Goal: Task Accomplishment & Management: Manage account settings

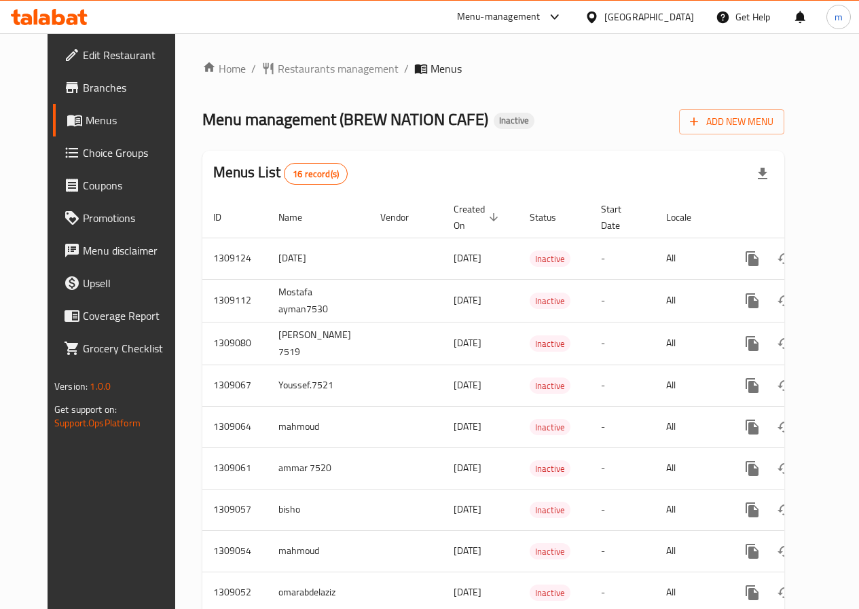
click at [64, 101] on link "Branches" at bounding box center [122, 87] width 138 height 33
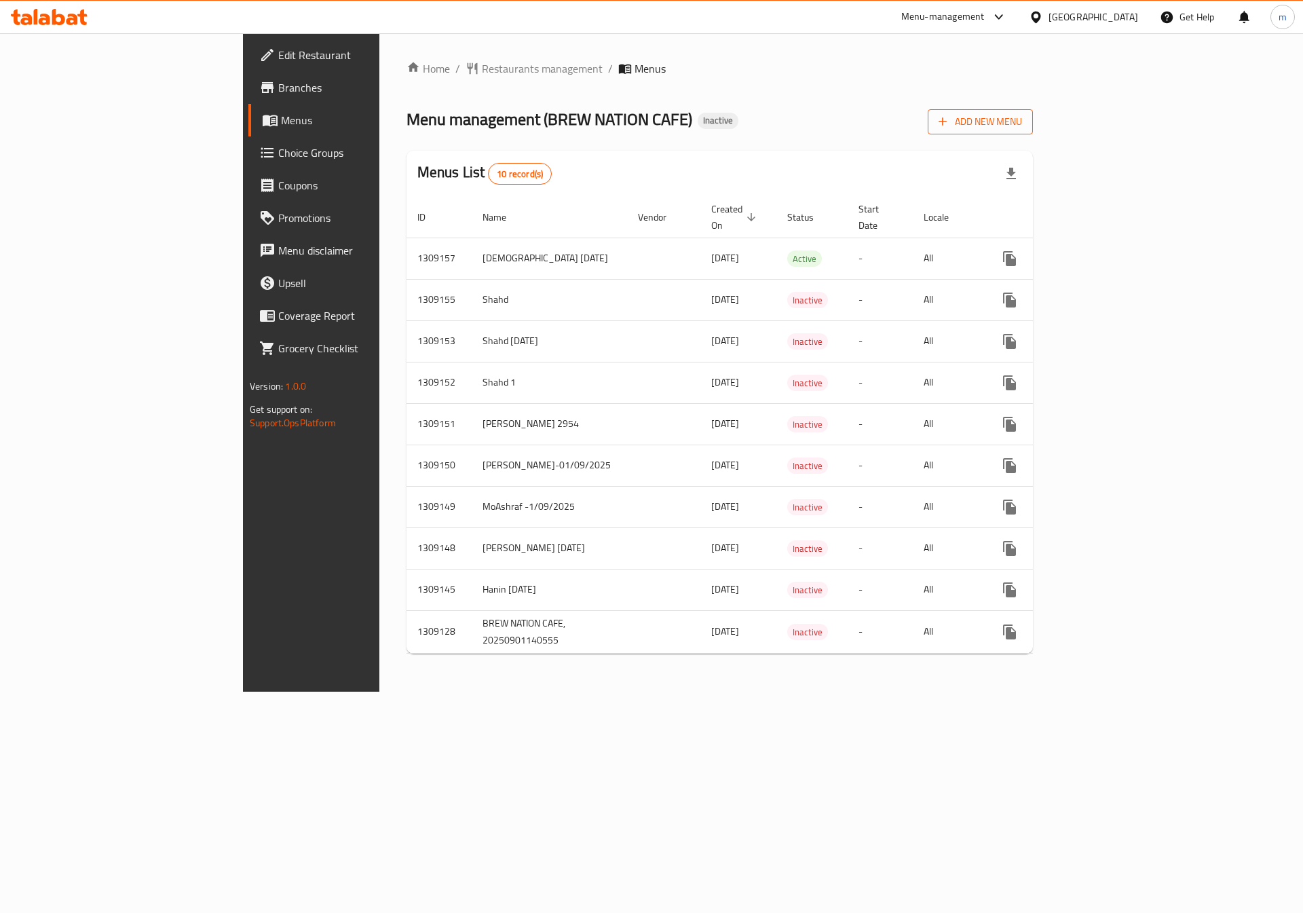
click at [1022, 128] on span "Add New Menu" at bounding box center [980, 121] width 83 height 17
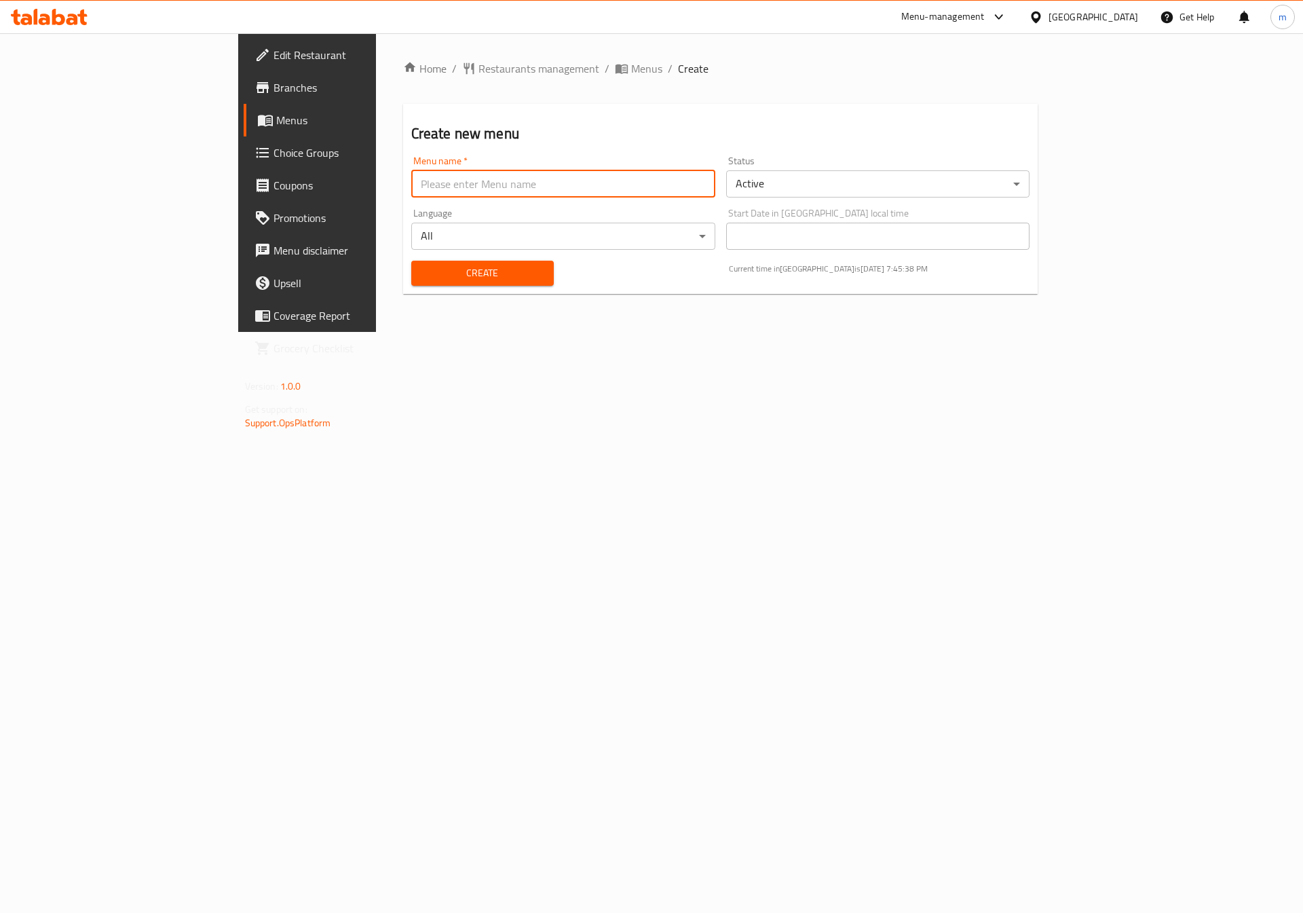
click at [411, 196] on input "text" at bounding box center [563, 183] width 304 height 27
click at [276, 120] on span "Menus" at bounding box center [360, 120] width 169 height 16
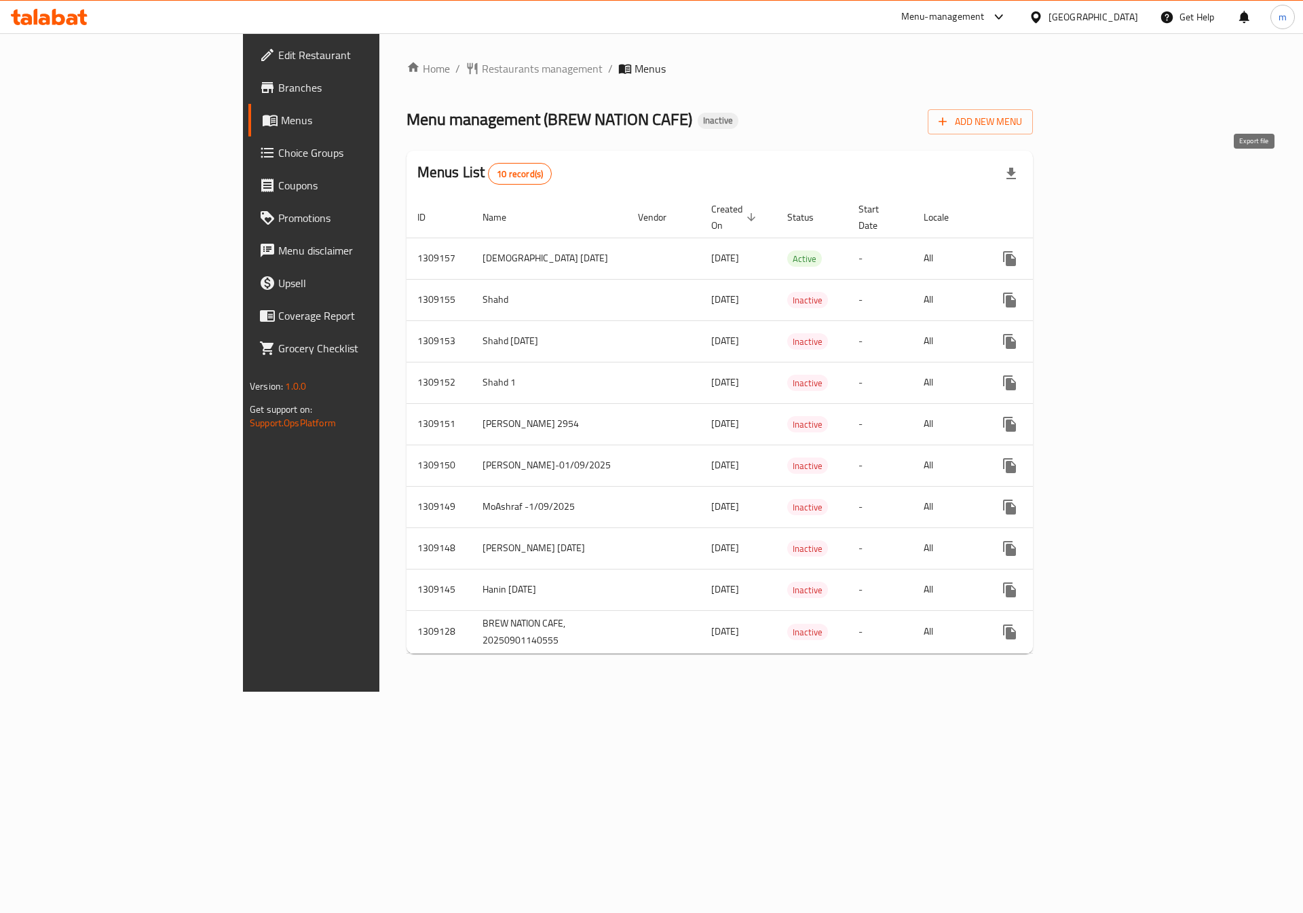
click at [1016, 170] on icon "button" at bounding box center [1012, 174] width 10 height 12
drag, startPoint x: 1176, startPoint y: 149, endPoint x: 685, endPoint y: 80, distance: 495.5
click at [685, 80] on div "Home / Restaurants management / Menus Menu management ( BREW NATION CAFE ) Inac…" at bounding box center [720, 362] width 627 height 604
click at [947, 122] on icon "button" at bounding box center [943, 122] width 8 height 8
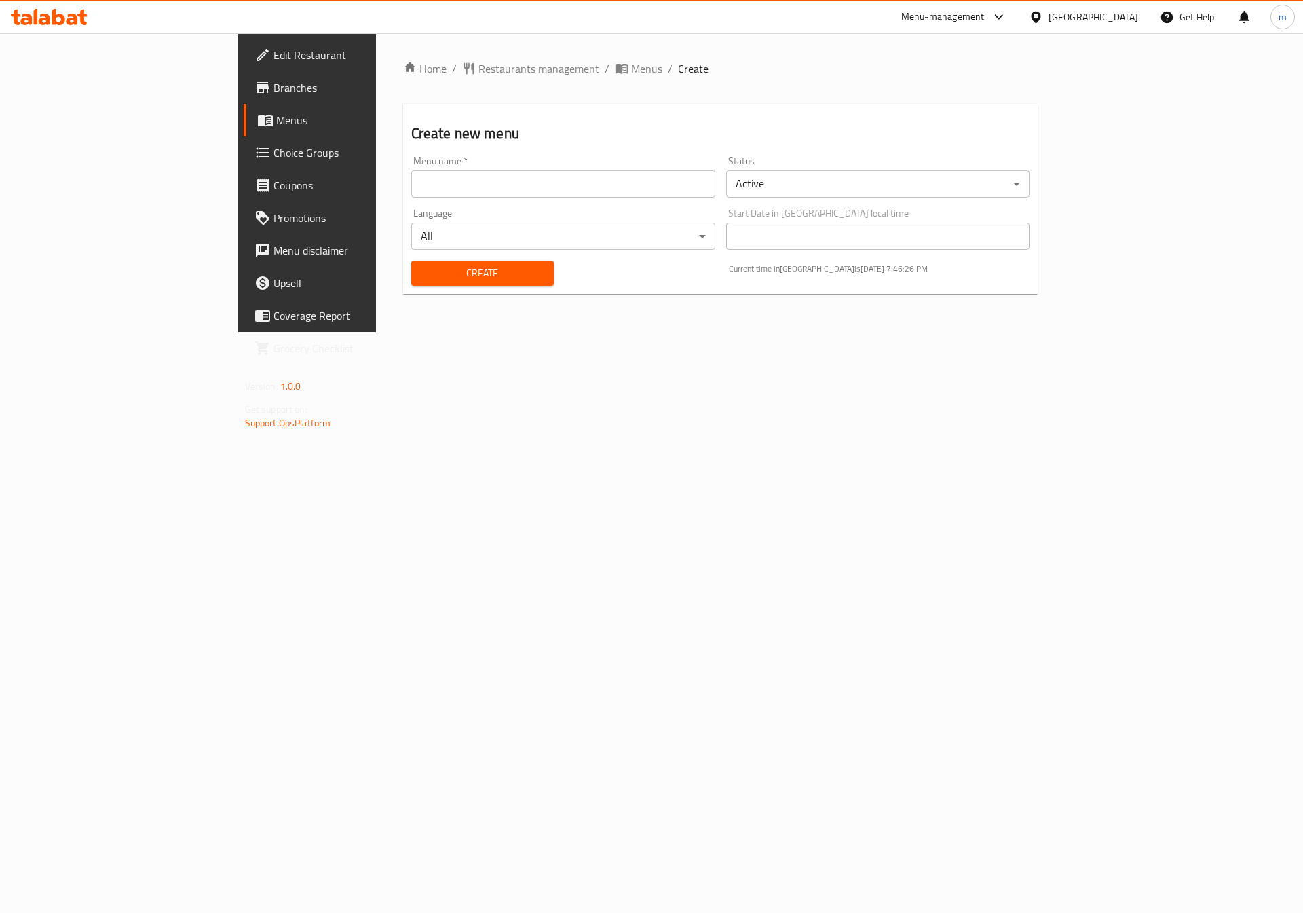
click at [411, 160] on div "Menu name   * Menu name *" at bounding box center [563, 176] width 304 height 41
click at [411, 175] on input "text" at bounding box center [563, 183] width 304 height 27
type input "[PERSON_NAME] 7590"
click at [563, 241] on body "​ Menu-management Qatar Get Help m Edit Restaurant Branches Menus Choice Groups…" at bounding box center [651, 473] width 1303 height 880
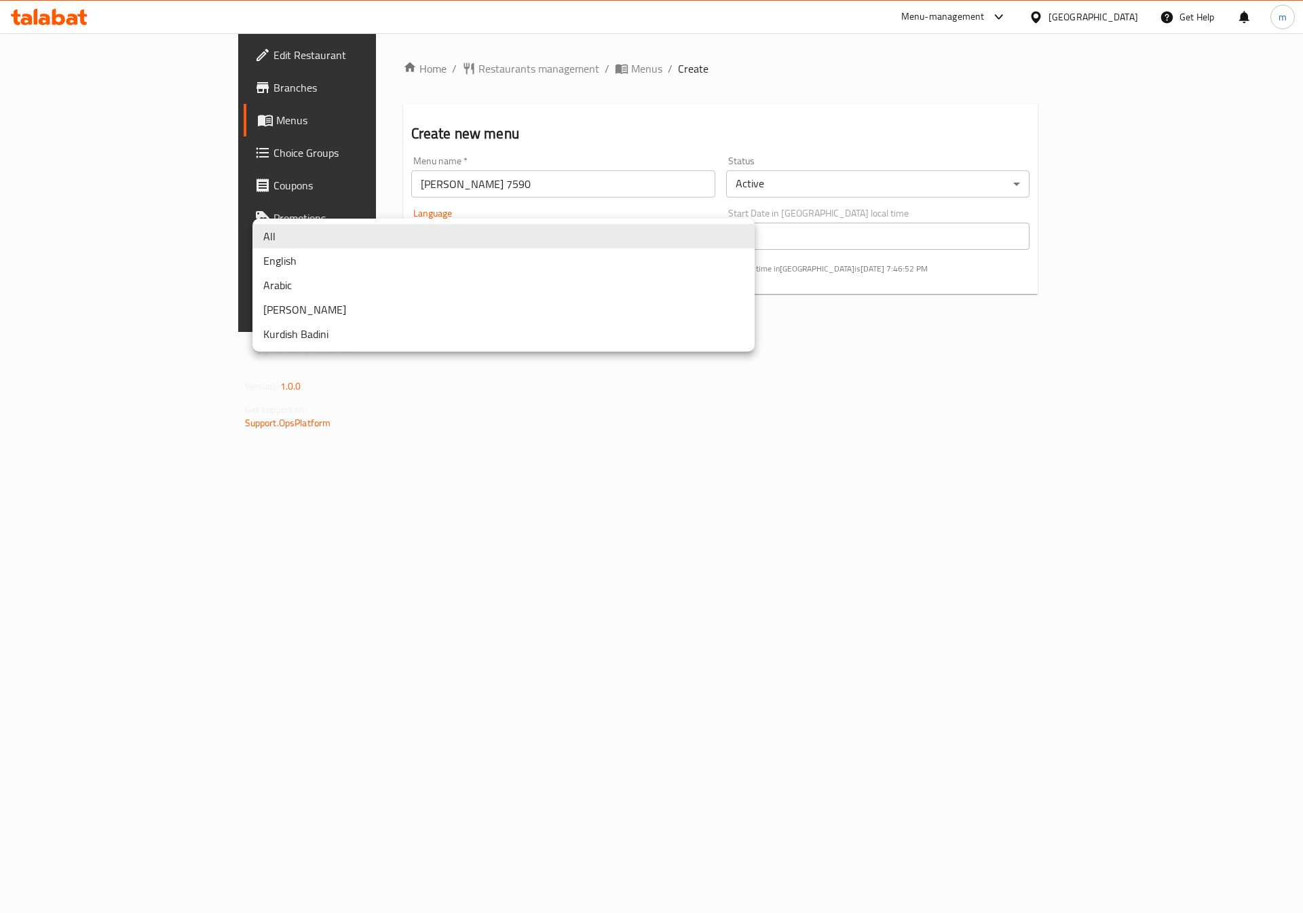
click at [563, 241] on li "All" at bounding box center [504, 236] width 502 height 24
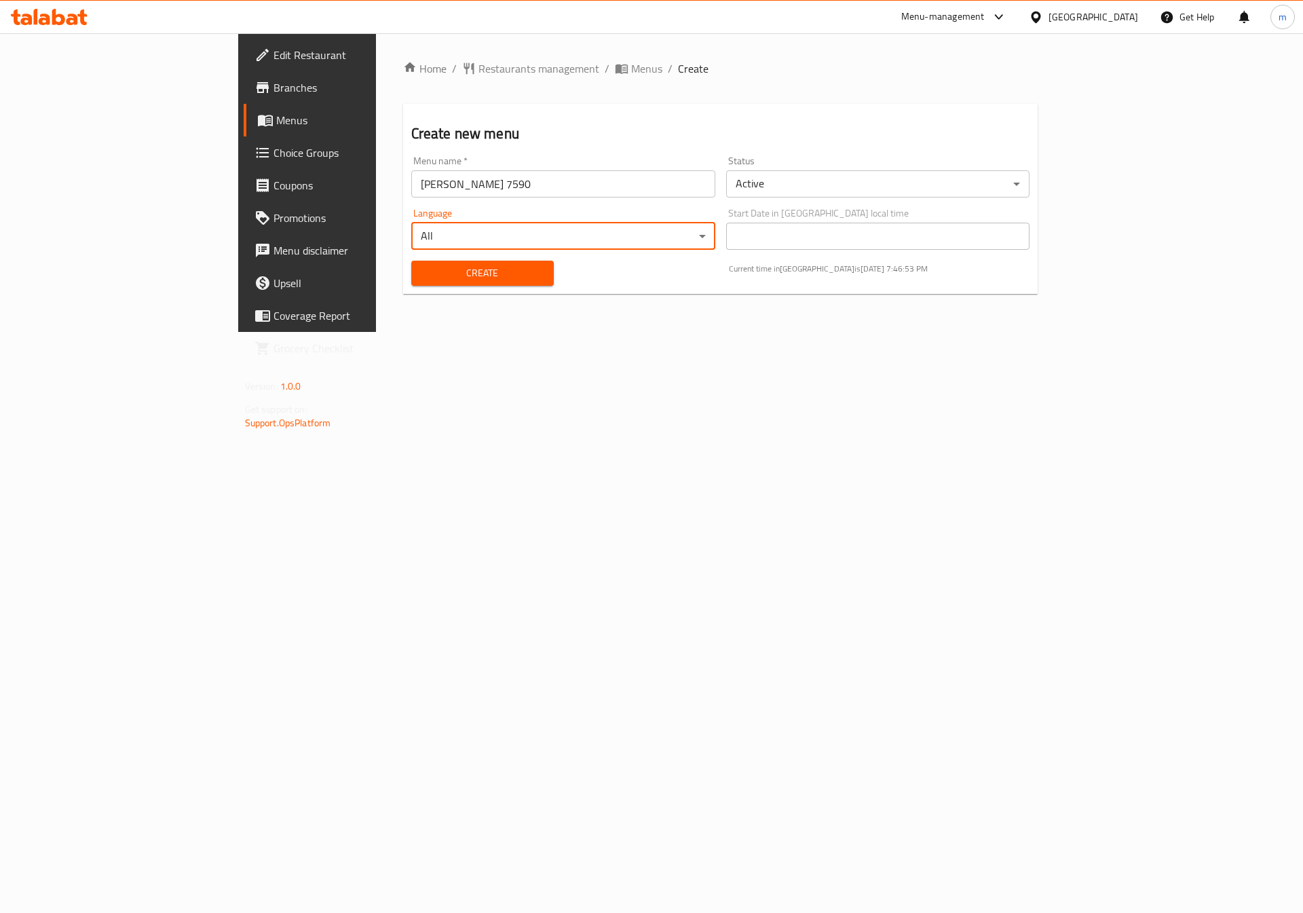
click at [851, 177] on body "​ Menu-management Qatar Get Help m Edit Restaurant Branches Menus Choice Groups…" at bounding box center [651, 473] width 1303 height 880
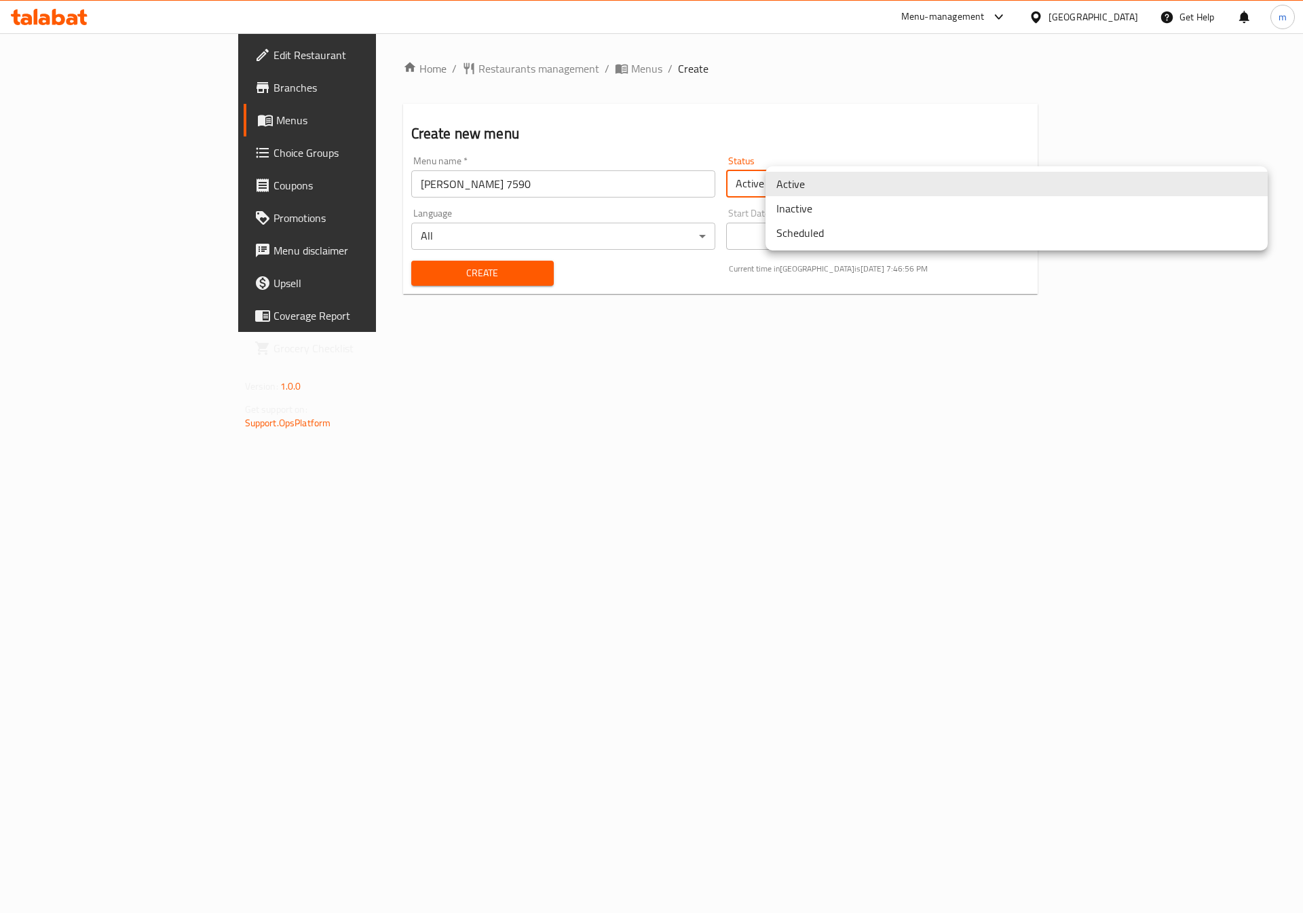
click at [851, 177] on li "Active" at bounding box center [1017, 184] width 502 height 24
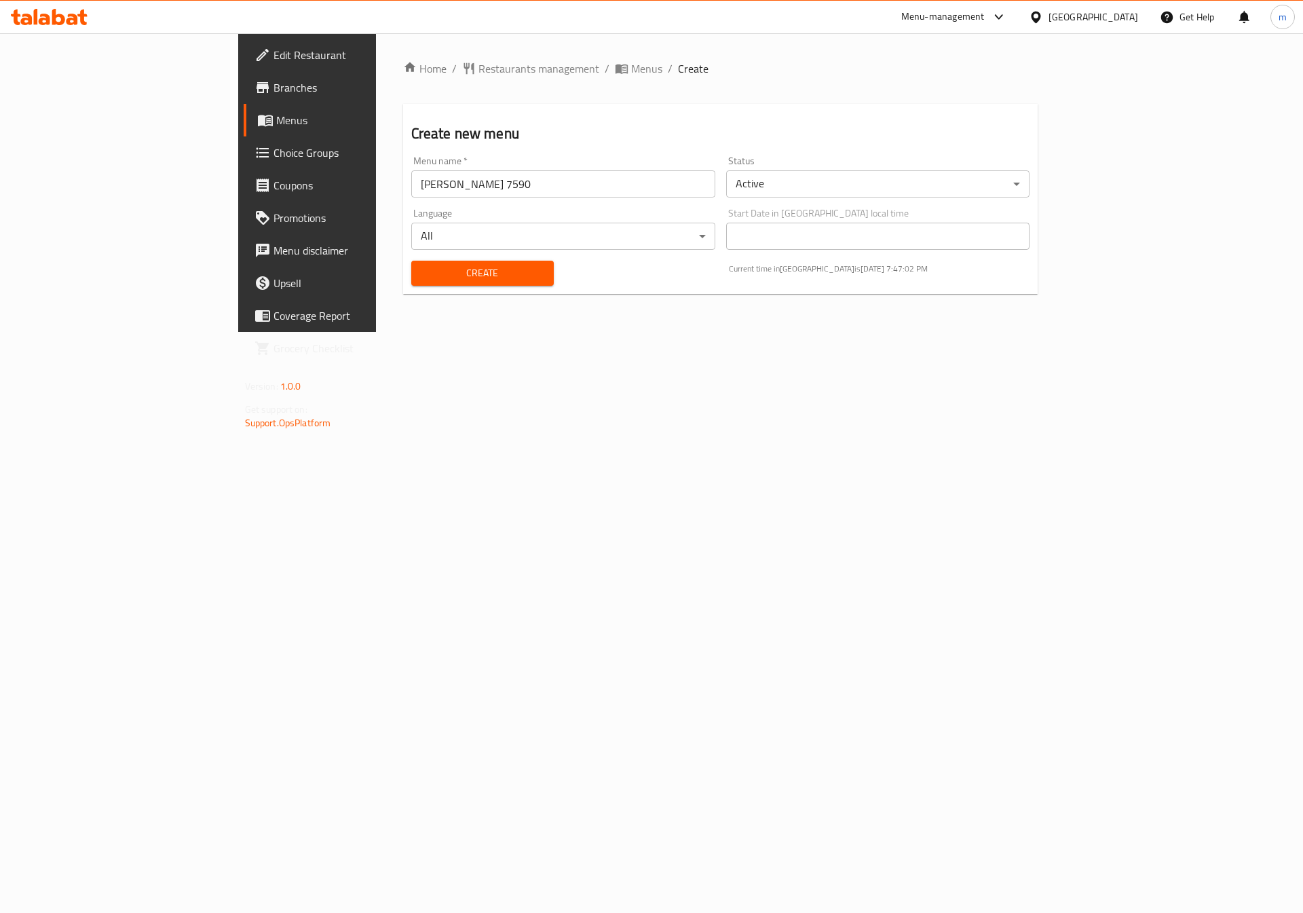
click at [452, 283] on button "Create" at bounding box center [482, 273] width 143 height 25
click at [276, 115] on span "Menus" at bounding box center [360, 120] width 169 height 16
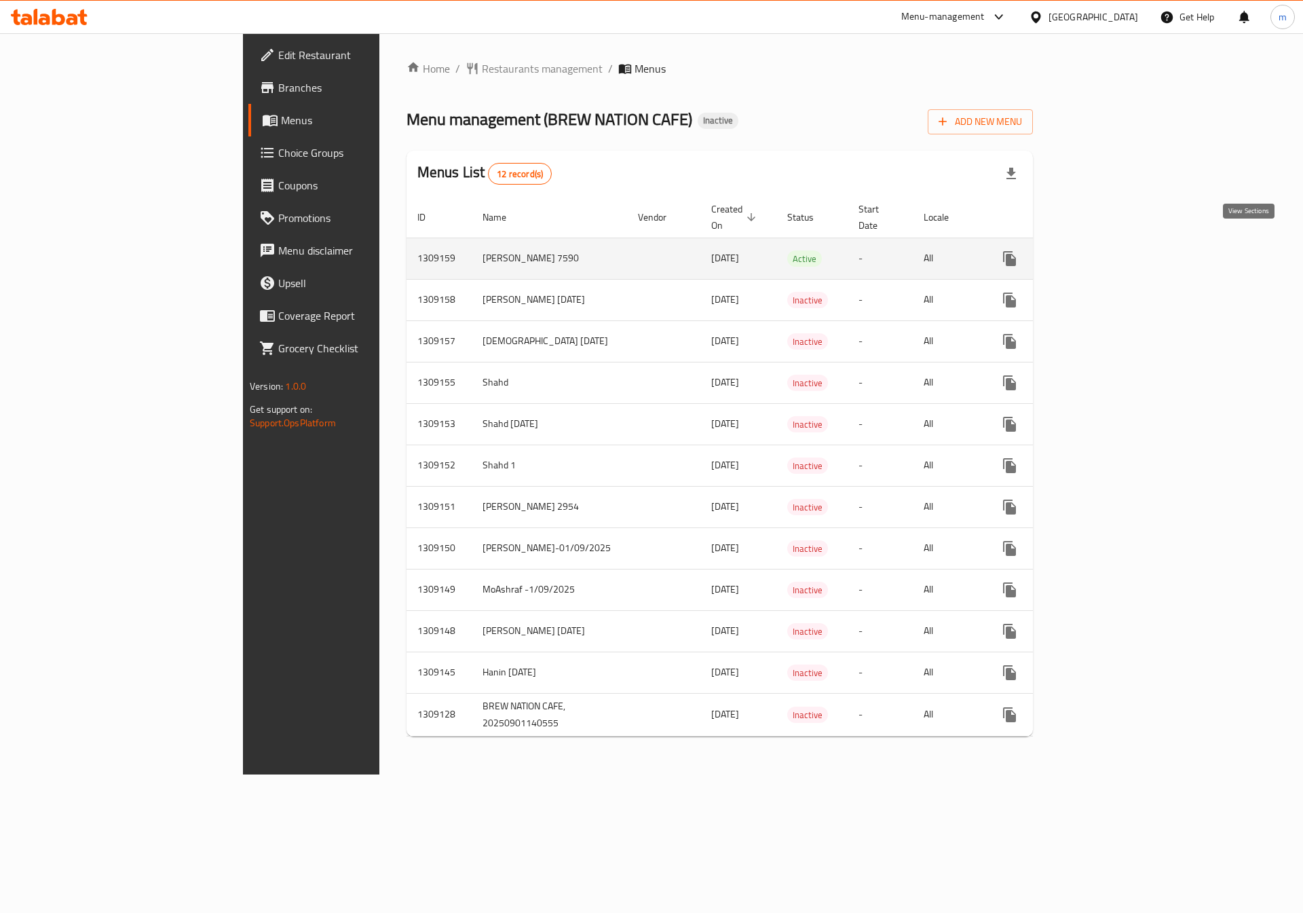
click at [1116, 250] on icon "enhanced table" at bounding box center [1108, 258] width 16 height 16
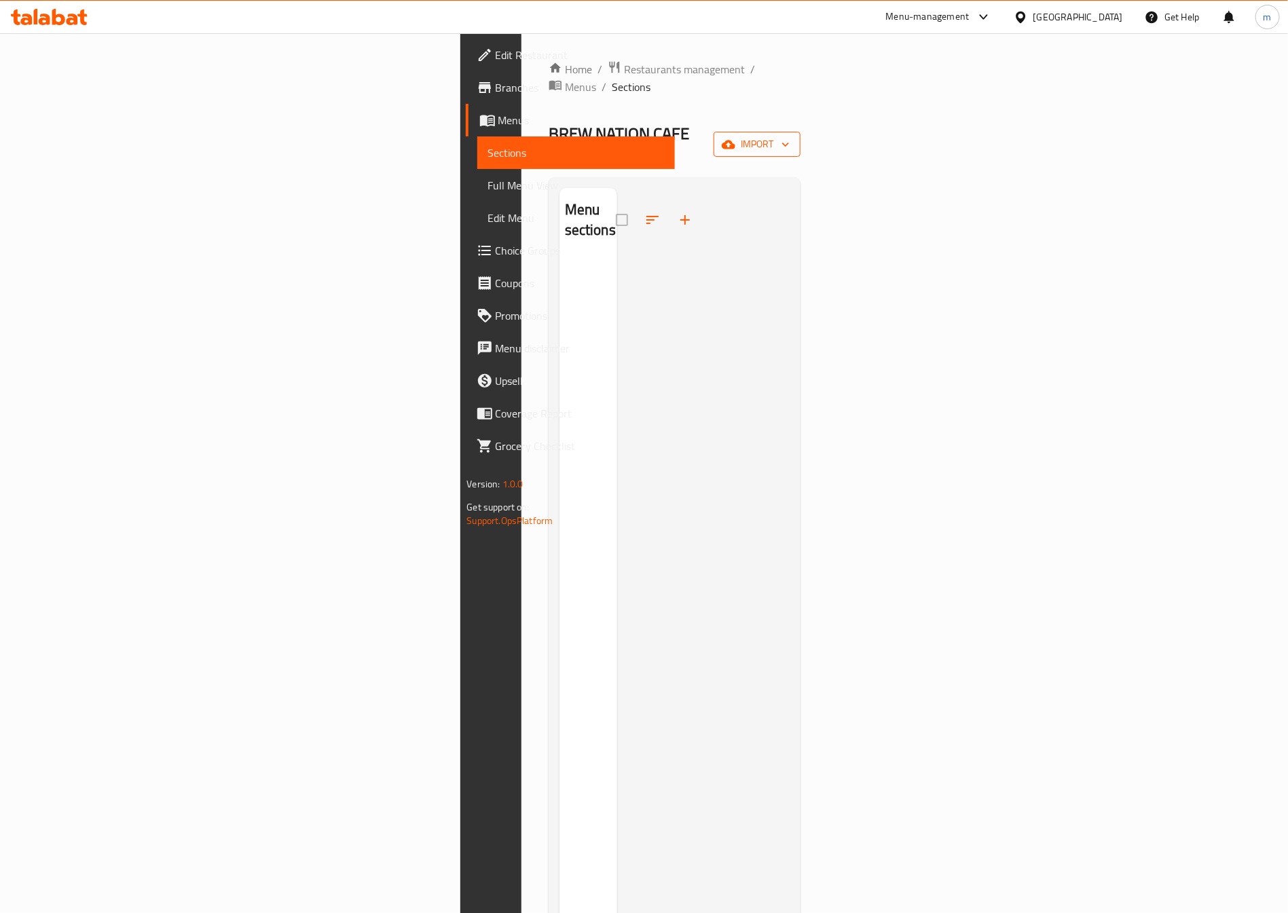
click at [789, 136] on span "import" at bounding box center [756, 144] width 65 height 17
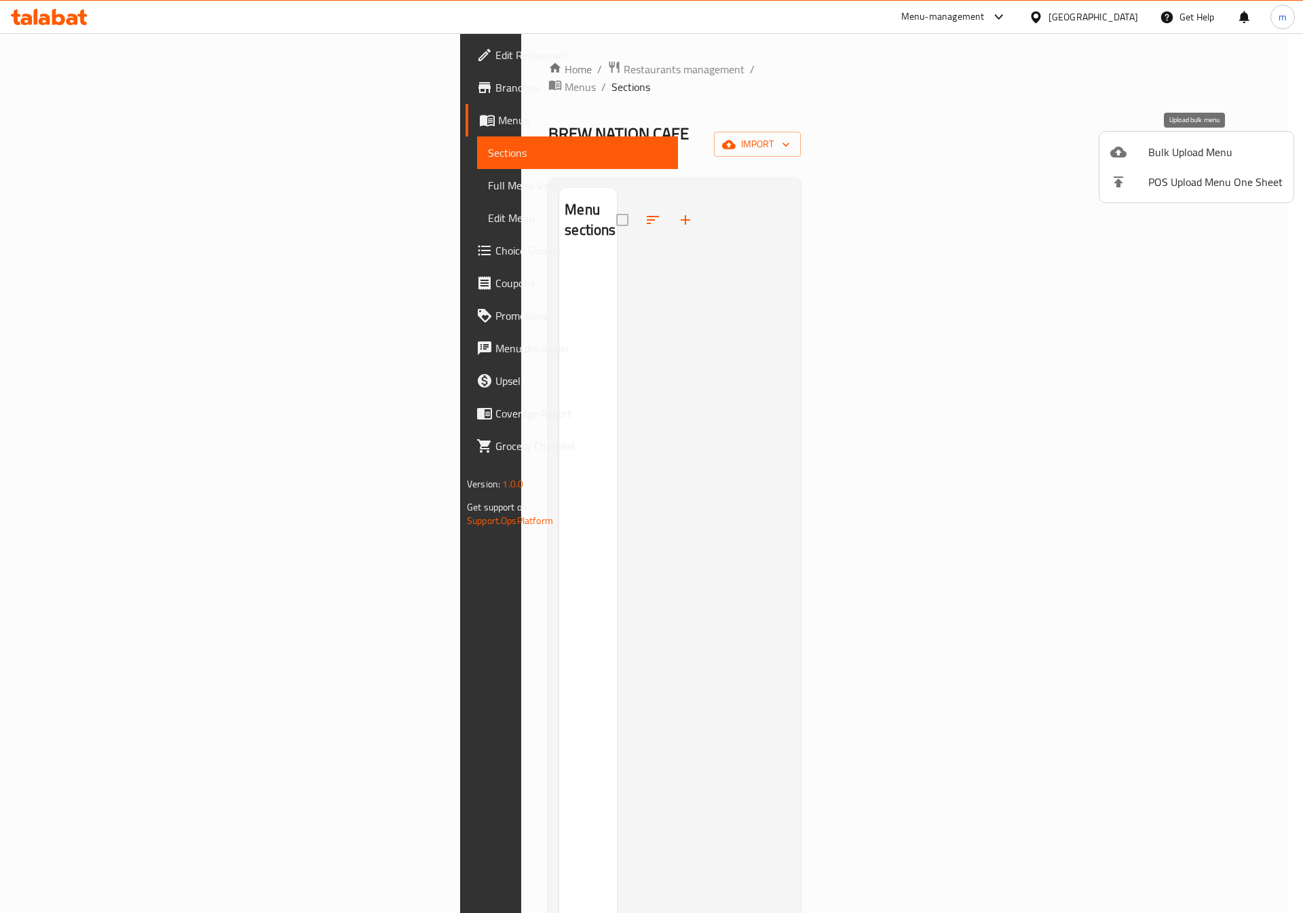
click at [1206, 151] on span "Bulk Upload Menu" at bounding box center [1216, 152] width 134 height 16
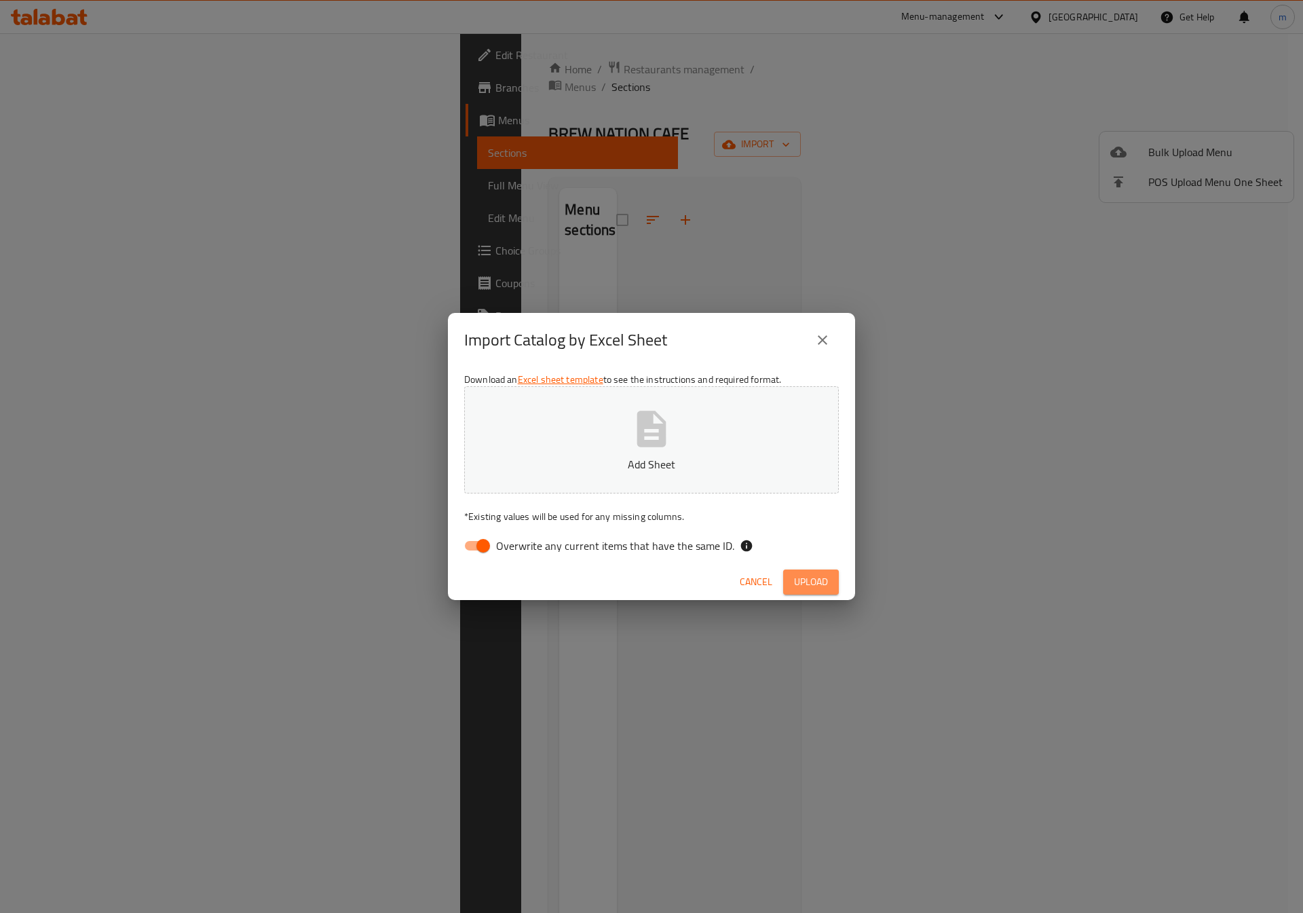
click at [815, 574] on span "Upload" at bounding box center [811, 582] width 34 height 17
click at [491, 540] on input "Overwrite any current items that have the same ID." at bounding box center [483, 546] width 77 height 26
checkbox input "false"
click at [810, 574] on span "Upload" at bounding box center [811, 582] width 34 height 17
click at [667, 424] on icon "button" at bounding box center [651, 428] width 43 height 43
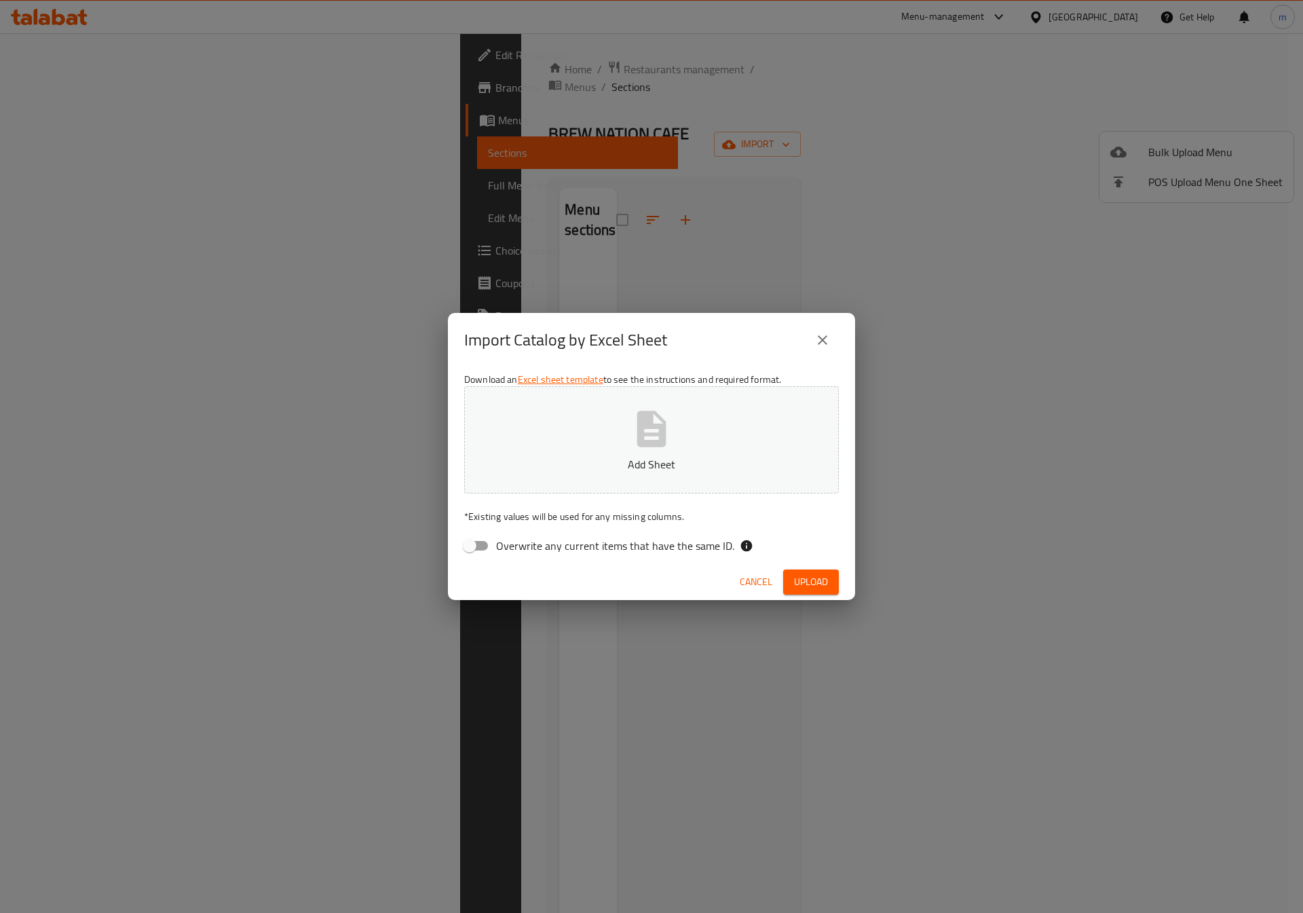
click at [614, 442] on button "Add Sheet" at bounding box center [651, 439] width 375 height 107
click at [806, 589] on span "Upload" at bounding box center [811, 582] width 34 height 17
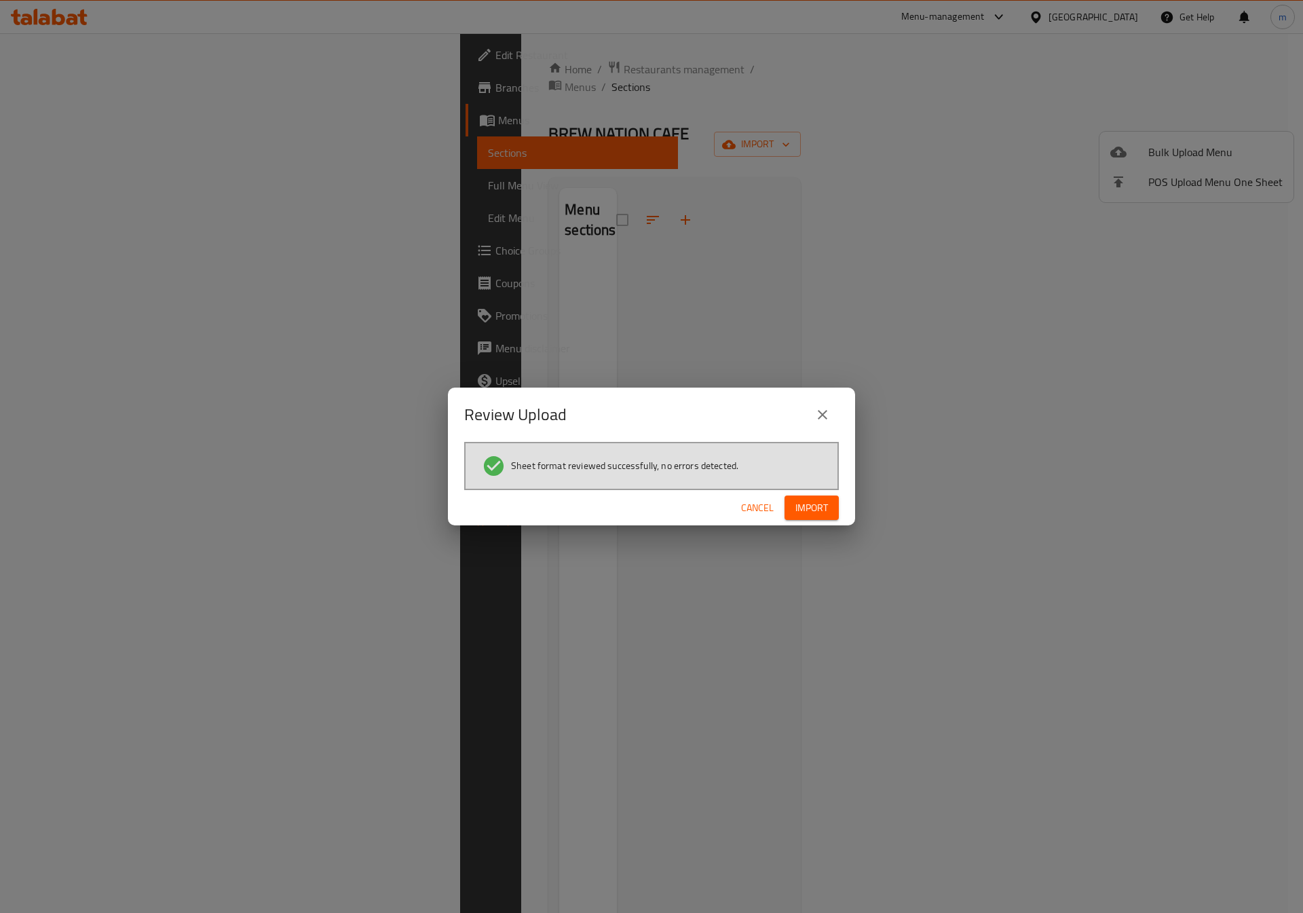
click at [832, 502] on button "Import" at bounding box center [812, 508] width 54 height 25
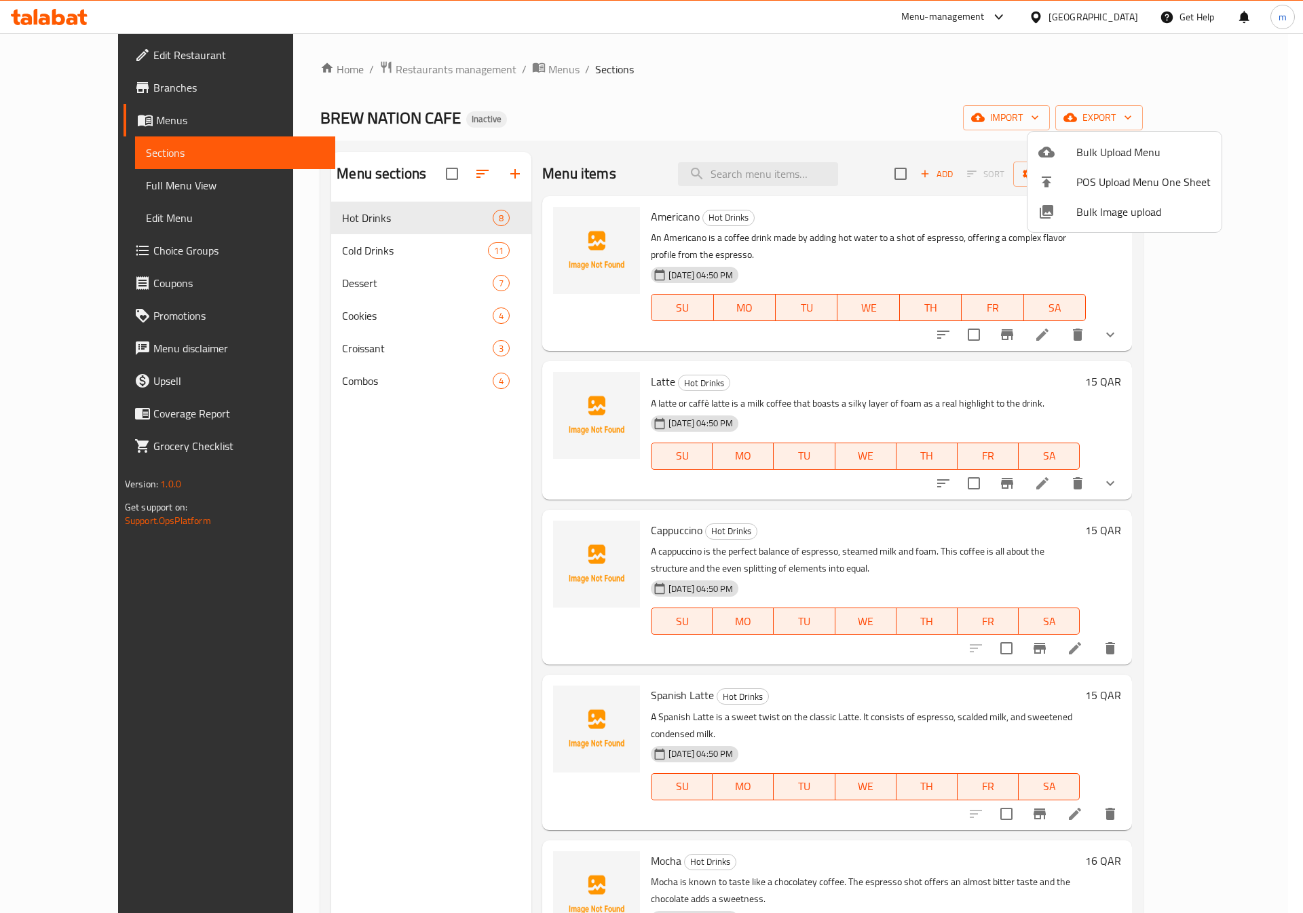
drag, startPoint x: 1240, startPoint y: 324, endPoint x: 1254, endPoint y: 426, distance: 102.1
click at [1254, 426] on div at bounding box center [651, 456] width 1303 height 913
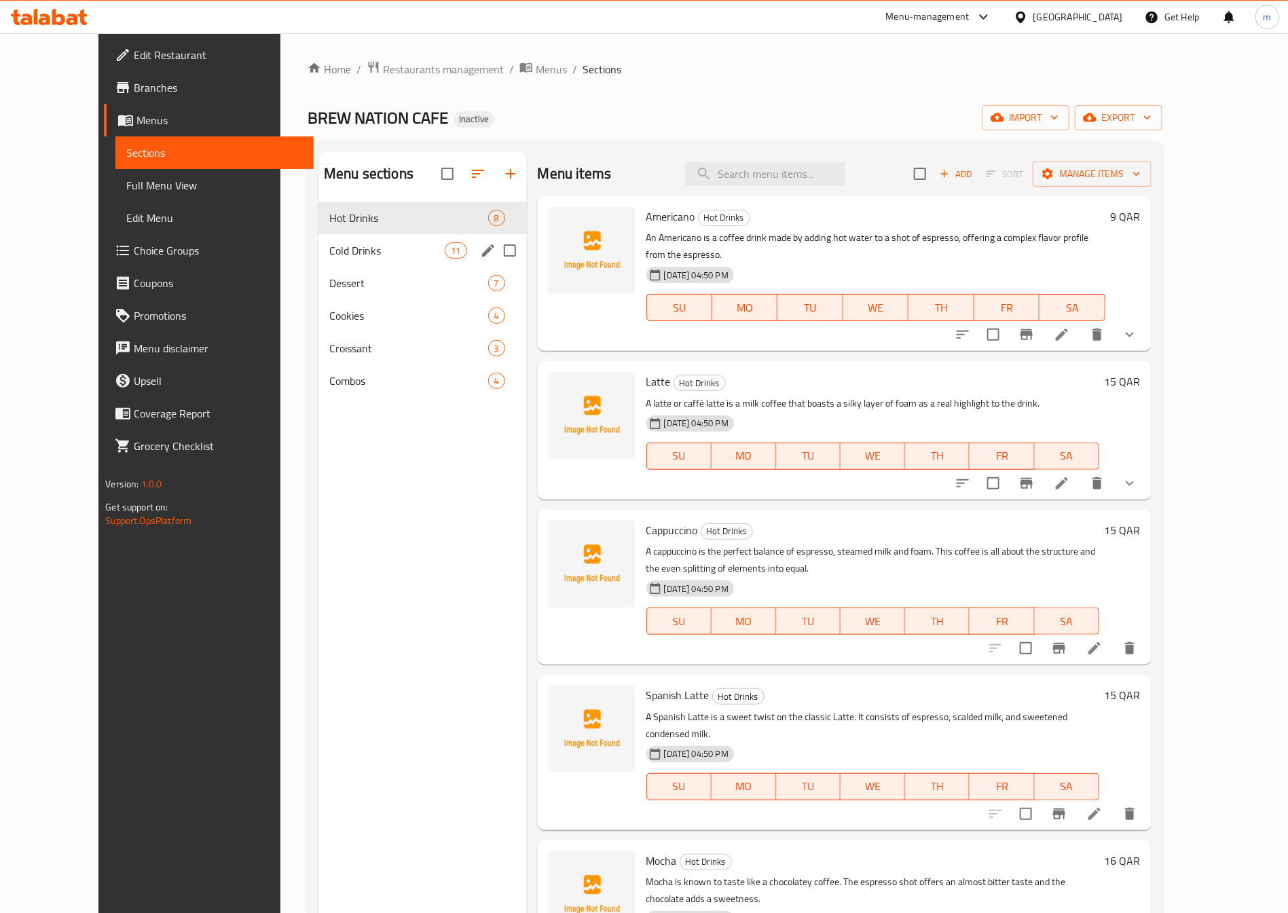
click at [361, 239] on div "Cold Drinks 11" at bounding box center [422, 250] width 208 height 33
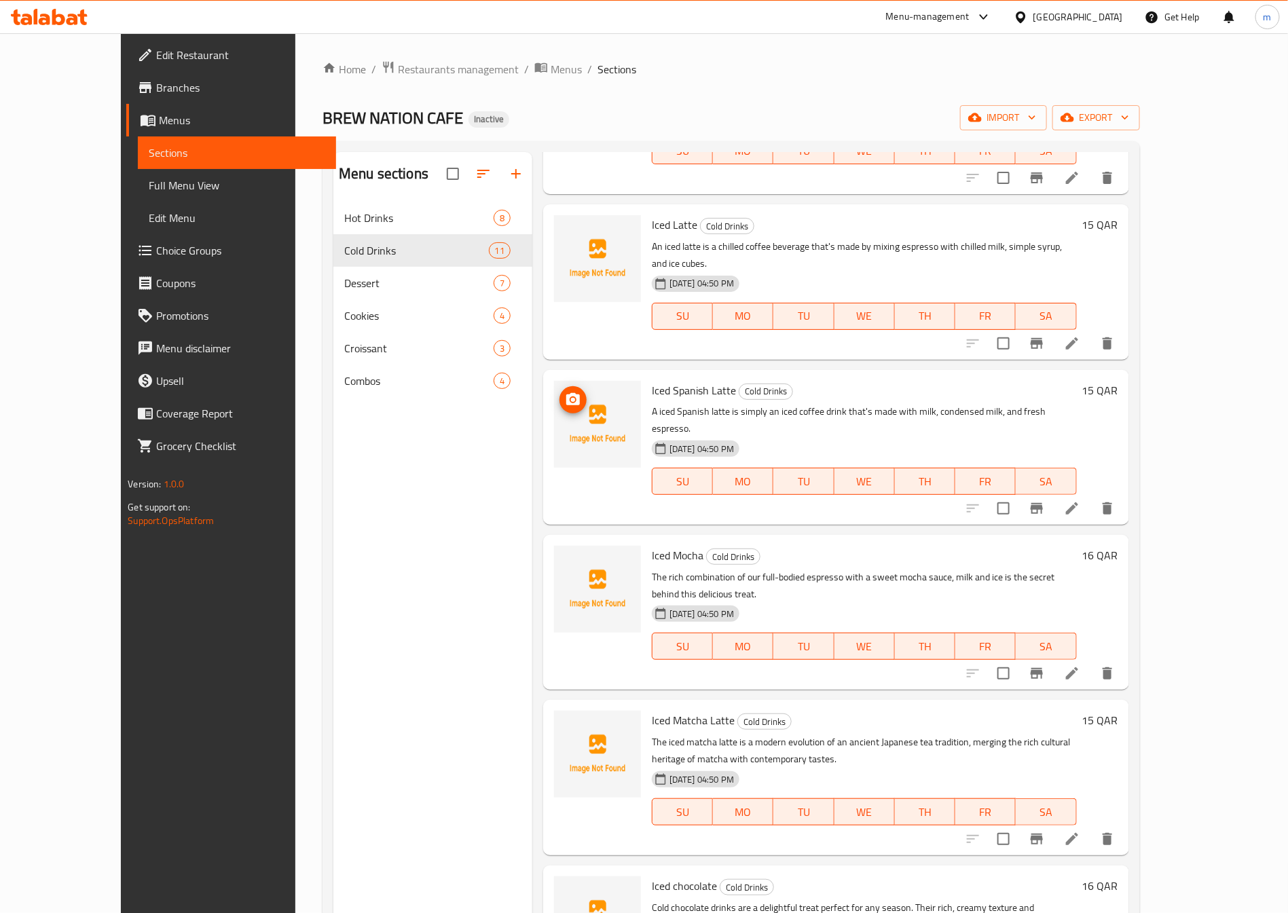
scroll to position [597, 0]
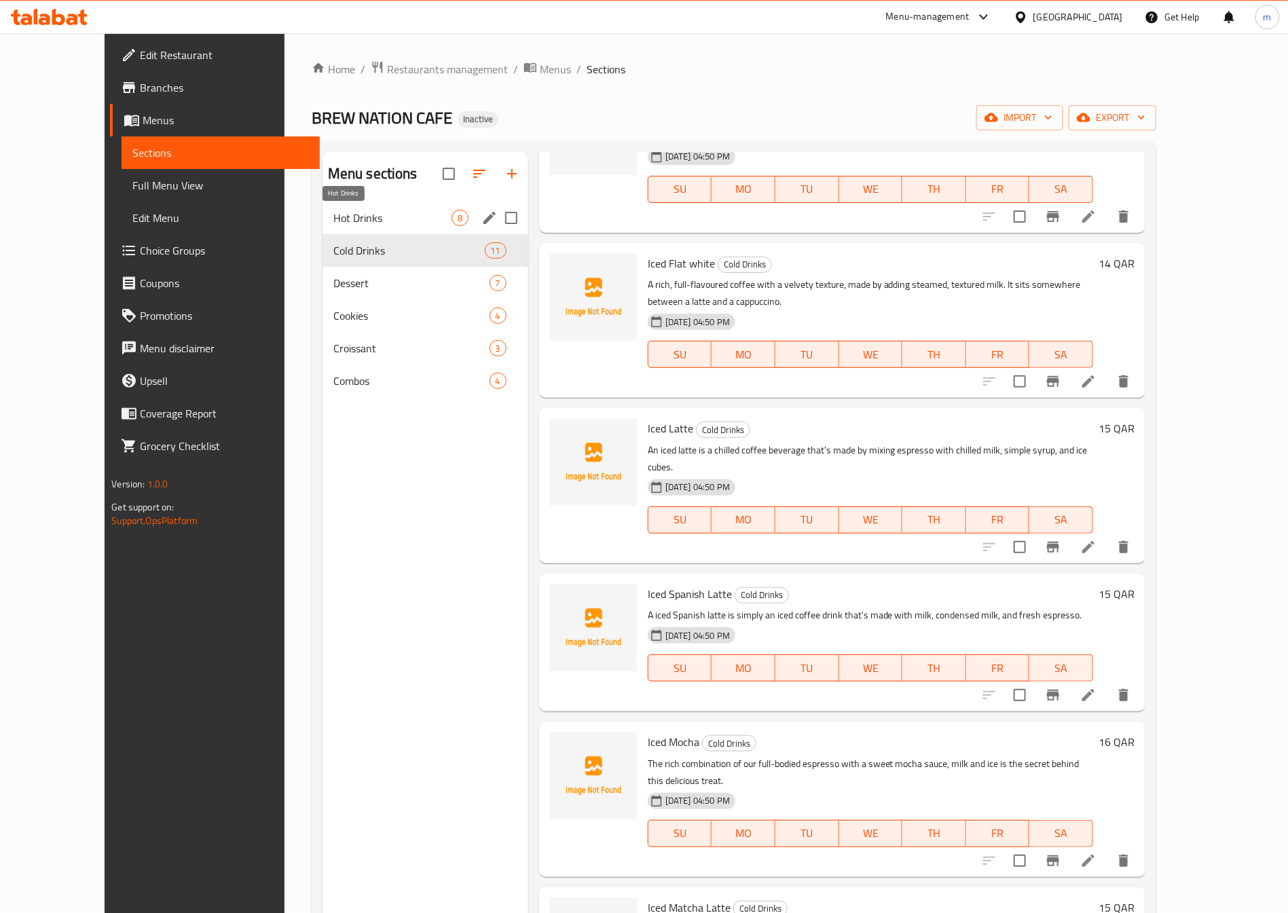
click at [379, 210] on span "Hot Drinks" at bounding box center [392, 218] width 118 height 16
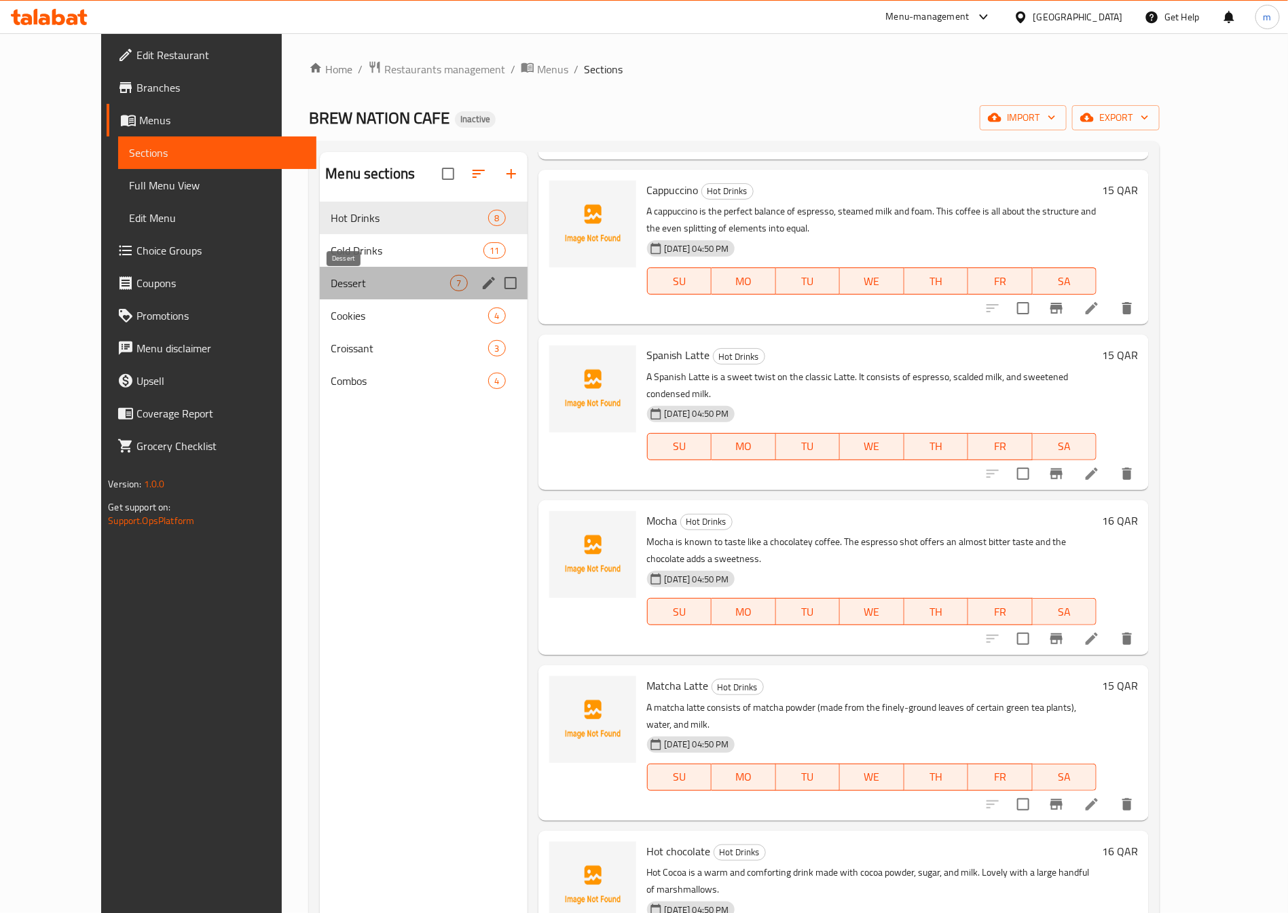
click at [333, 277] on span "Dessert" at bounding box center [390, 283] width 119 height 16
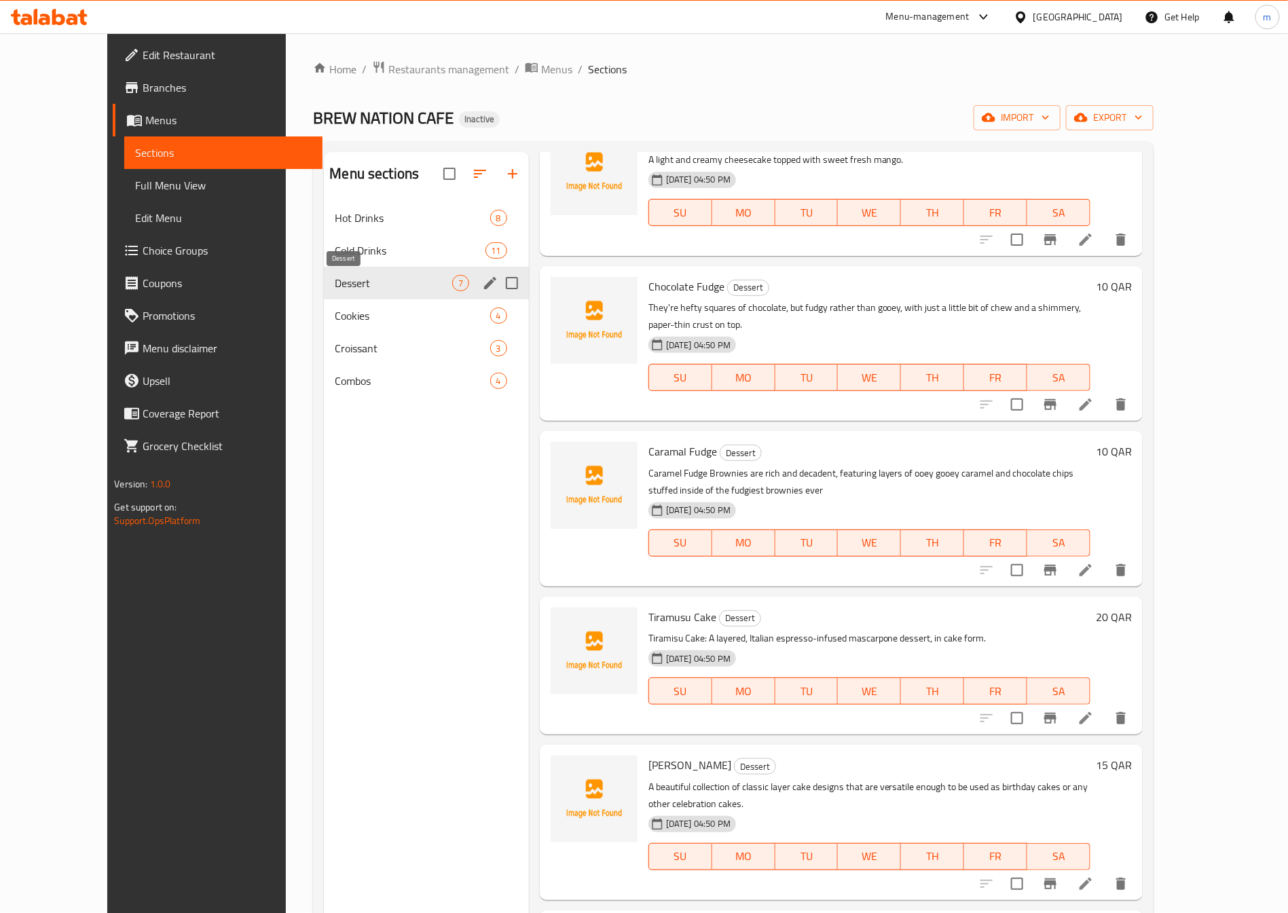
scroll to position [175, 0]
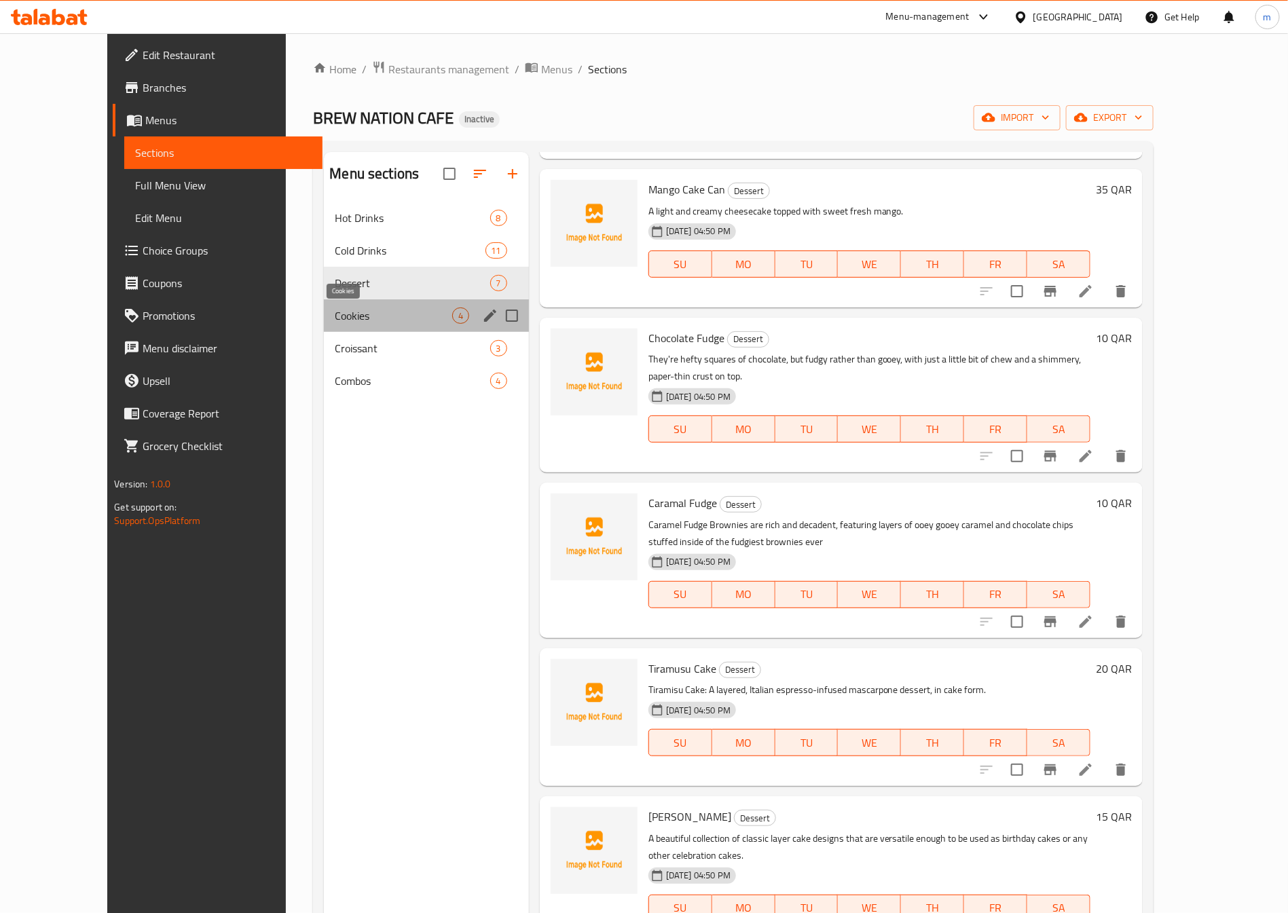
click at [335, 316] on span "Cookies" at bounding box center [393, 315] width 117 height 16
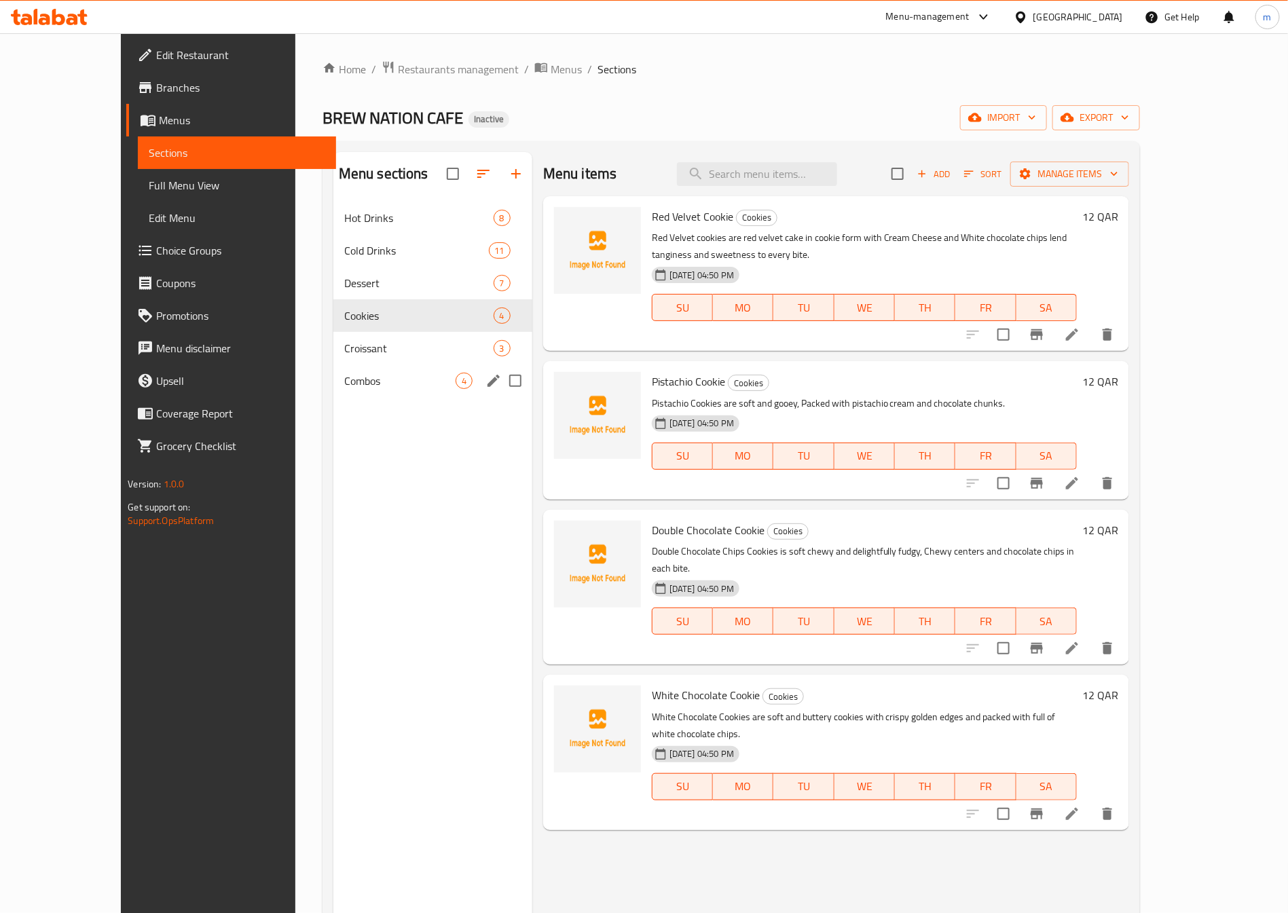
scroll to position [190, 0]
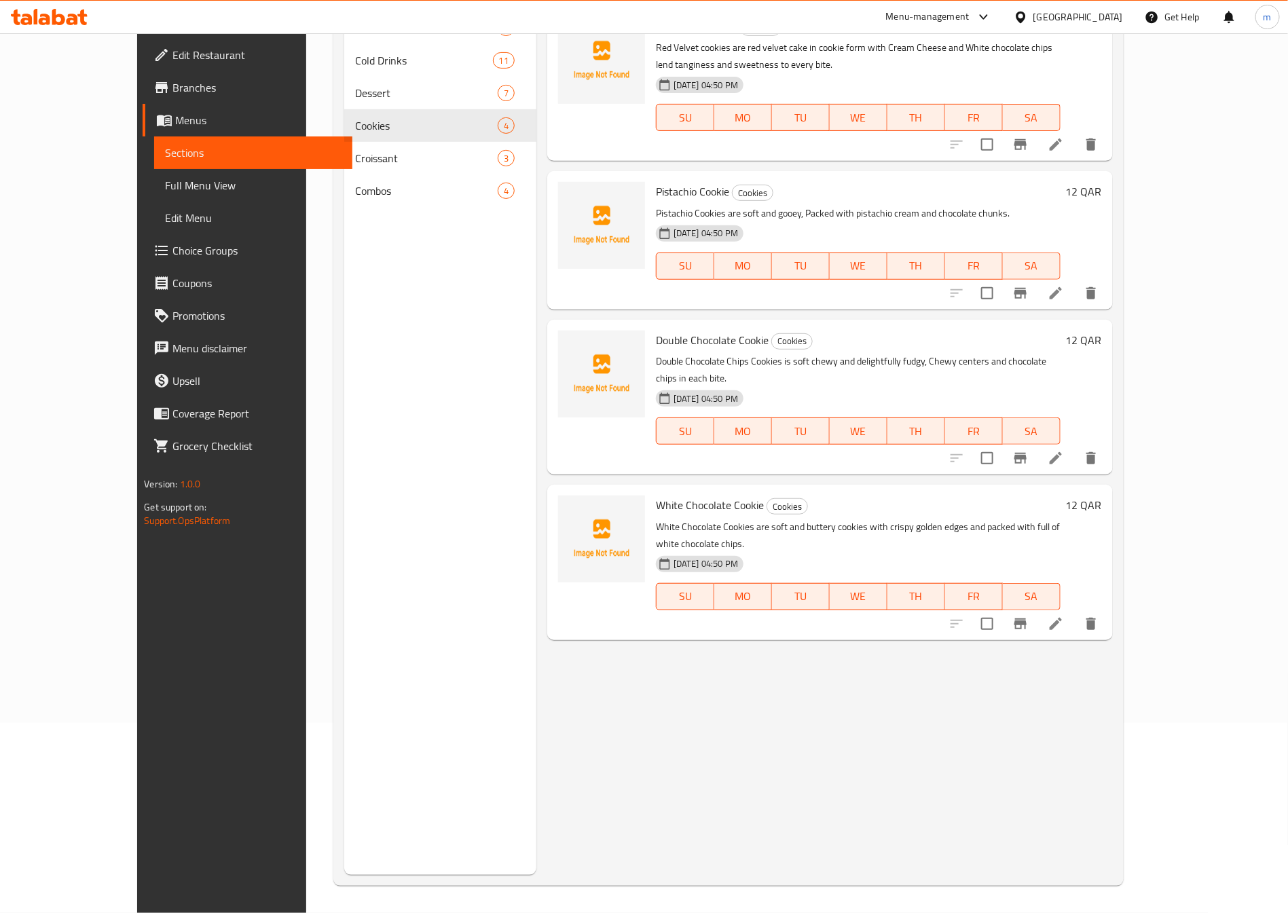
click at [344, 230] on div "Menu sections Hot Drinks 8 Cold Drinks 11 Dessert 7 Cookies 4 Croissant 3 Combo…" at bounding box center [440, 418] width 192 height 913
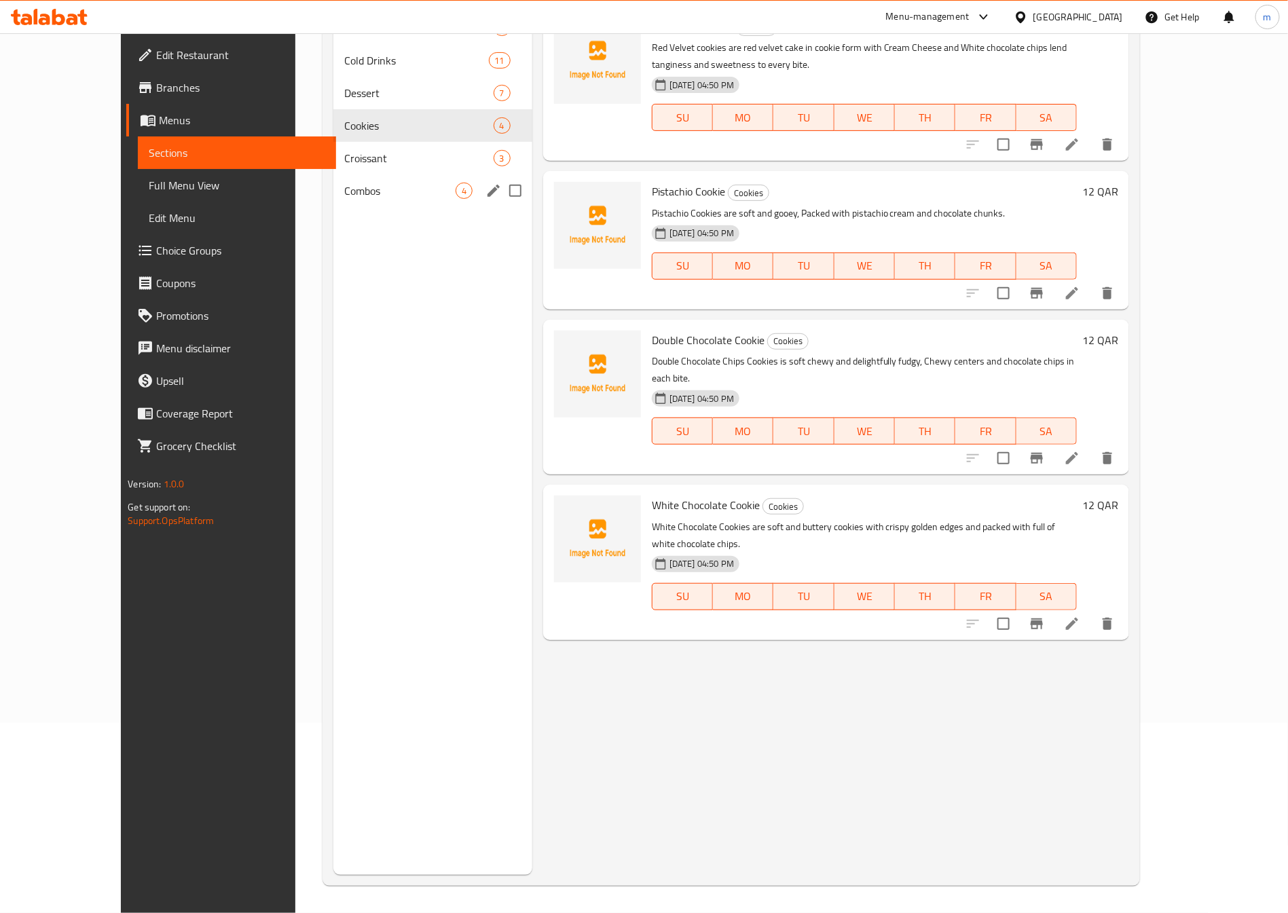
click at [333, 200] on div "Combos 4" at bounding box center [432, 190] width 199 height 33
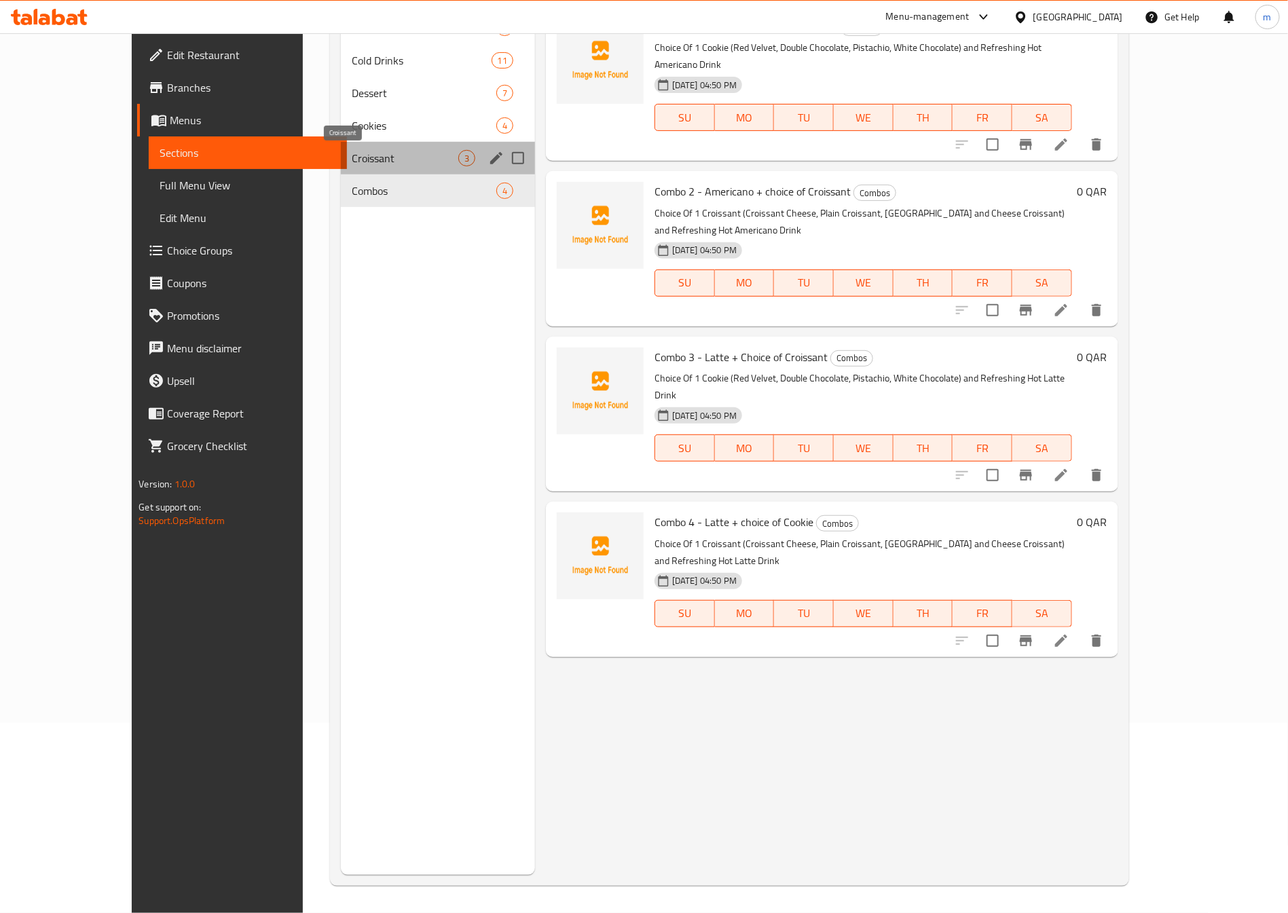
click at [352, 163] on span "Croissant" at bounding box center [405, 158] width 107 height 16
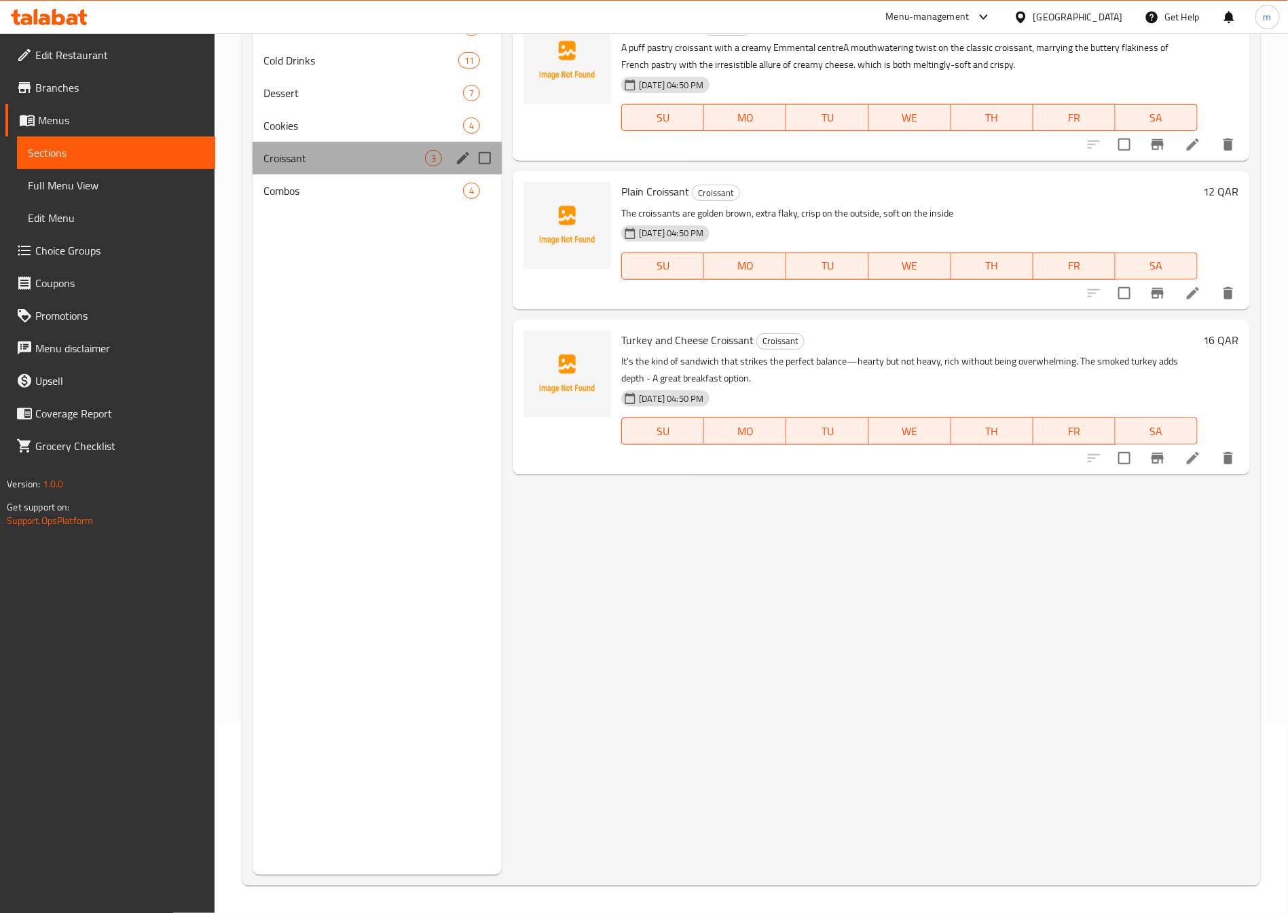
click at [293, 172] on div "Croissant 3" at bounding box center [377, 158] width 249 height 33
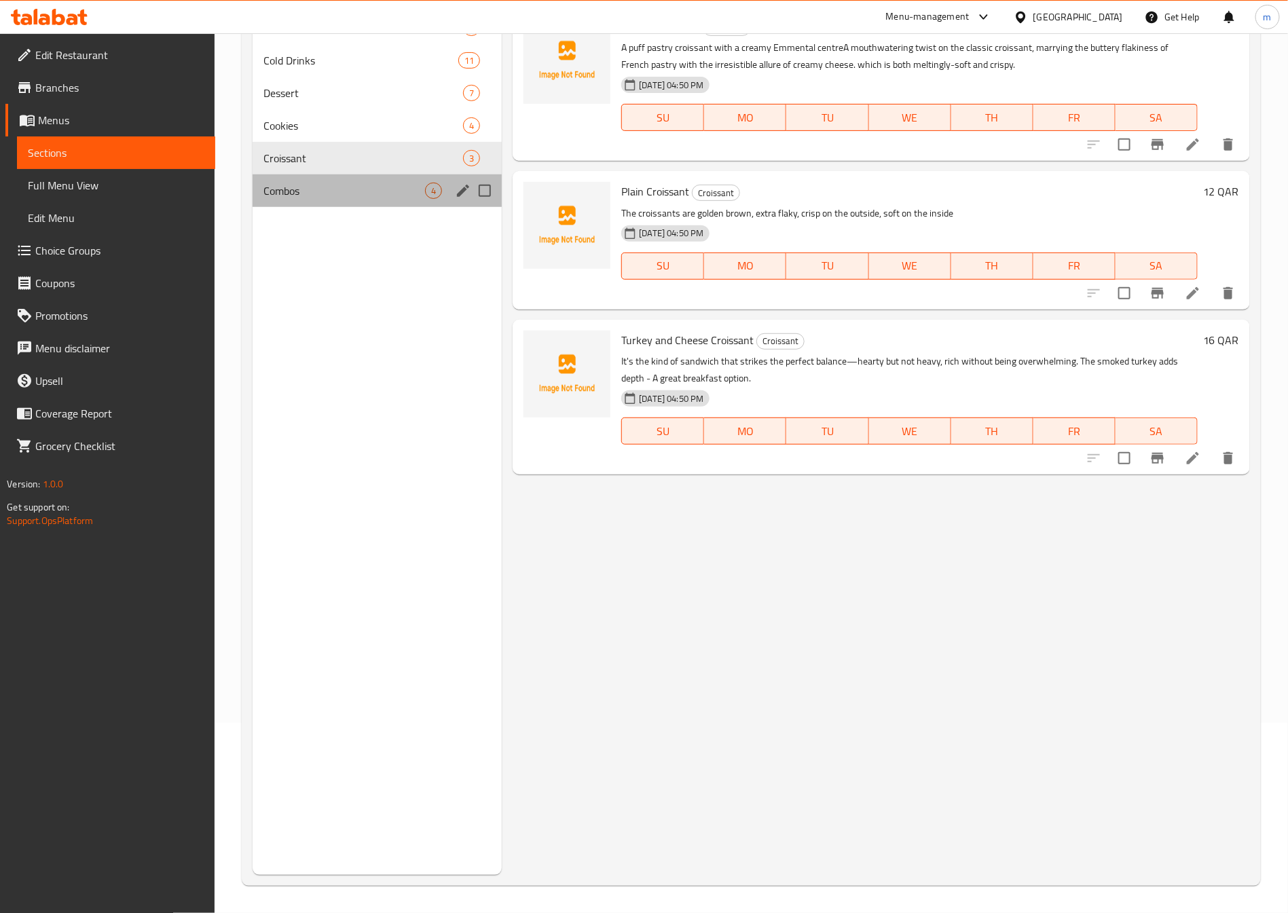
click at [295, 178] on div "Combos 4" at bounding box center [377, 190] width 249 height 33
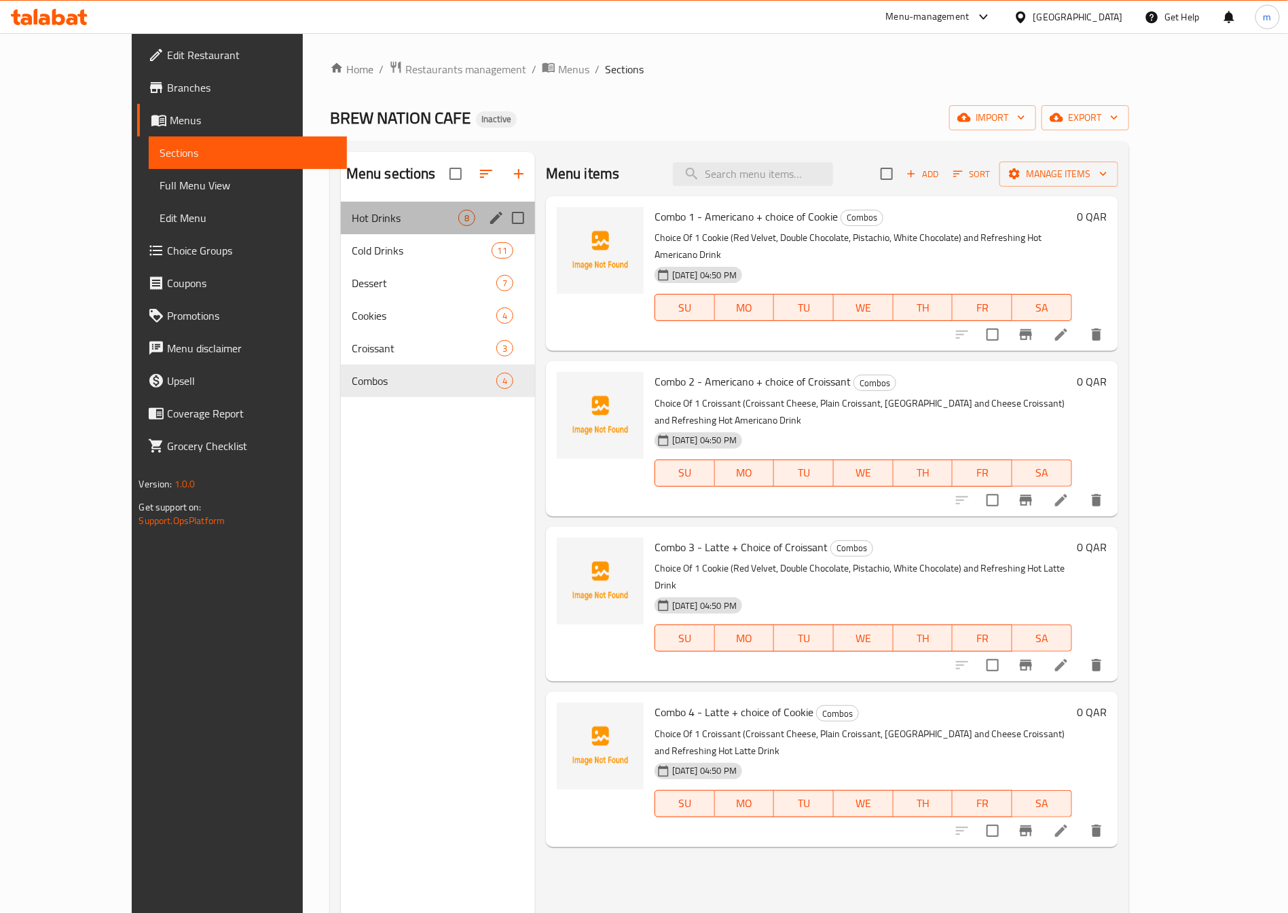
click at [341, 231] on div "Hot Drinks 8" at bounding box center [438, 218] width 194 height 33
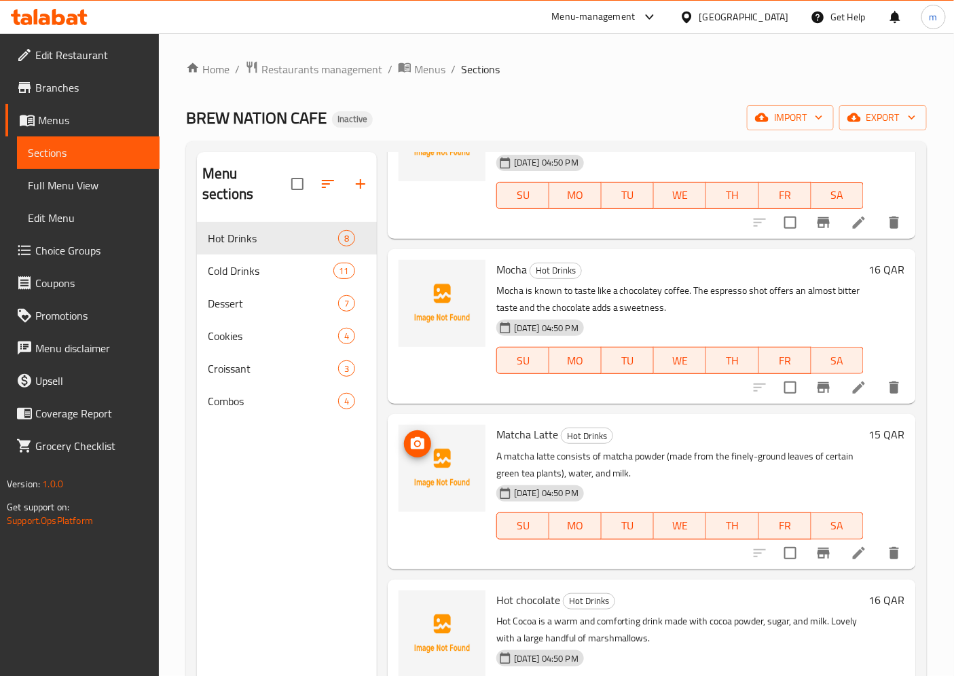
scroll to position [679, 0]
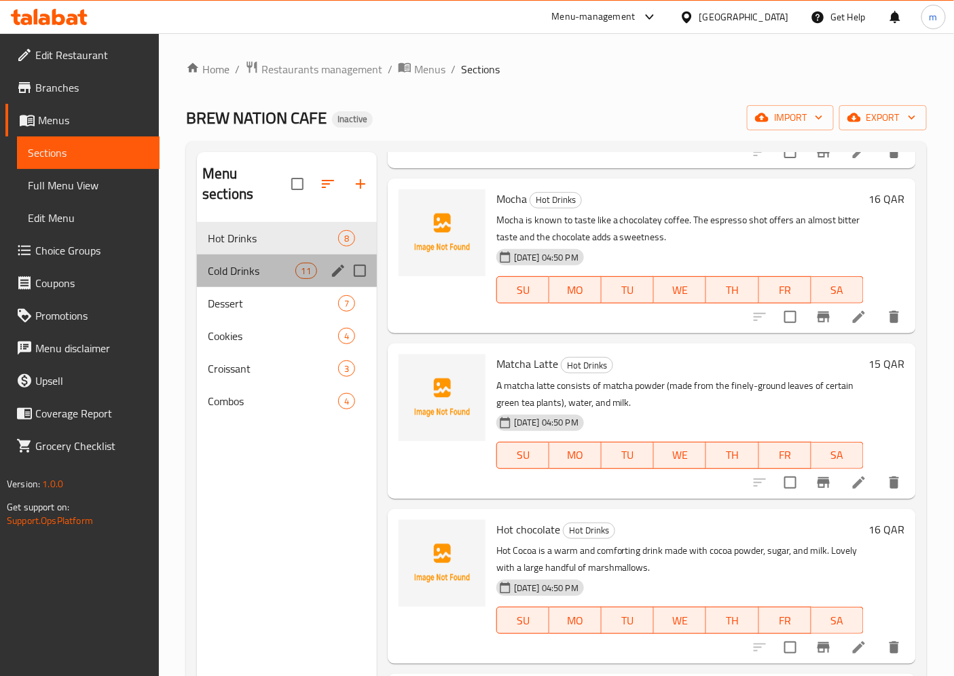
click at [226, 259] on div "Cold Drinks 11" at bounding box center [287, 271] width 180 height 33
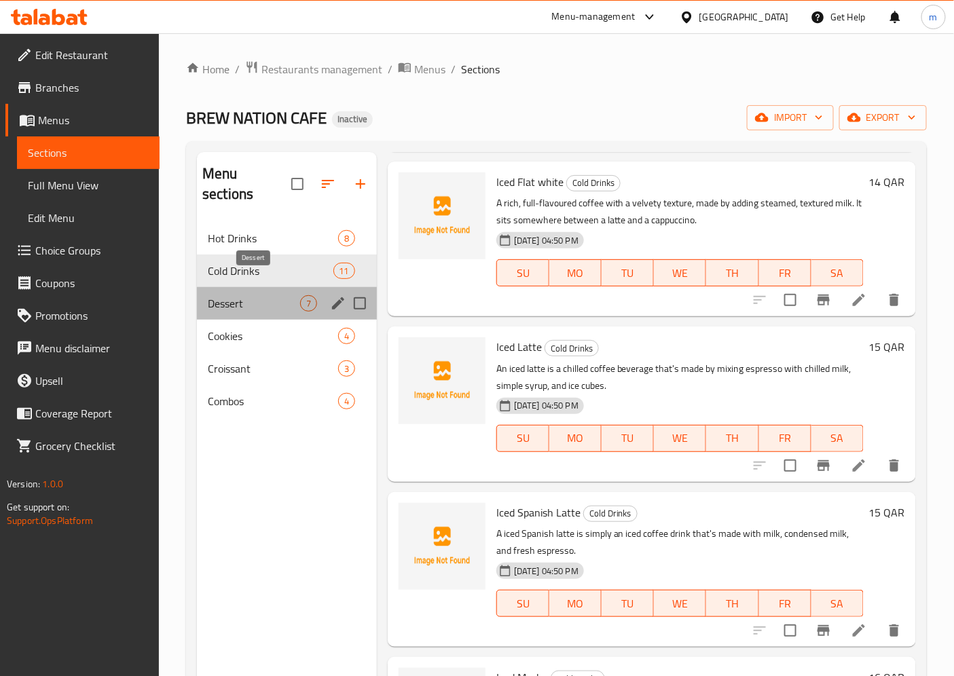
click at [234, 295] on span "Dessert" at bounding box center [254, 303] width 92 height 16
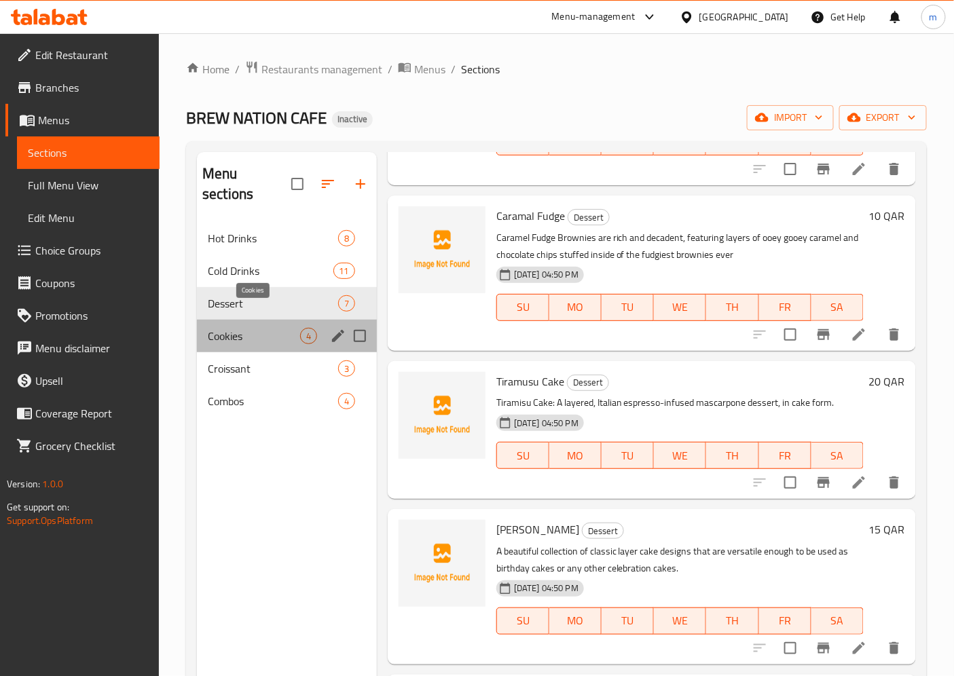
click at [235, 328] on span "Cookies" at bounding box center [254, 336] width 92 height 16
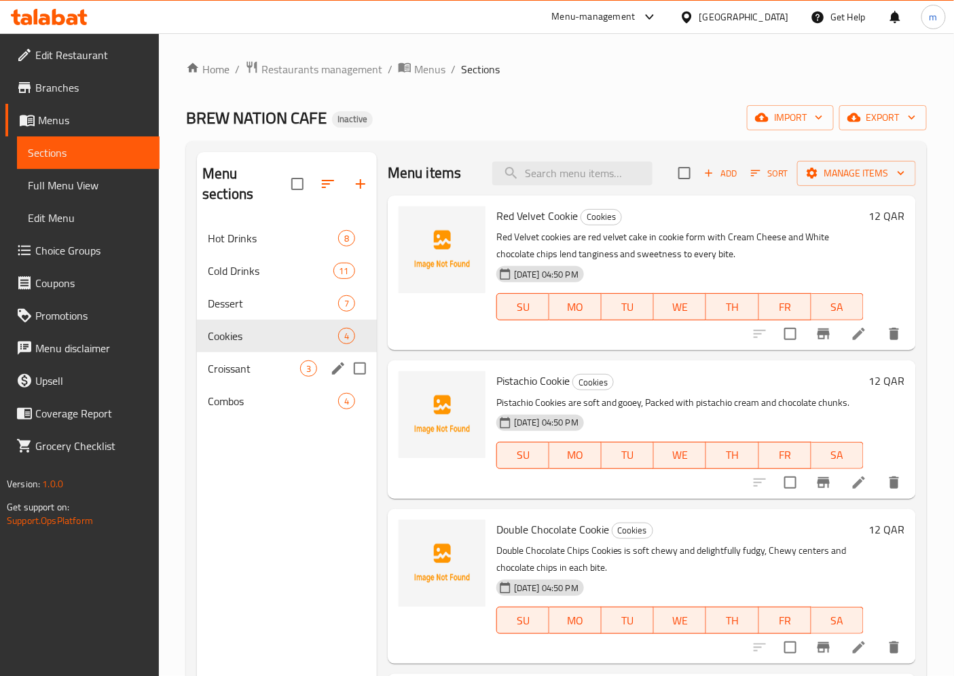
click at [236, 352] on div "Croissant 3" at bounding box center [287, 368] width 180 height 33
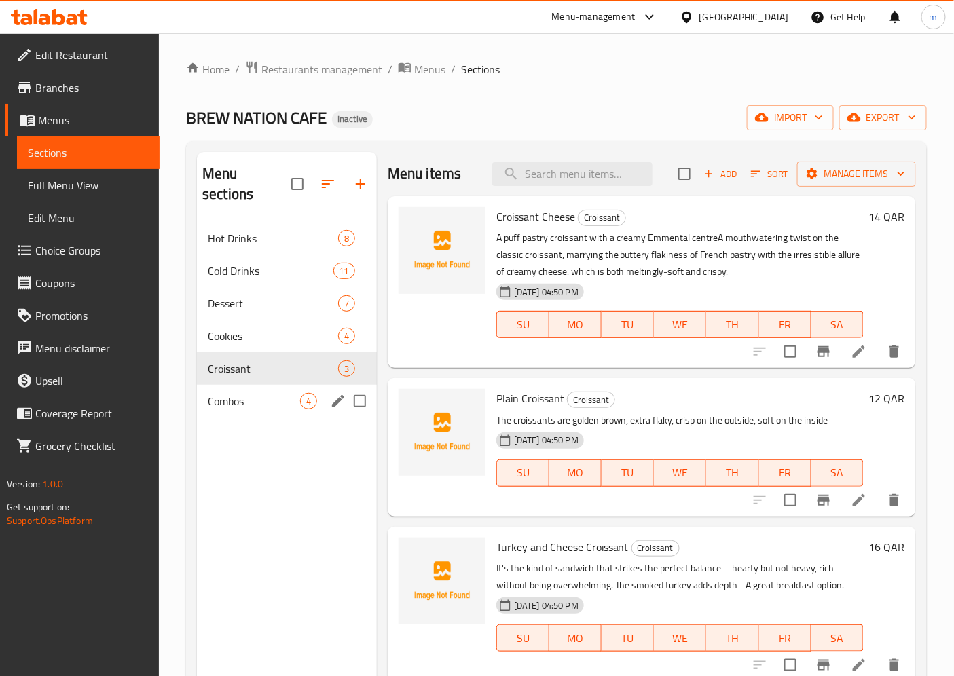
click at [240, 385] on div "Combos 4" at bounding box center [287, 401] width 180 height 33
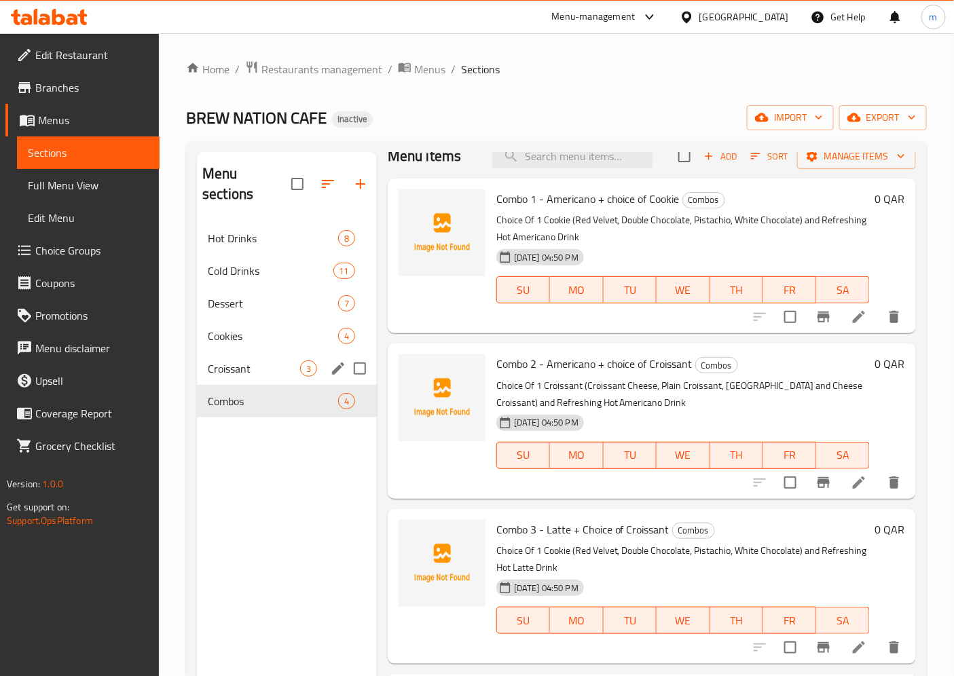
click at [295, 360] on span "Croissant" at bounding box center [254, 368] width 92 height 16
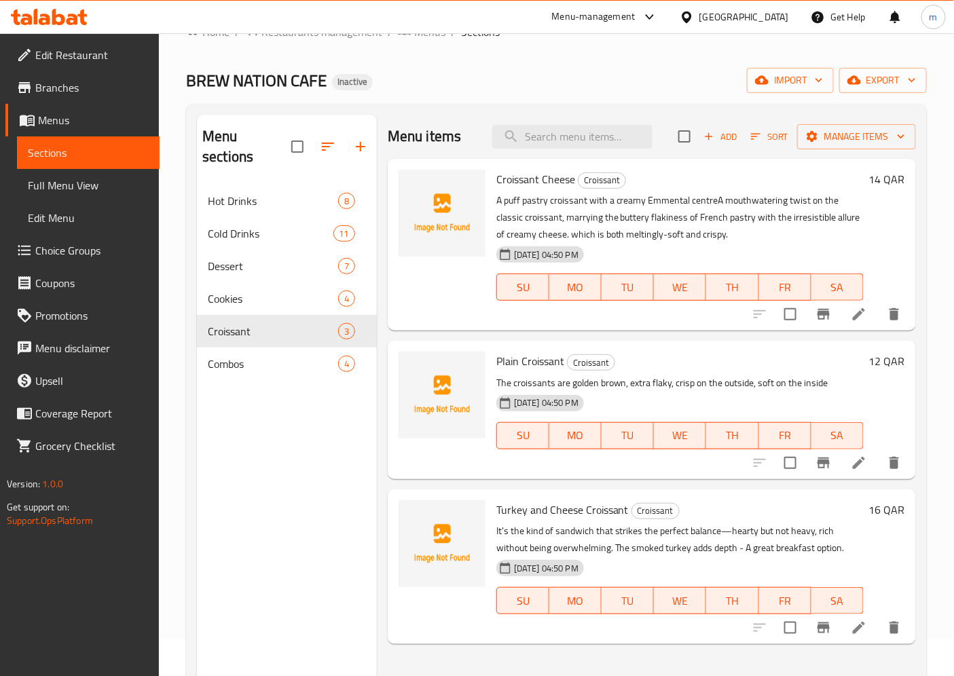
scroll to position [75, 0]
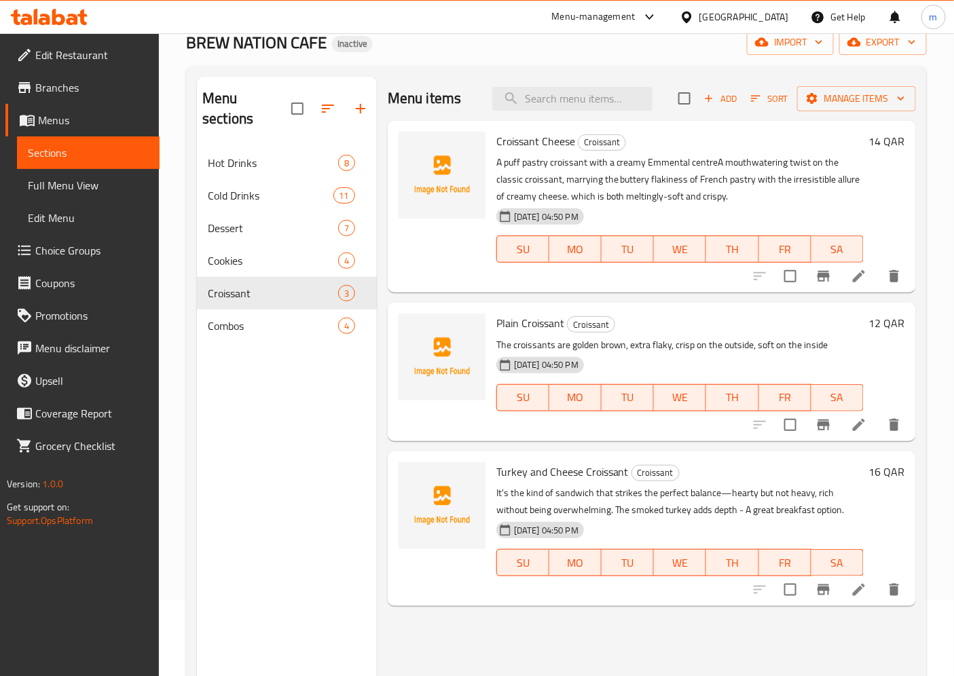
click at [864, 591] on icon at bounding box center [859, 590] width 16 height 16
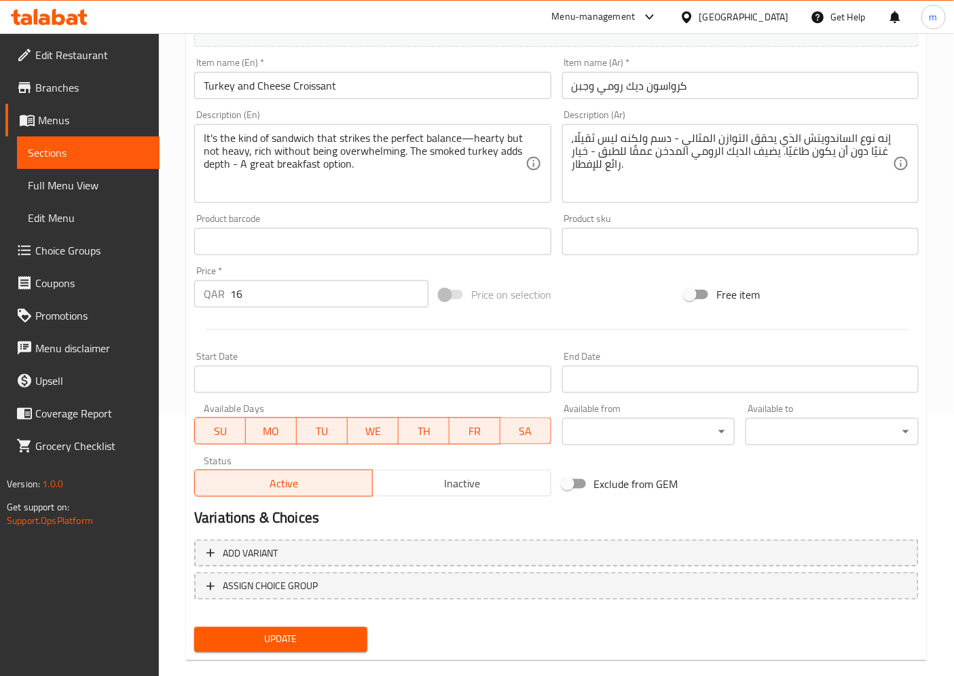
scroll to position [280, 0]
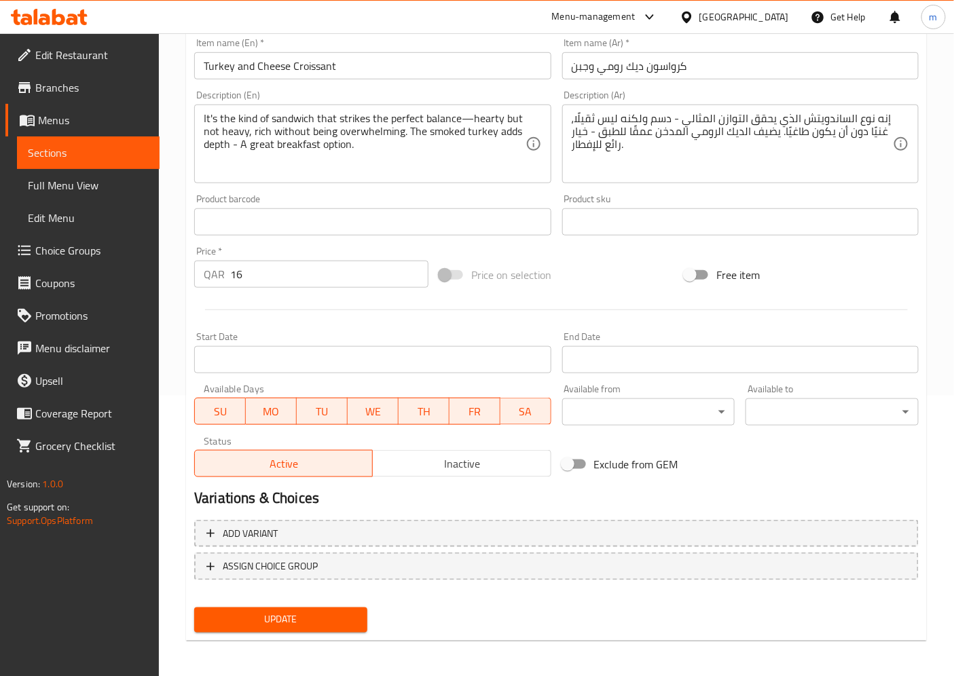
click at [77, 147] on span "Sections" at bounding box center [88, 153] width 121 height 16
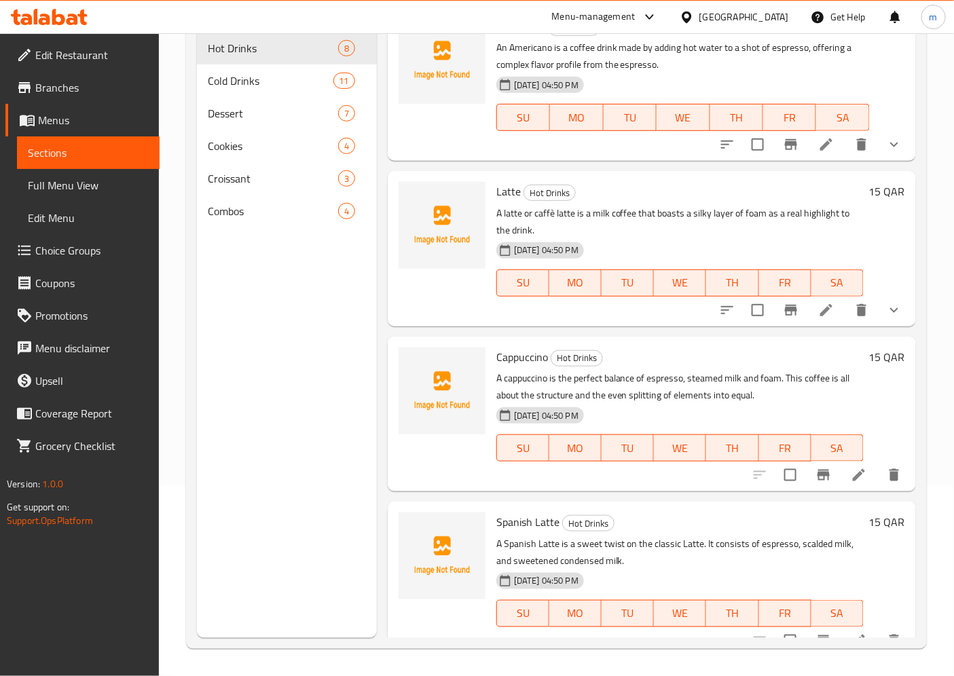
scroll to position [190, 0]
click at [70, 128] on span "Menus" at bounding box center [93, 120] width 111 height 16
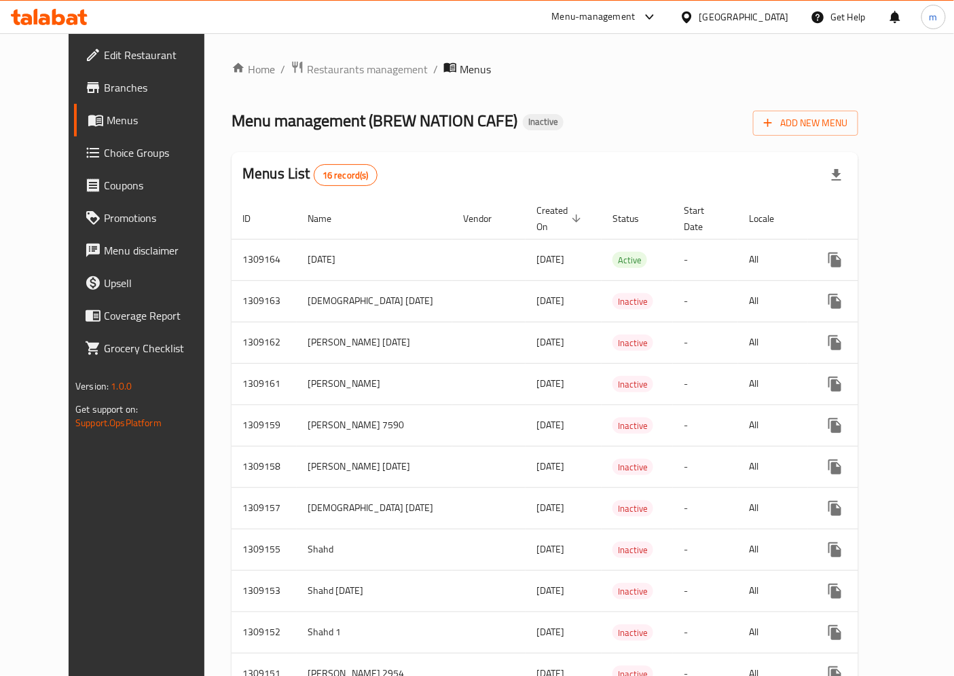
click at [104, 150] on span "Choice Groups" at bounding box center [160, 153] width 113 height 16
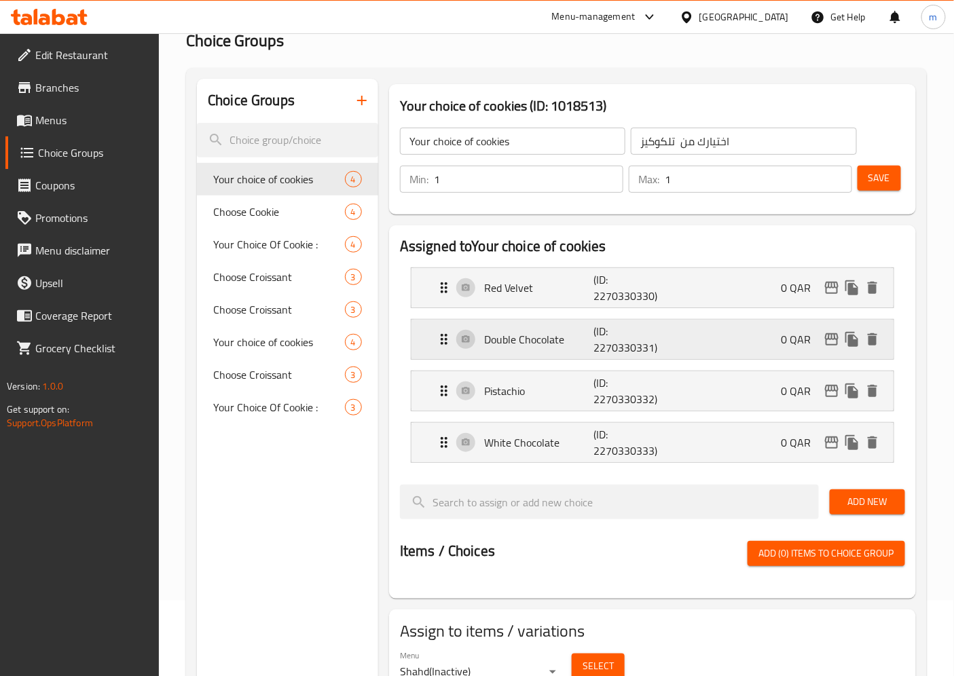
scroll to position [151, 0]
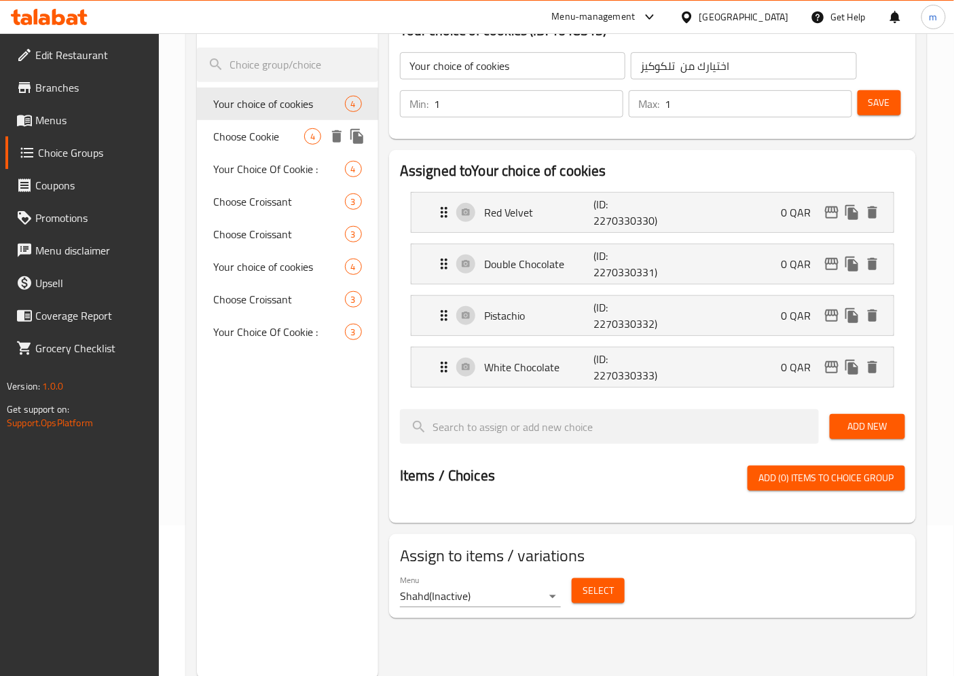
click at [303, 147] on div "Choose Cookie 4" at bounding box center [287, 136] width 181 height 33
type input "Choose Cookie"
type input "اختر الكوكي"
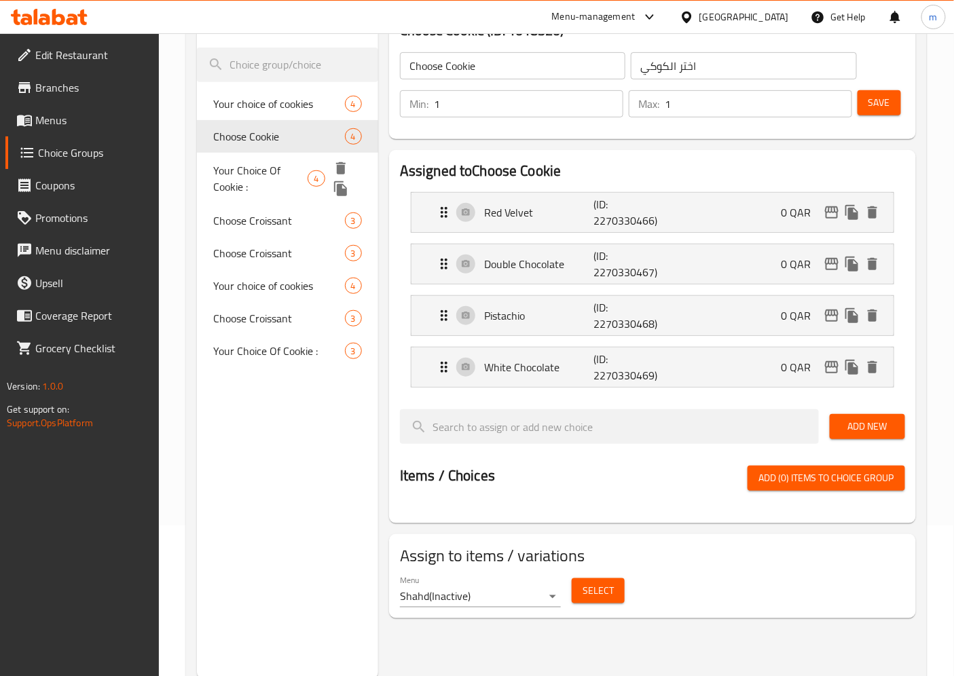
click at [299, 172] on span "Your Choice Of Cookie :" at bounding box center [260, 178] width 94 height 33
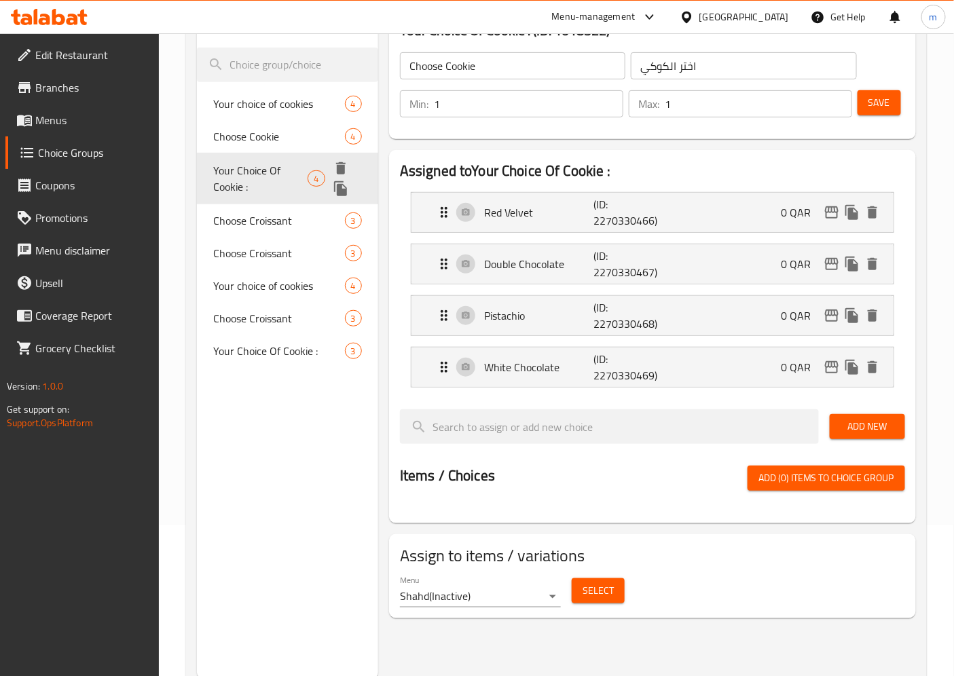
type input "Your Choice Of Cookie :"
type input "إختيارك من كوكيز:"
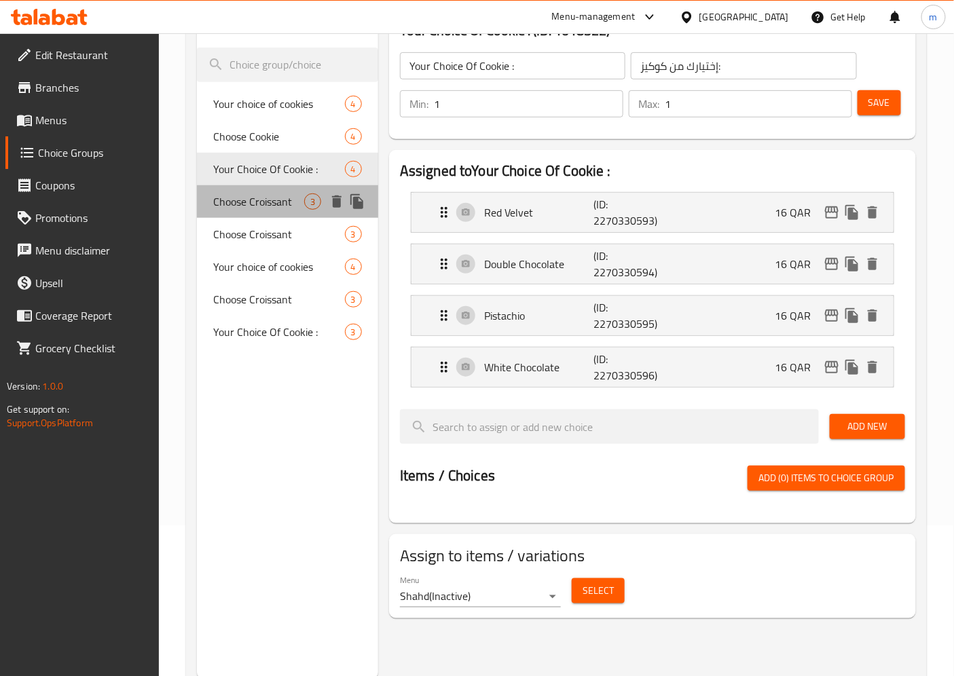
click at [299, 213] on div "Choose Croissant 3" at bounding box center [287, 201] width 181 height 33
type input "Choose Croissant"
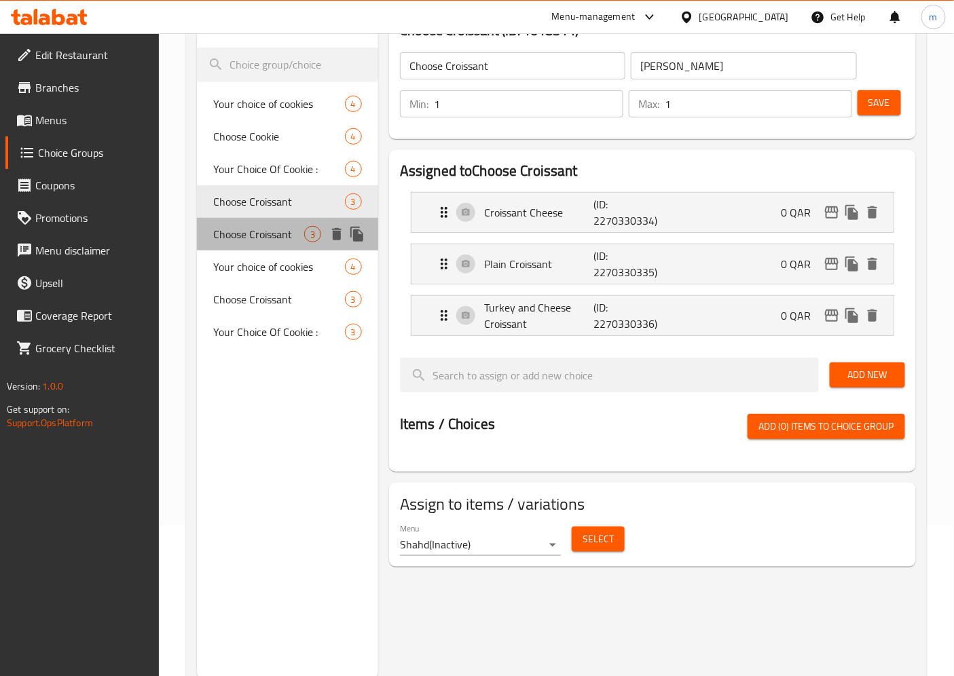
click at [293, 235] on span "Choose Croissant" at bounding box center [258, 234] width 91 height 16
type input "اختر الكرواسون"
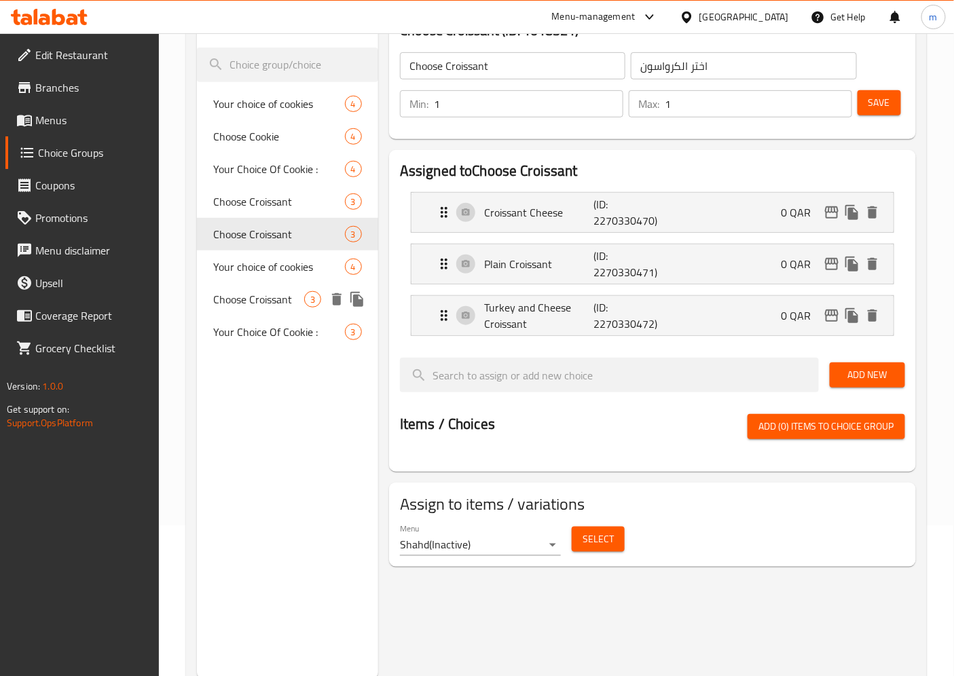
click at [259, 324] on span "Your Choice Of Cookie :" at bounding box center [279, 332] width 132 height 16
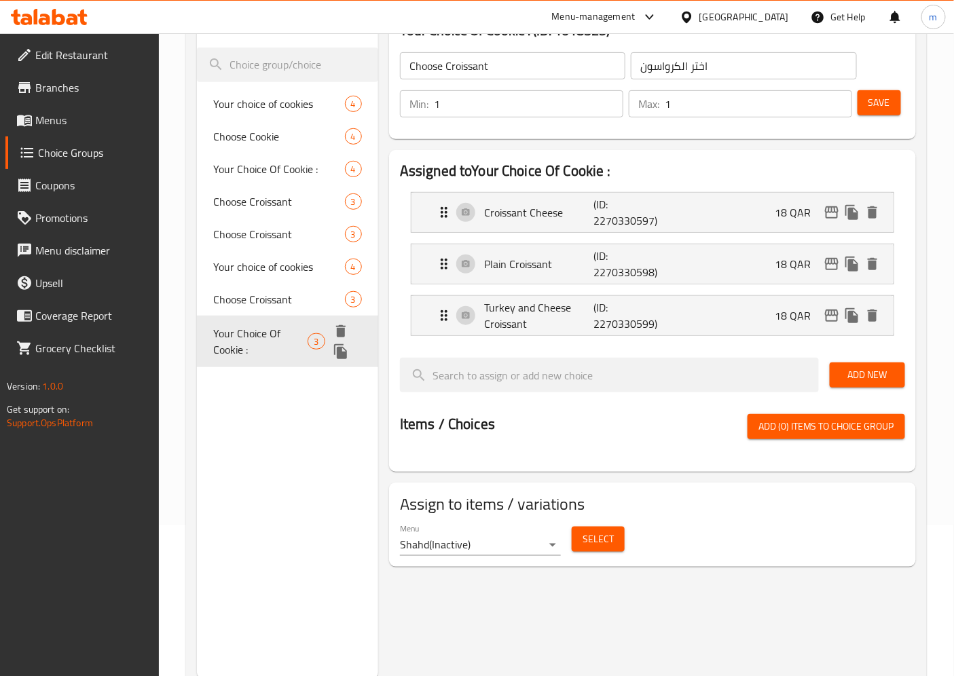
type input "Your Choice Of Cookie :"
type input "إختيارك من كوكيز:"
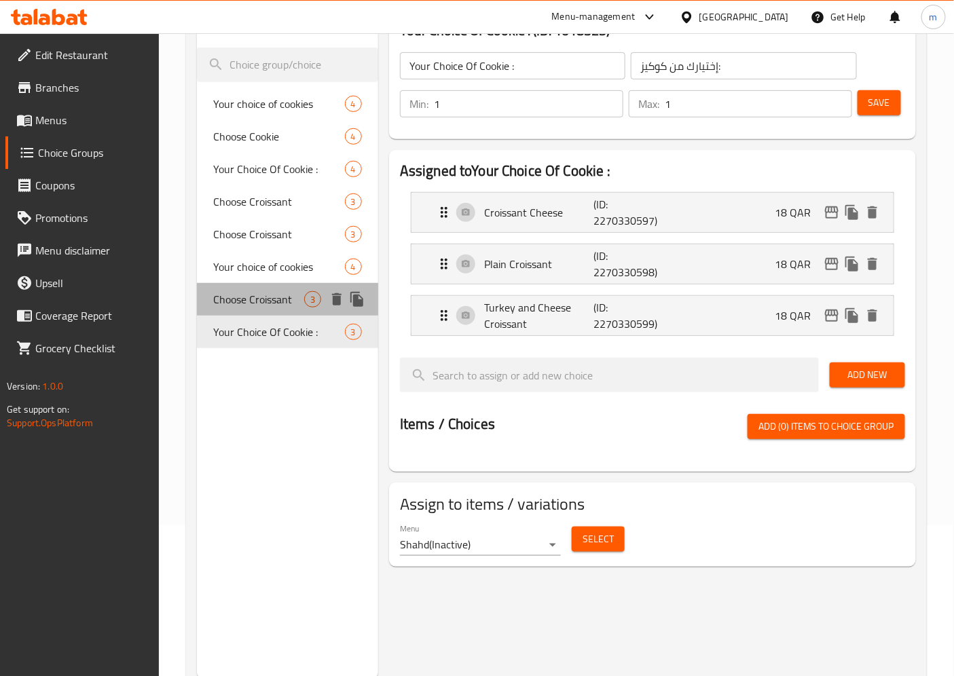
click at [246, 301] on span "Choose Croissant" at bounding box center [258, 299] width 91 height 16
type input "Choose Croissant"
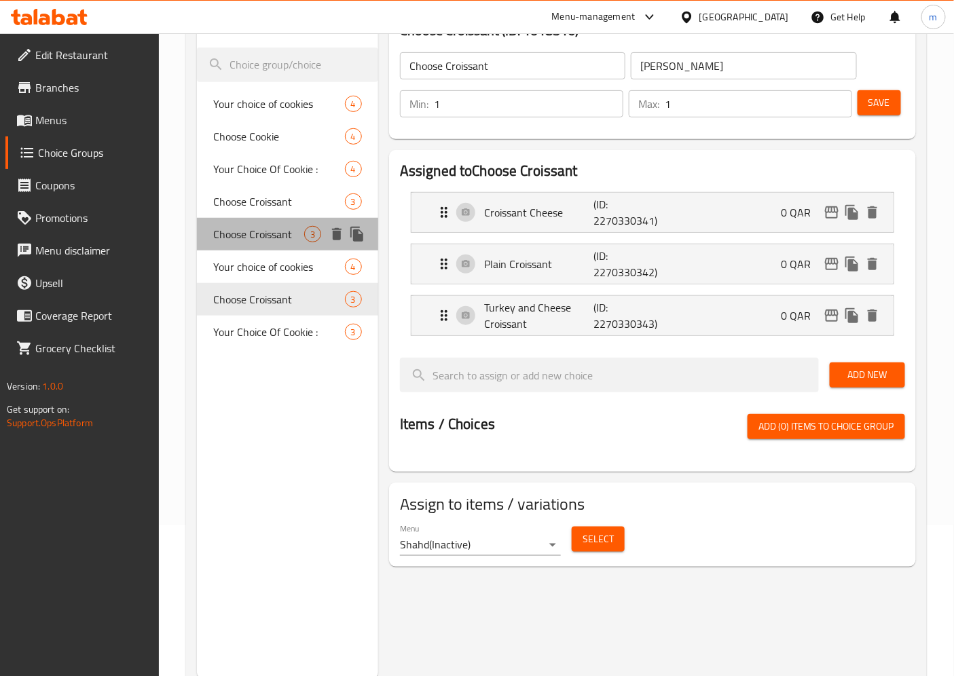
click at [265, 231] on span "Choose Croissant" at bounding box center [258, 234] width 91 height 16
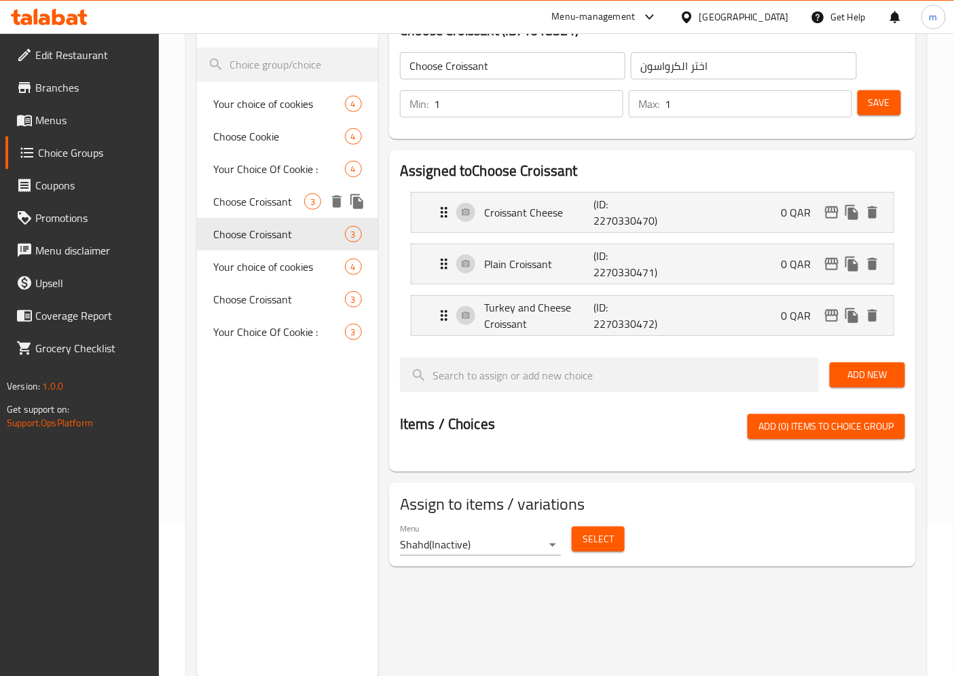
click at [226, 193] on span "Choose Croissant" at bounding box center [258, 201] width 91 height 16
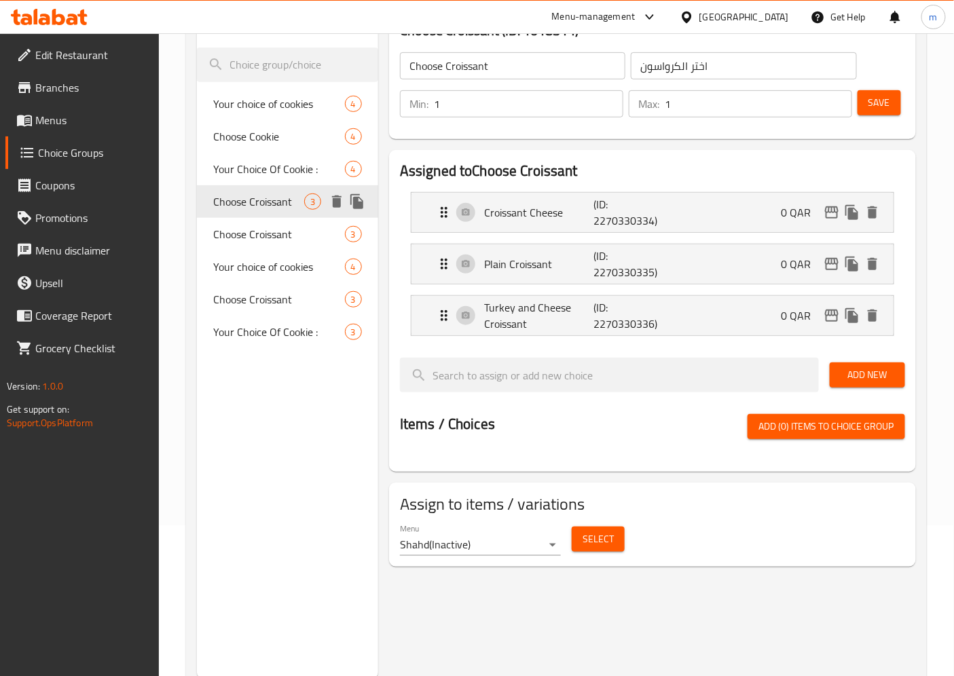
type input "اختر كرواسون"
click at [225, 144] on span "Choose Cookie" at bounding box center [258, 136] width 91 height 16
type input "Choose Cookie"
type input "اختر الكوكي"
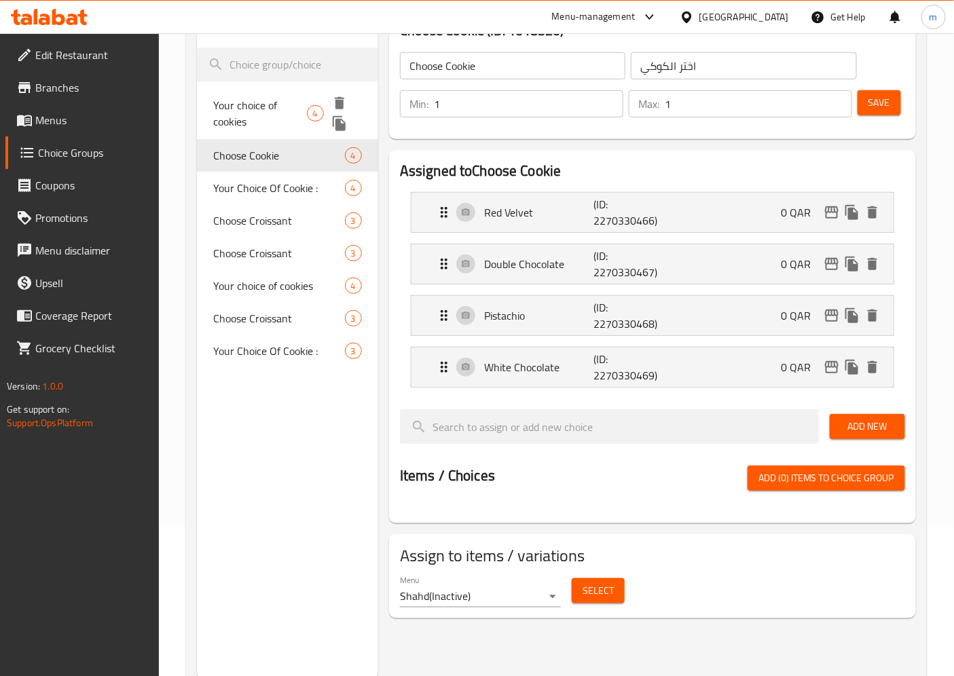
click at [219, 92] on div "Your choice of cookies 4" at bounding box center [287, 114] width 181 height 52
type input "Your choice of cookies"
type input "اختيارك من تلكوكيز"
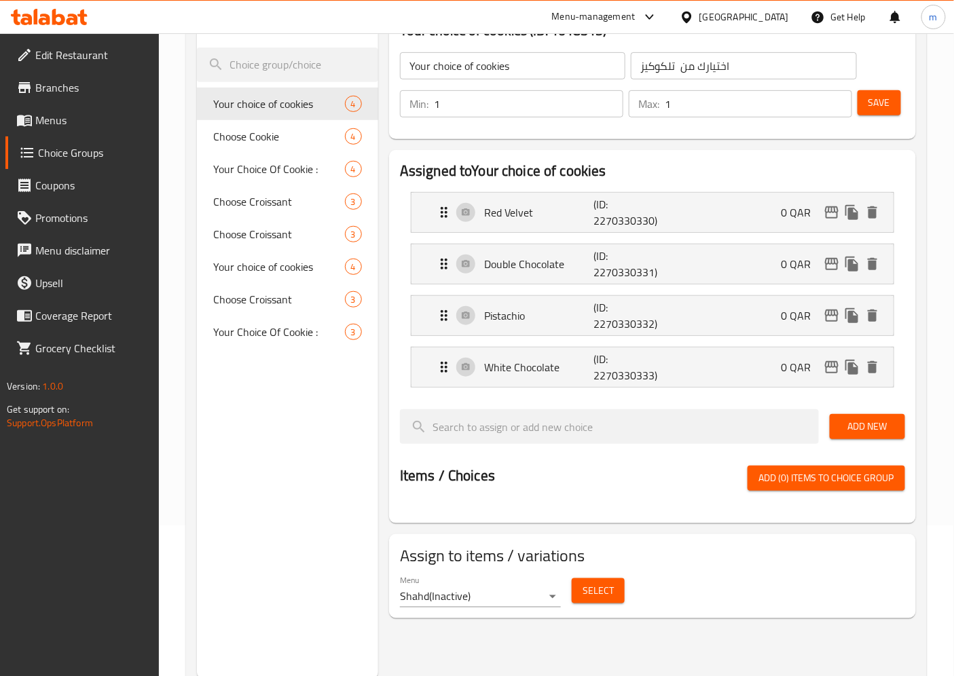
click at [195, 146] on div "Choice Groups Your choice of cookies 4 Choose Cookie 4 Your Choice Of Cookie : …" at bounding box center [556, 342] width 741 height 698
click at [205, 138] on div "Choose Cookie 4" at bounding box center [287, 136] width 181 height 33
type input "Choose Cookie"
type input "اختر الكوكي"
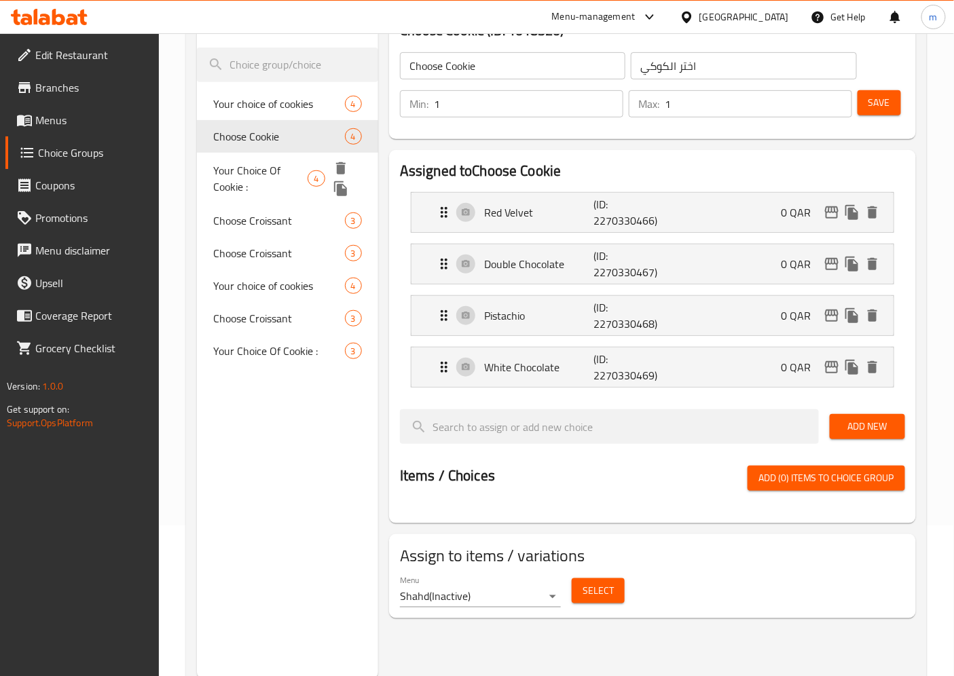
click at [232, 171] on span "Your Choice Of Cookie :" at bounding box center [260, 178] width 94 height 33
type input "Your Choice Of Cookie :"
type input "إختيارك من كوكيز:"
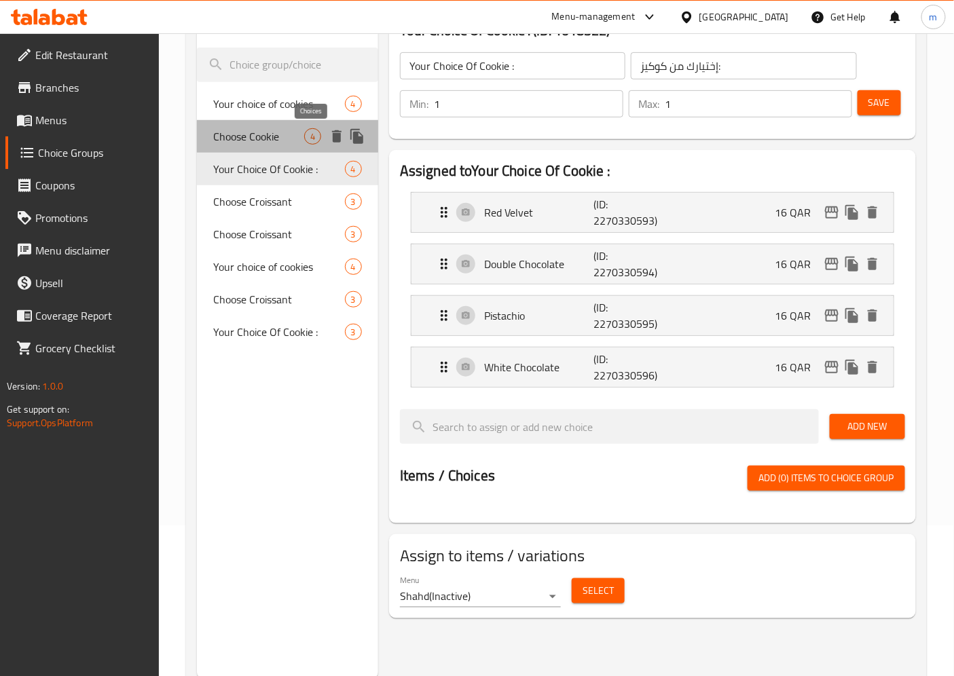
click at [309, 132] on span "4" at bounding box center [313, 136] width 16 height 13
type input "Choose Cookie"
type input "اختر الكوكي"
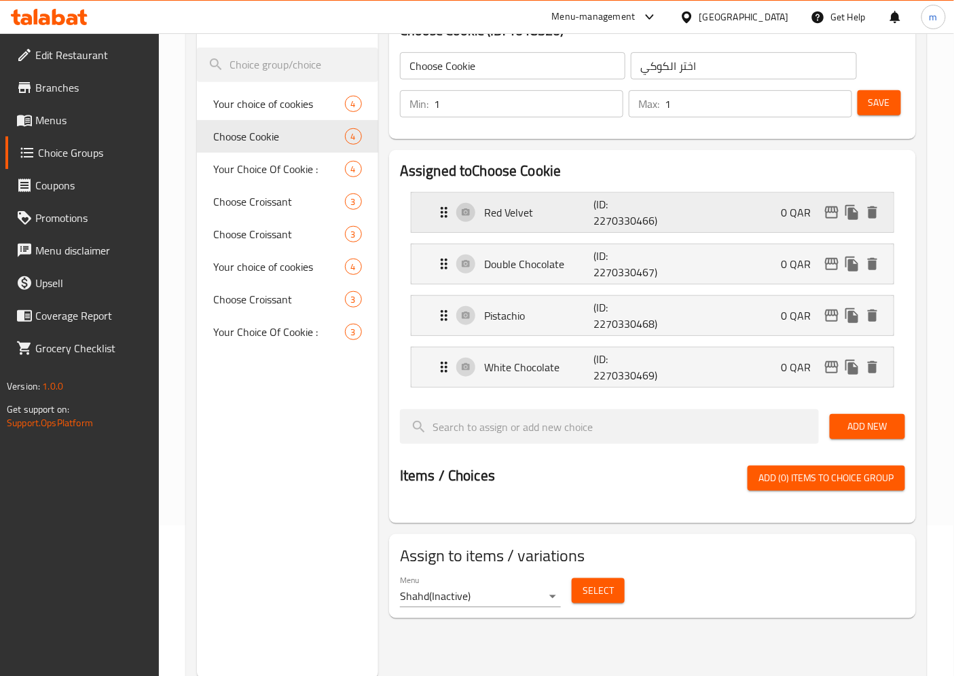
click at [794, 212] on p "0 QAR" at bounding box center [801, 212] width 41 height 16
click at [441, 212] on icon "Expand" at bounding box center [444, 212] width 7 height 11
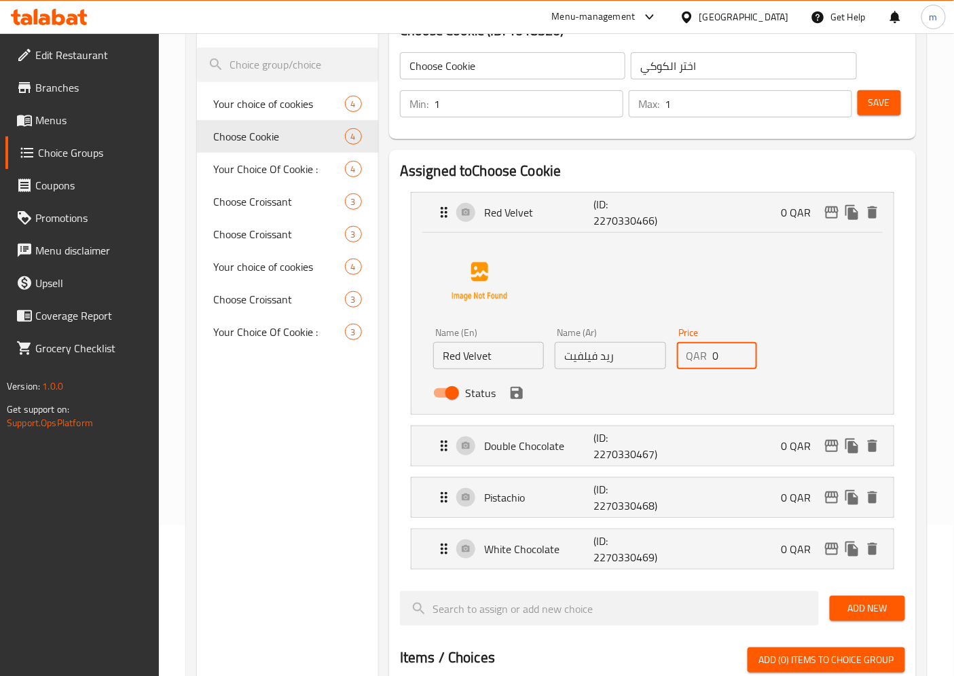
click at [713, 355] on input "0" at bounding box center [735, 355] width 45 height 27
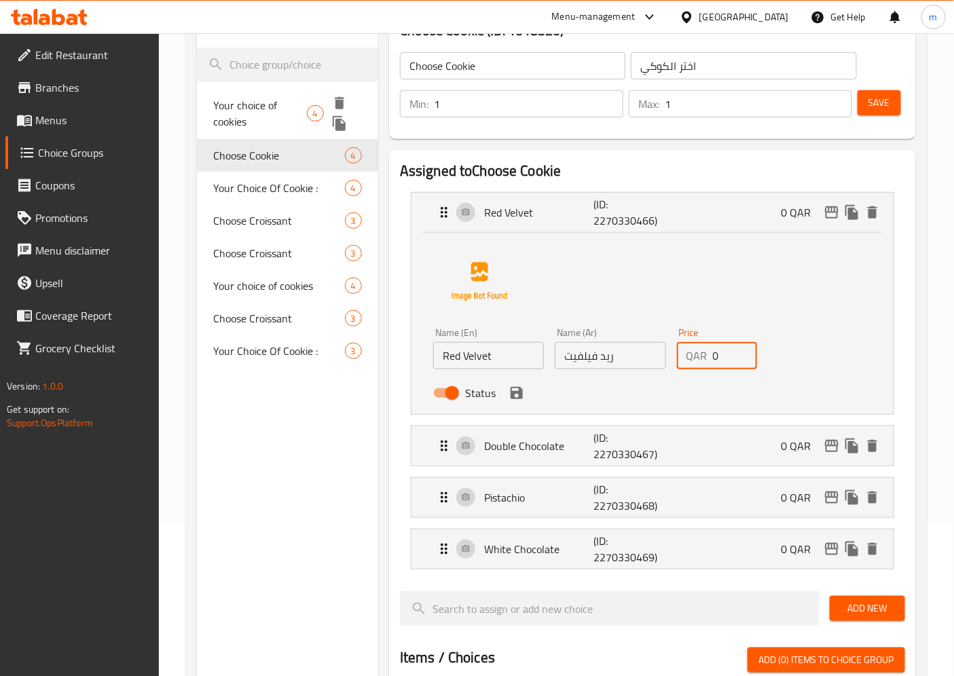
click at [263, 106] on span "Your choice of cookies" at bounding box center [259, 113] width 93 height 33
type input "Your choice of cookies"
type input "اختيارك من تلكوكيز"
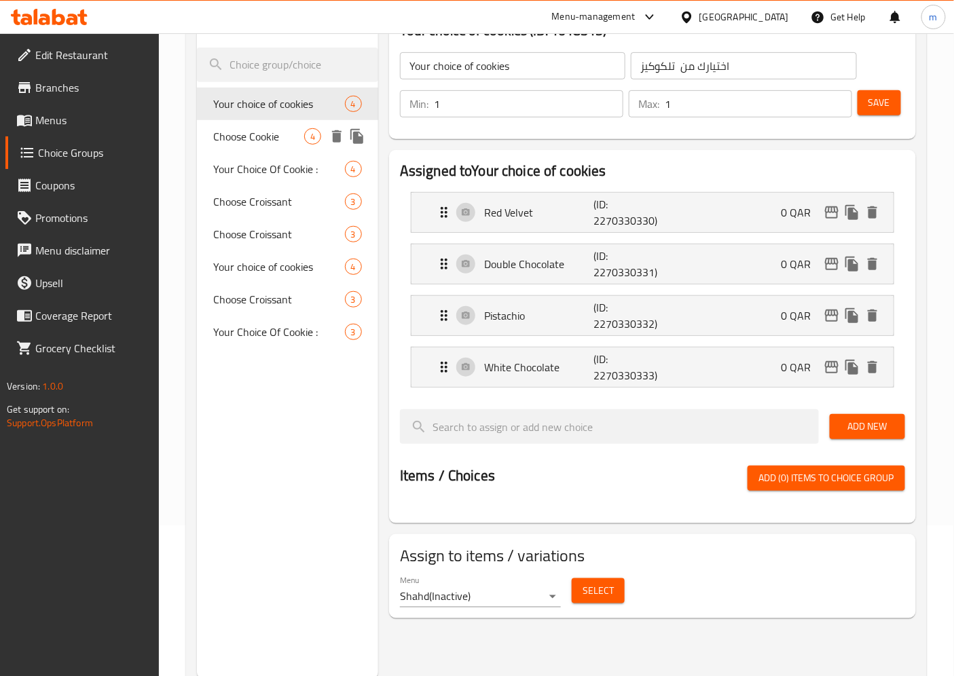
click at [259, 141] on span "Choose Cookie" at bounding box center [258, 136] width 91 height 16
type input "Choose Cookie"
type input "اختر الكوكي"
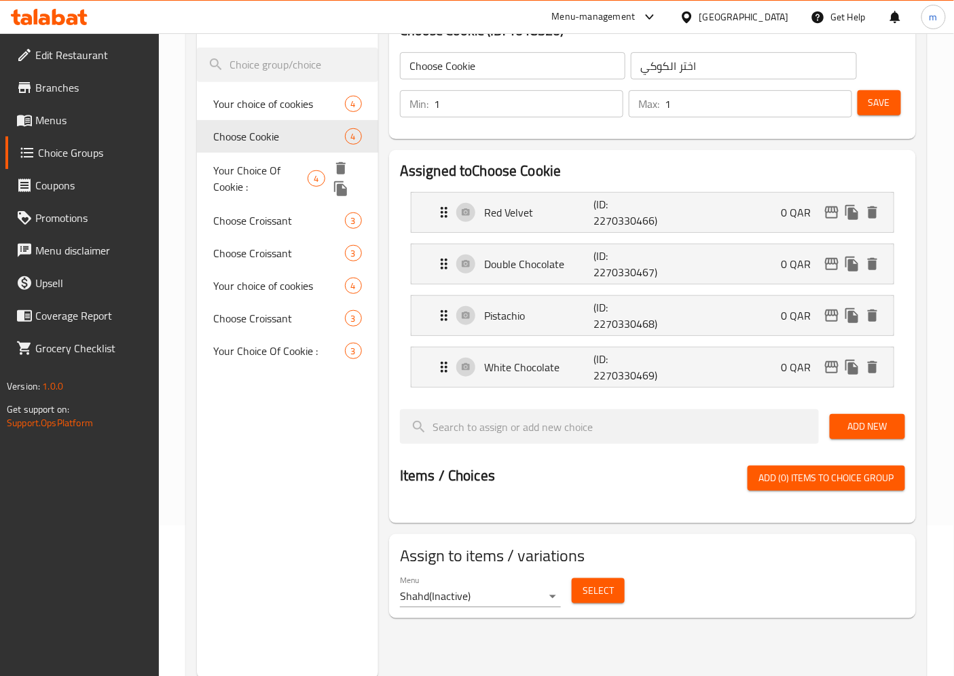
click at [261, 174] on span "Your Choice Of Cookie :" at bounding box center [260, 178] width 94 height 33
type input "Your Choice Of Cookie :"
type input "إختيارك من كوكيز:"
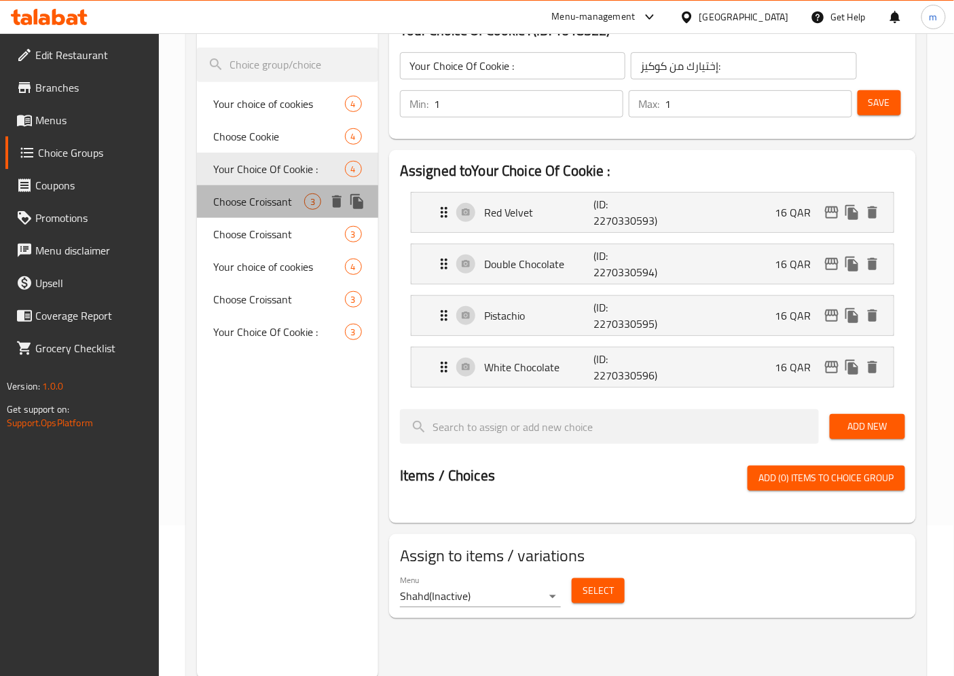
click at [236, 208] on span "Choose Croissant" at bounding box center [258, 201] width 91 height 16
type input "Choose Croissant"
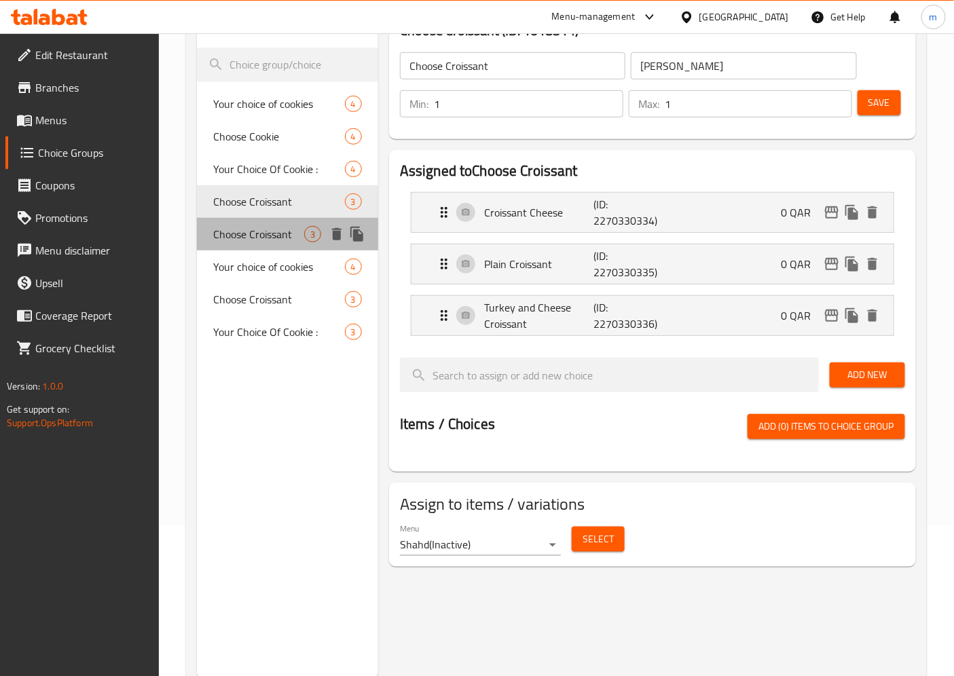
click at [263, 240] on span "Choose Croissant" at bounding box center [258, 234] width 91 height 16
type input "اختر الكرواسون"
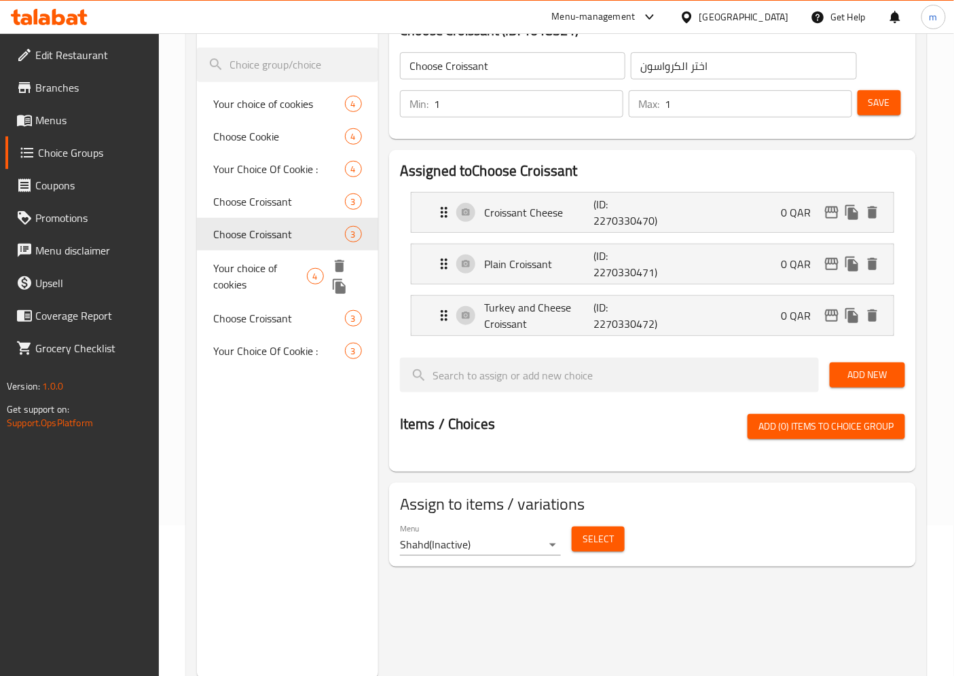
click at [255, 281] on span "Your choice of cookies" at bounding box center [259, 276] width 93 height 33
type input "Your choice of cookies"
type input "اختيارك من الكوكيز"
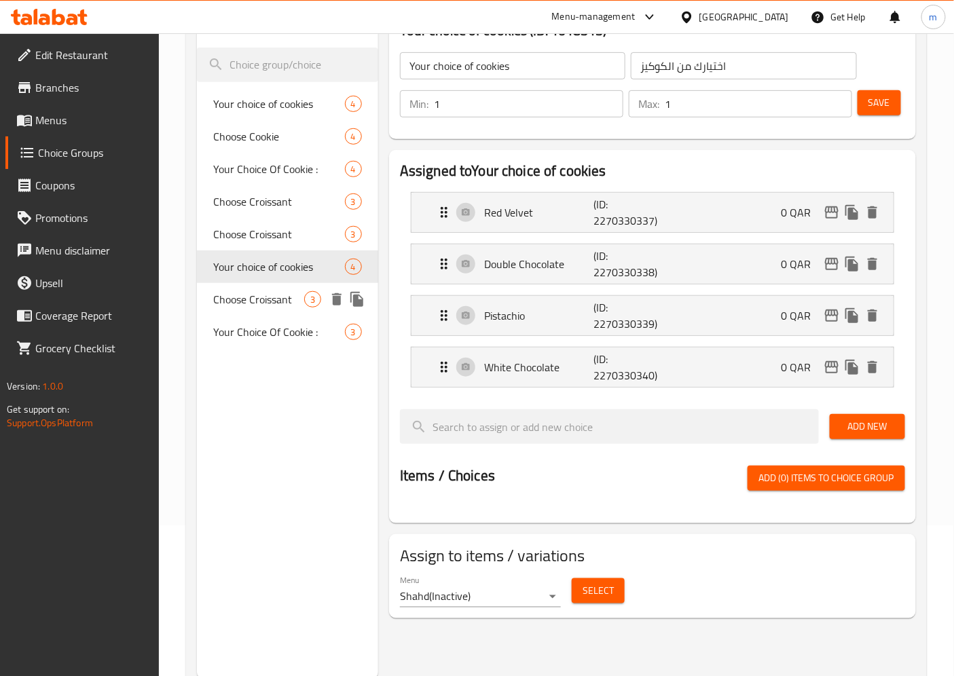
click at [272, 307] on span "Choose Croissant" at bounding box center [258, 299] width 91 height 16
type input "Choose Croissant"
type input "اختر كرواسون"
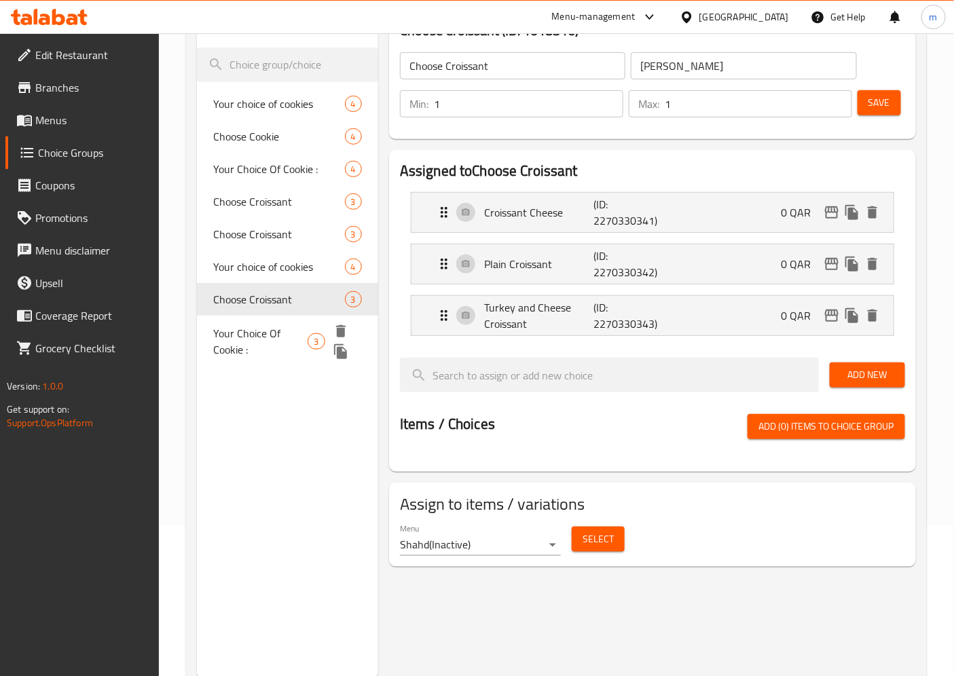
click at [275, 331] on span "Your Choice Of Cookie :" at bounding box center [260, 341] width 94 height 33
type input "Your Choice Of Cookie :"
type input "إختيارك من كوكيز:"
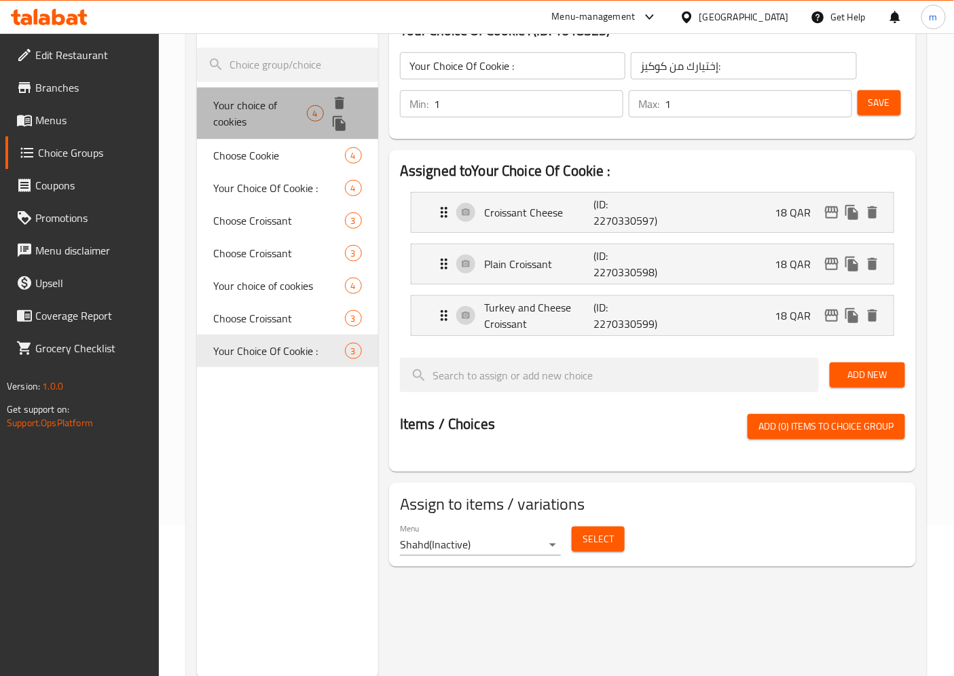
click at [258, 111] on span "Your choice of cookies" at bounding box center [259, 113] width 93 height 33
type input "Your choice of cookies"
type input "اختيارك من تلكوكيز"
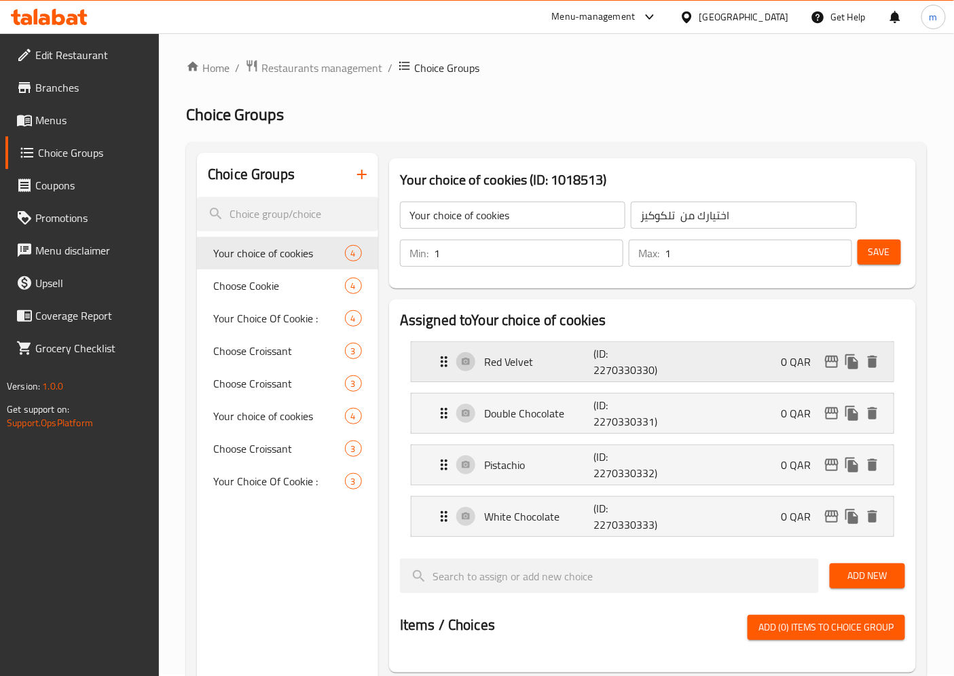
scroll to position [0, 0]
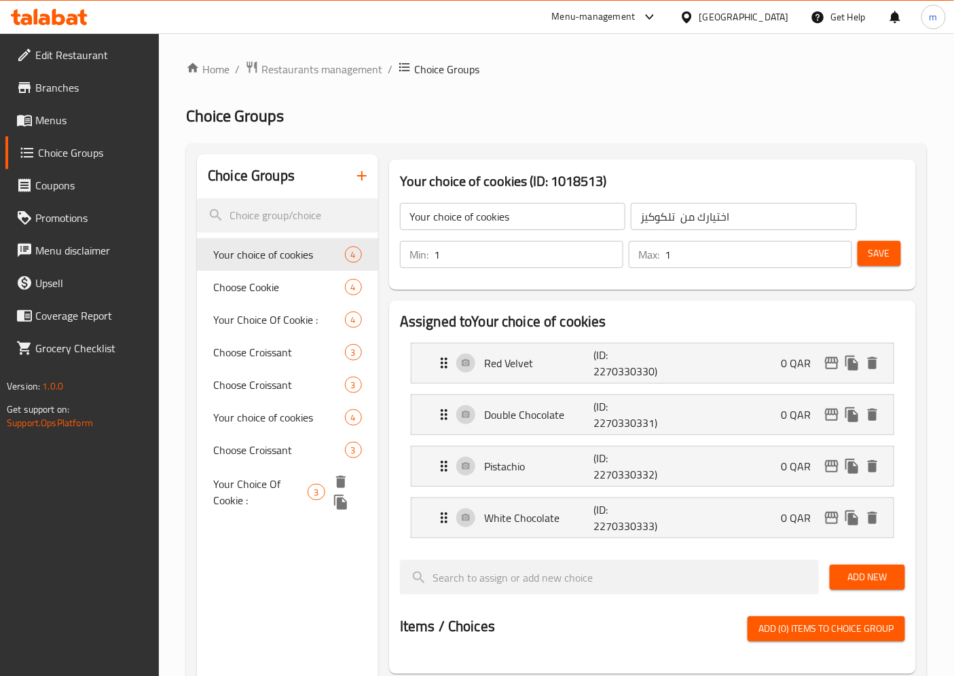
click at [258, 480] on span "Your Choice Of Cookie :" at bounding box center [260, 492] width 94 height 33
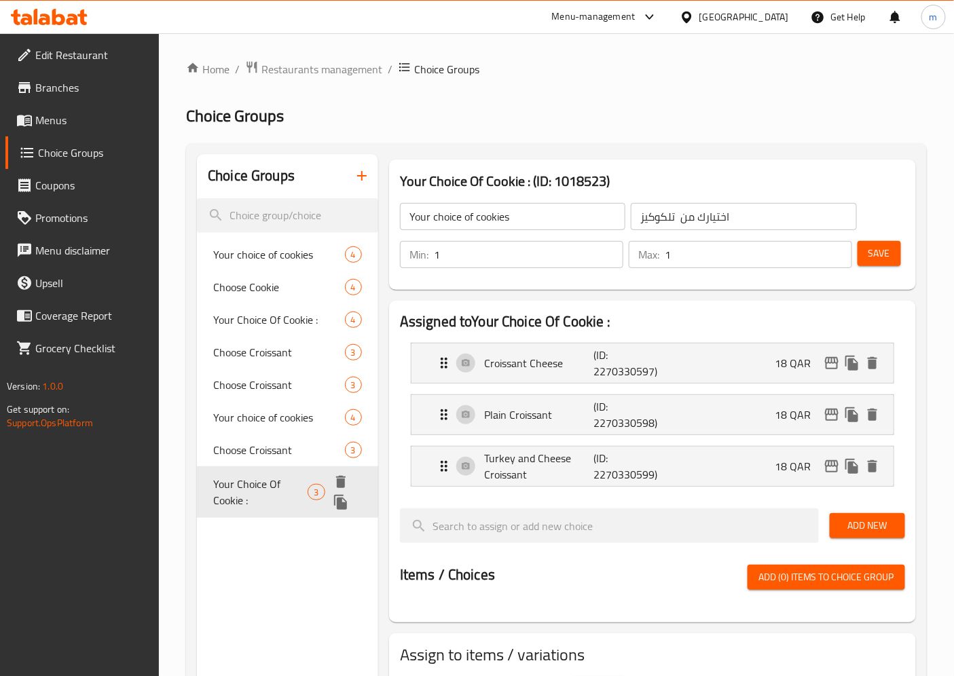
type input "Your Choice Of Cookie :"
type input "إختيارك من كوكيز:"
click at [31, 123] on icon at bounding box center [24, 121] width 15 height 12
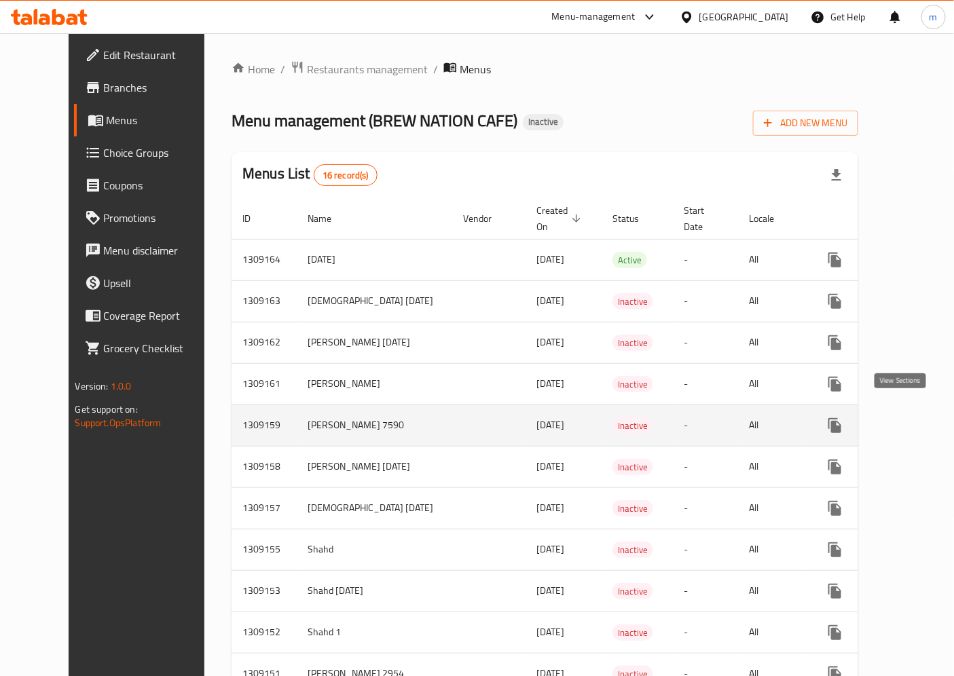
click at [925, 417] on icon "enhanced table" at bounding box center [933, 425] width 16 height 16
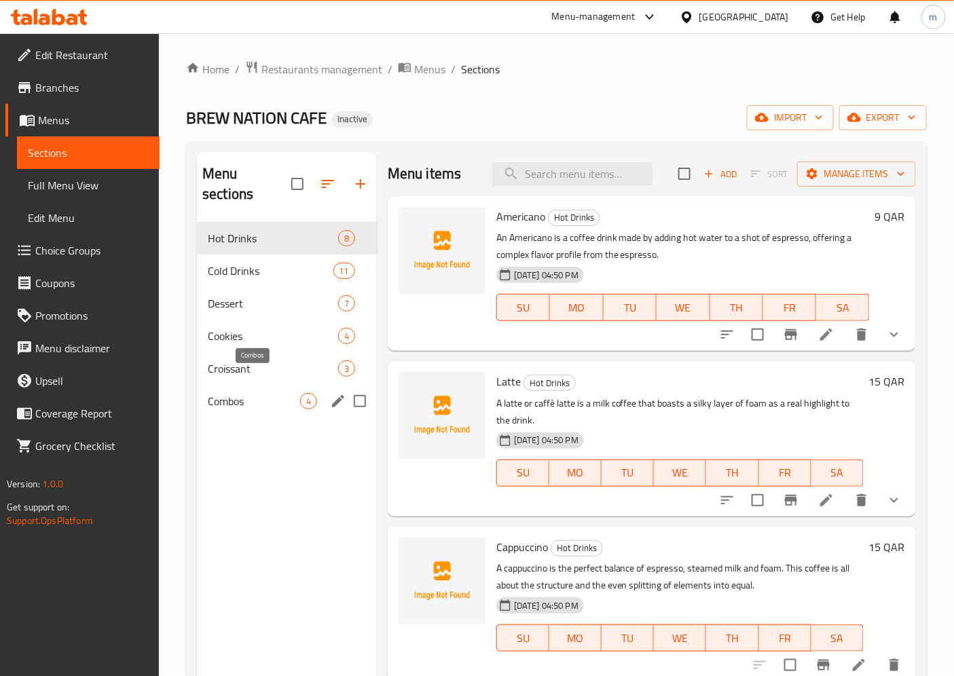
click at [233, 393] on span "Combos" at bounding box center [254, 401] width 92 height 16
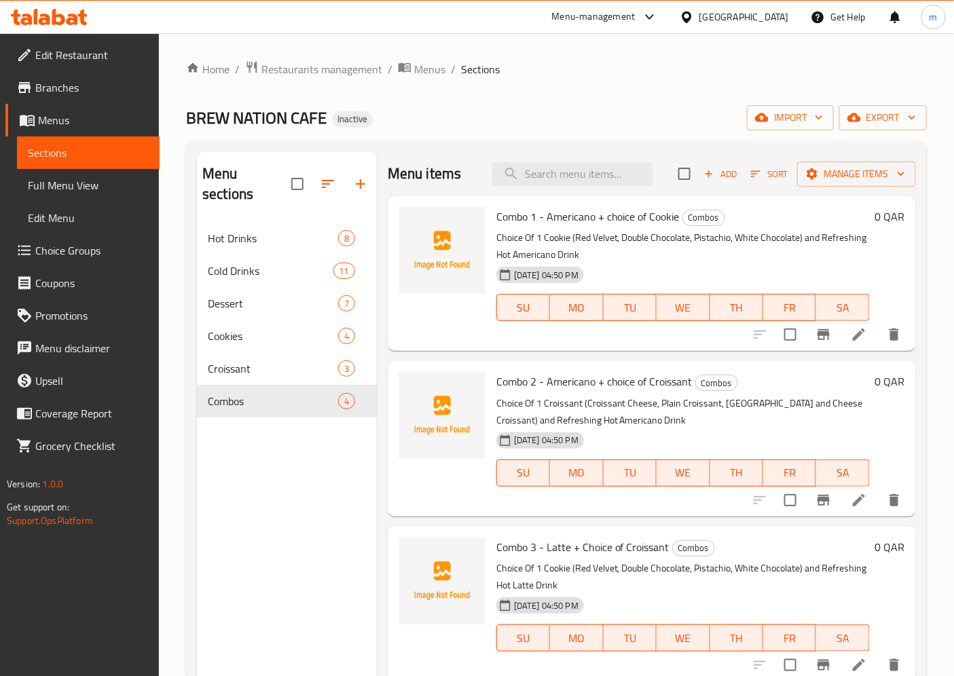
click at [778, 259] on p "Choice Of 1 Cookie (Red Velvet, Double Chocolate, Pistachio, White Chocolate) a…" at bounding box center [682, 246] width 373 height 34
click at [579, 261] on p "Choice Of 1 Cookie (Red Velvet, Double Chocolate, Pistachio, White Chocolate) a…" at bounding box center [682, 246] width 373 height 34
click at [851, 328] on icon at bounding box center [859, 334] width 16 height 16
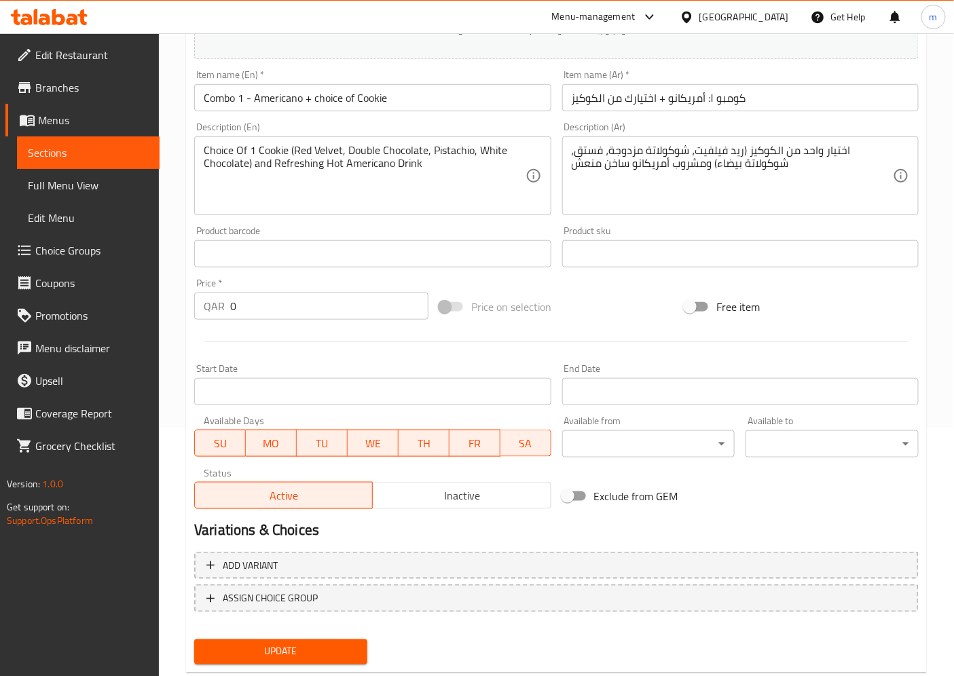
scroll to position [280, 0]
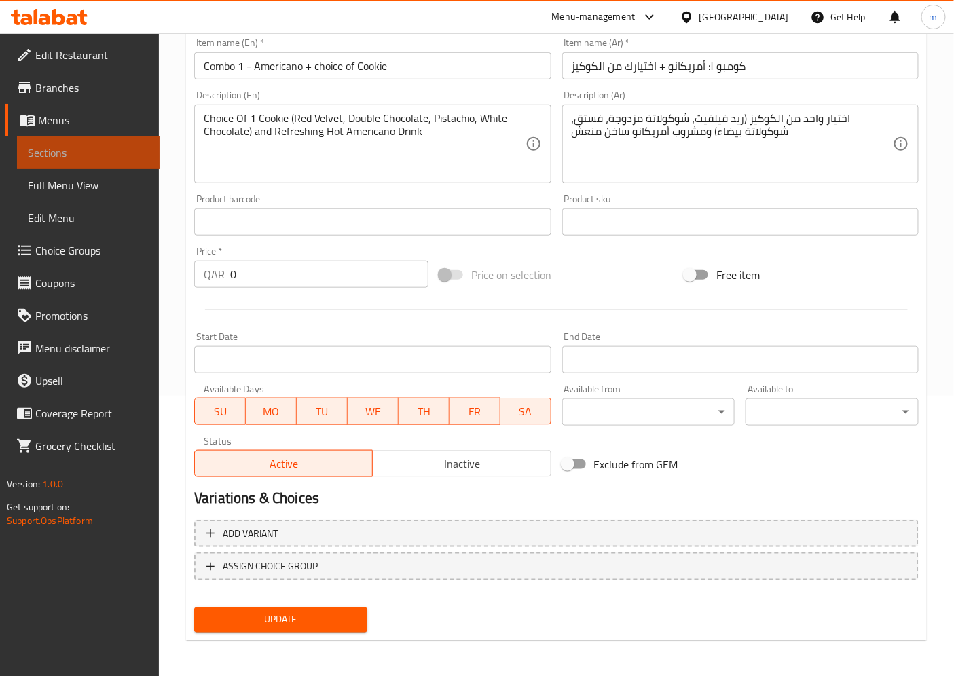
click at [49, 149] on span "Sections" at bounding box center [88, 153] width 121 height 16
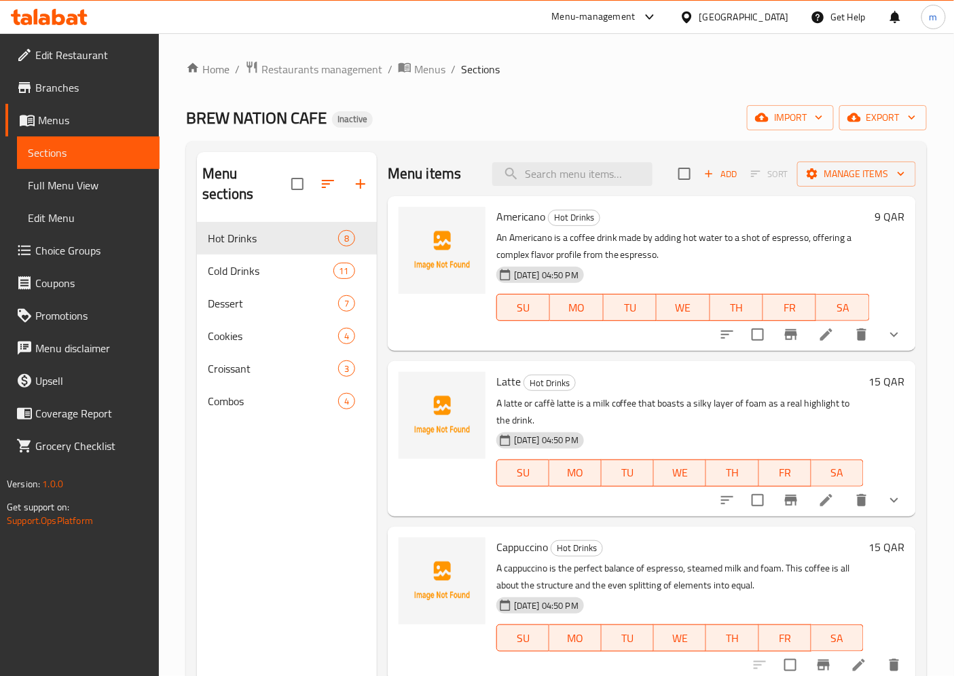
click at [56, 185] on span "Full Menu View" at bounding box center [88, 185] width 121 height 16
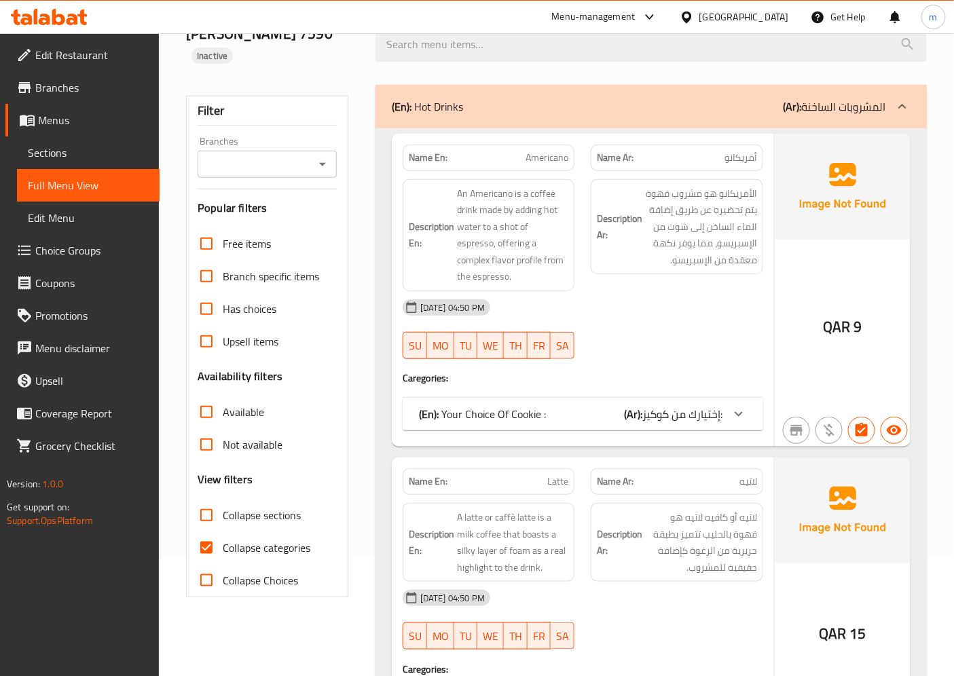
scroll to position [301, 0]
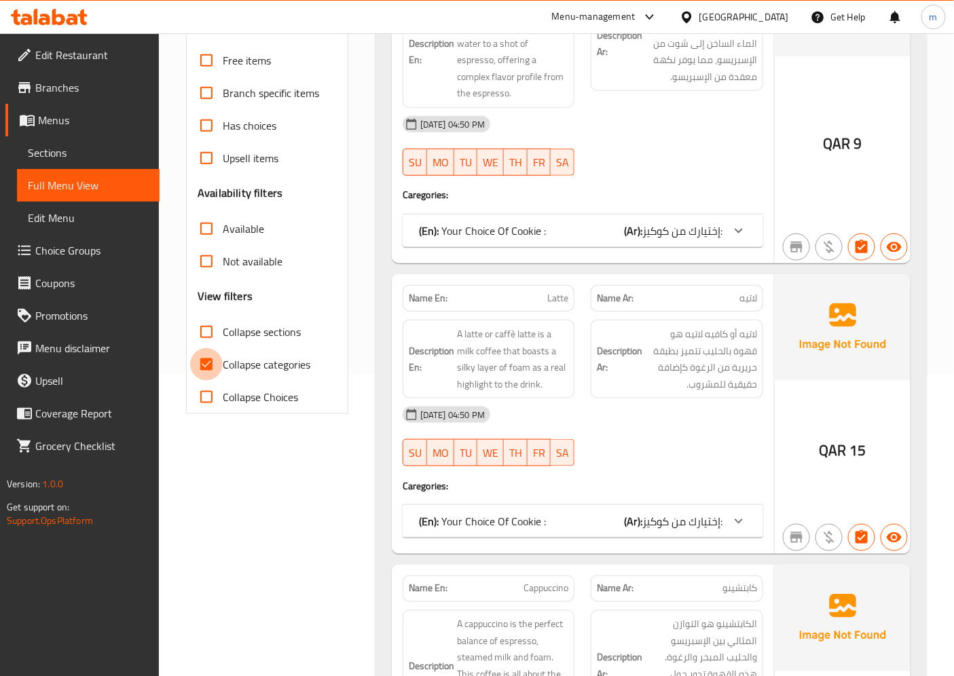
click at [221, 364] on input "Collapse categories" at bounding box center [206, 364] width 33 height 33
checkbox input "false"
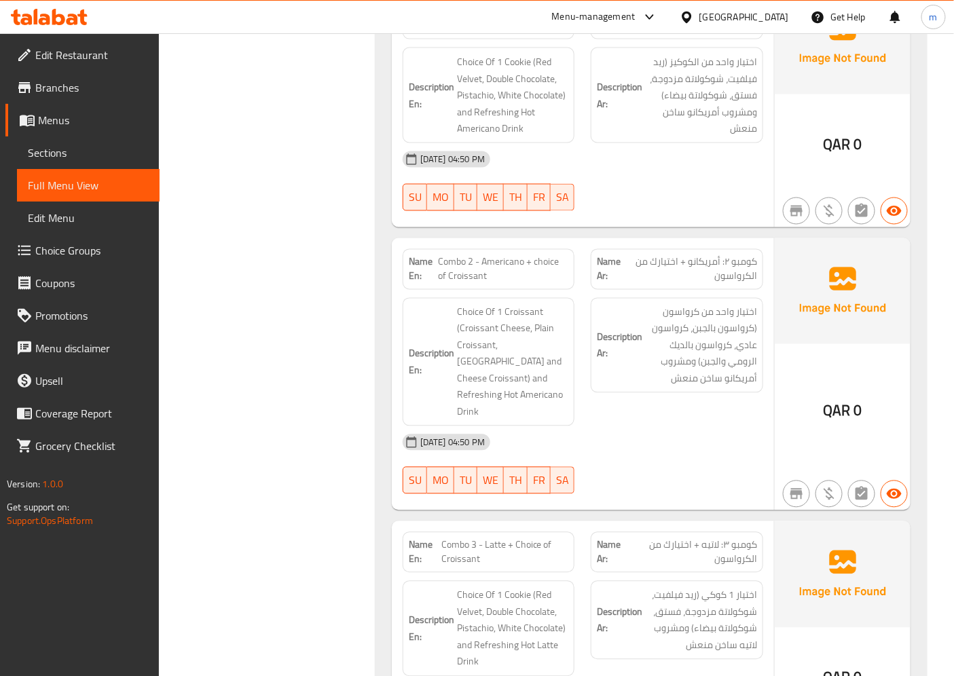
scroll to position [9146, 0]
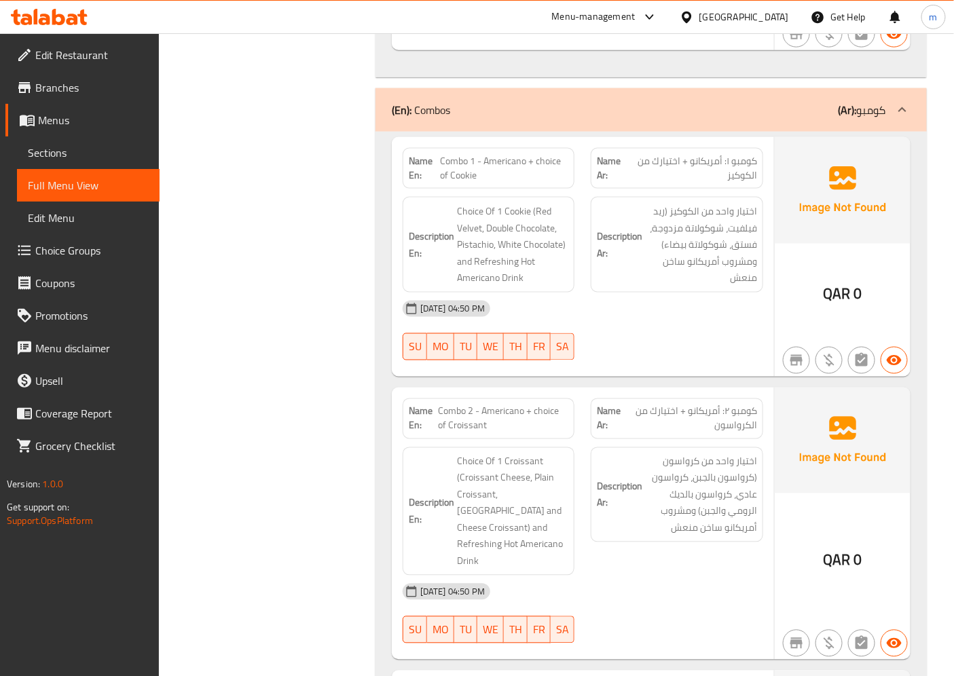
click at [44, 400] on link "Coverage Report" at bounding box center [82, 413] width 154 height 33
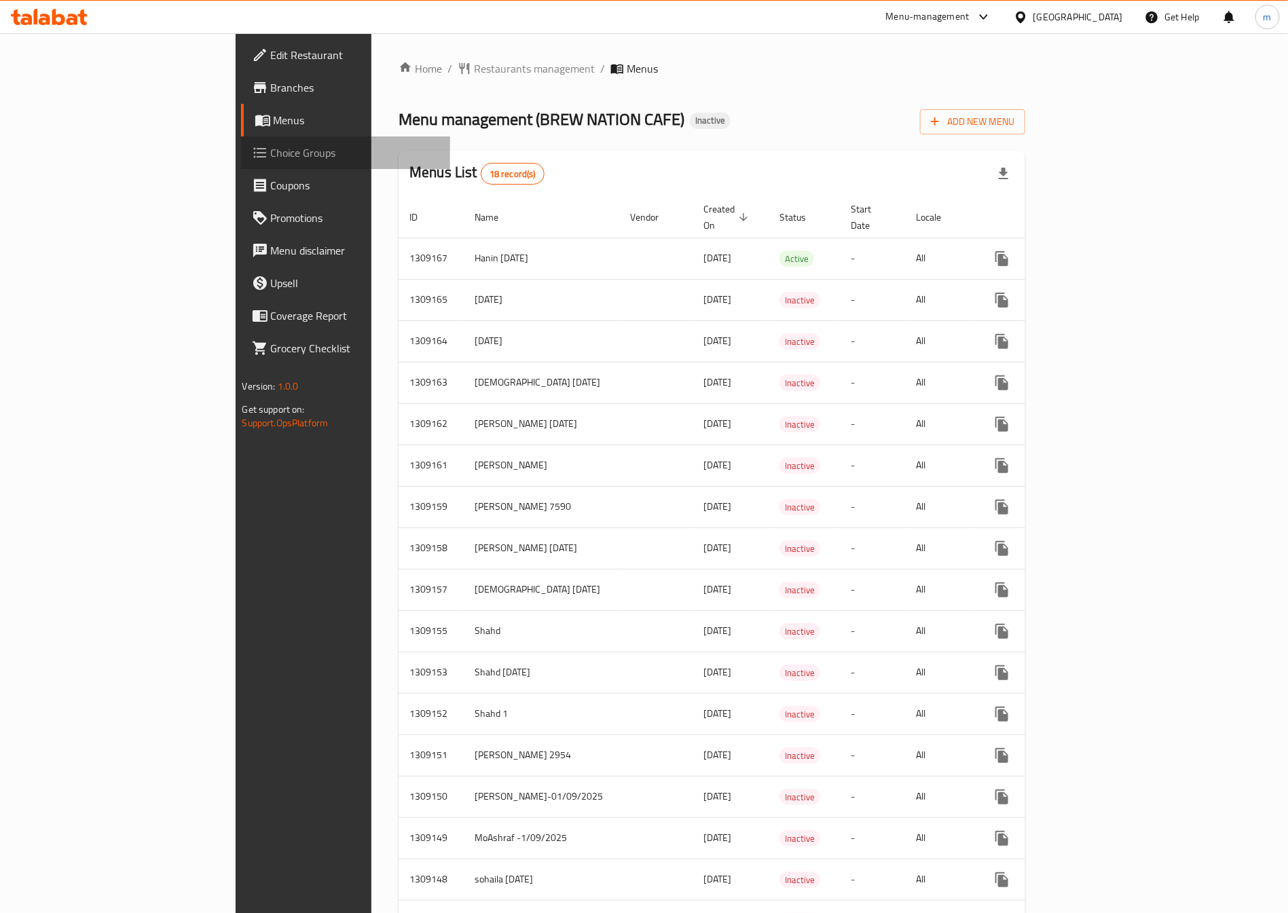
click at [271, 157] on span "Choice Groups" at bounding box center [355, 153] width 169 height 16
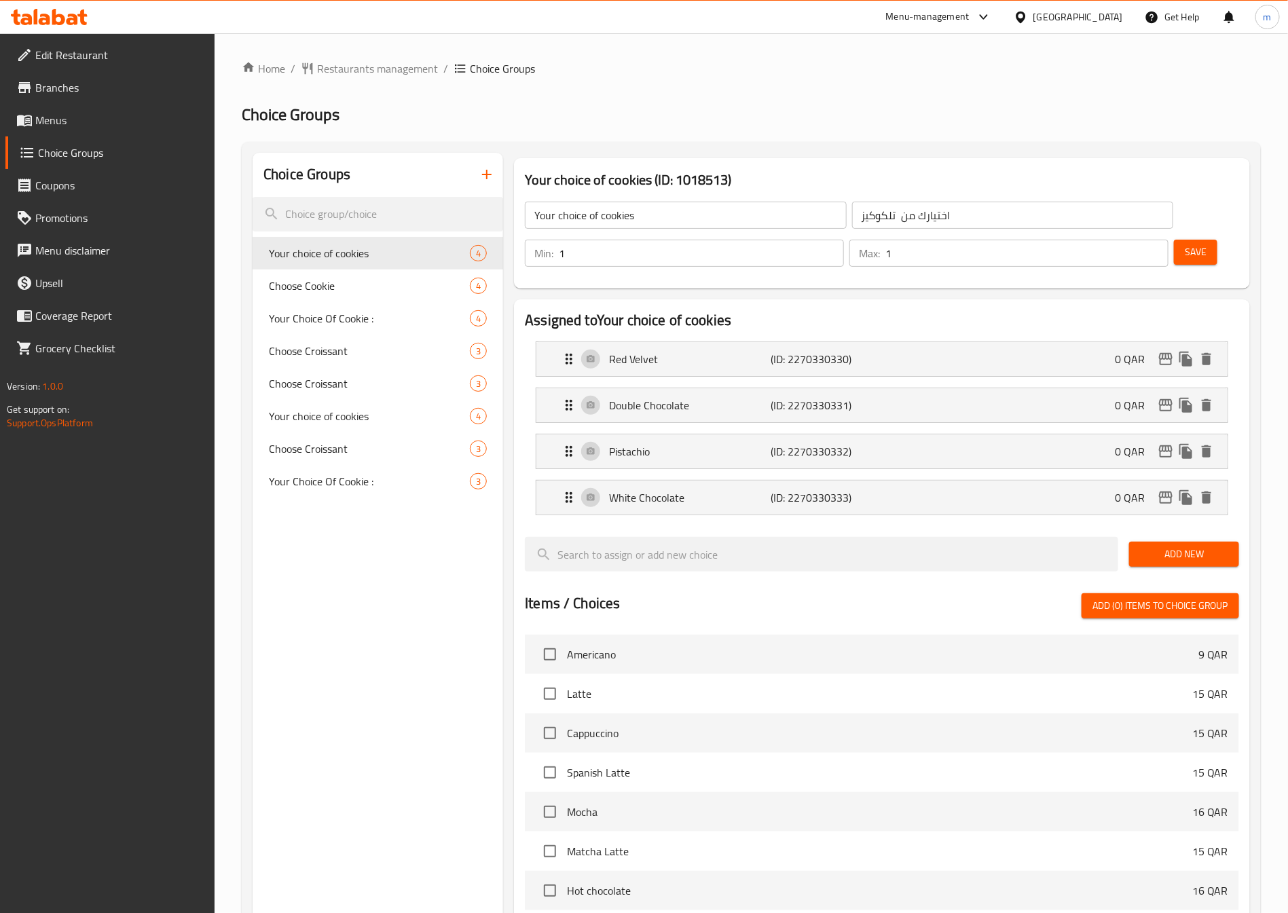
click at [112, 131] on link "Menus" at bounding box center [110, 120] width 210 height 33
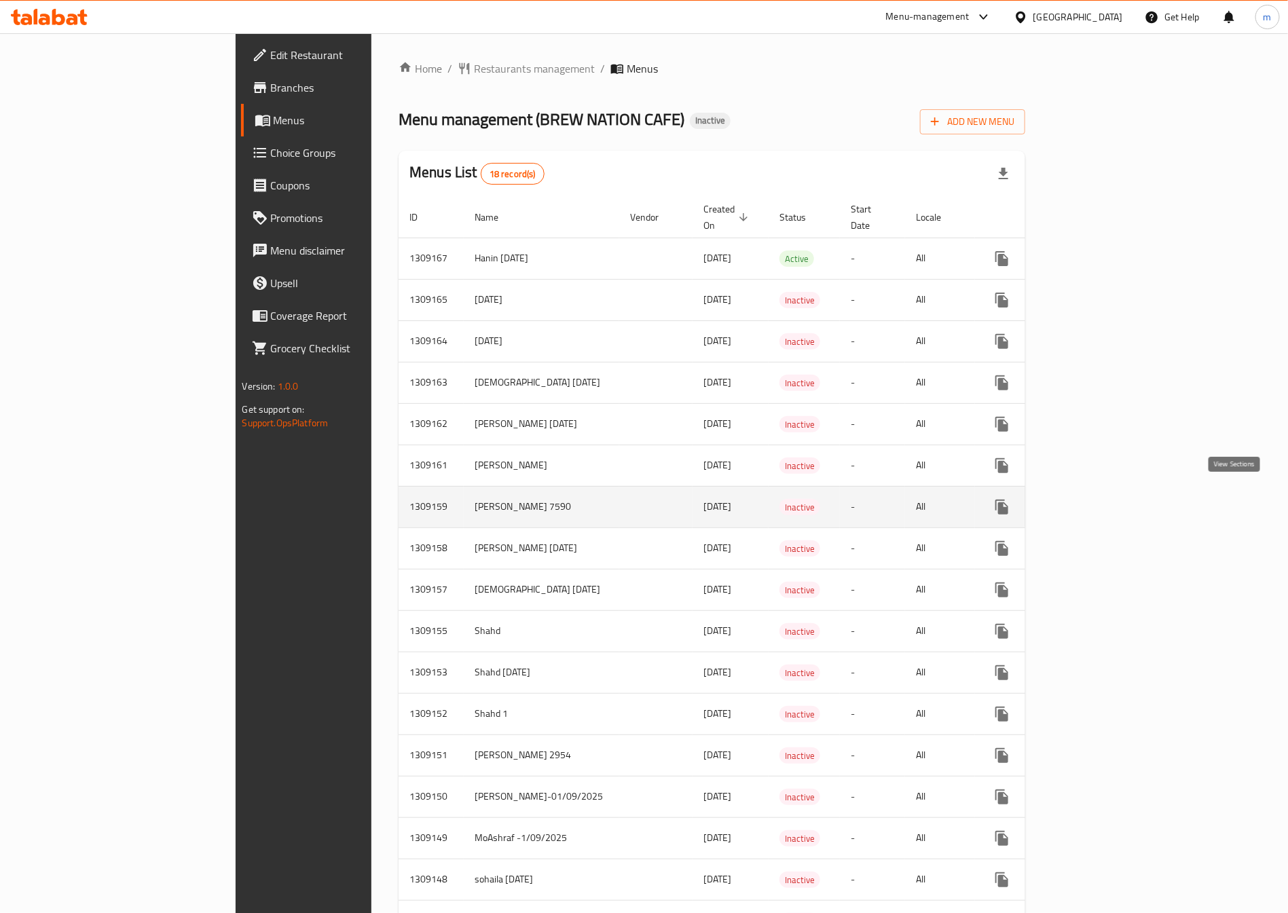
click at [1108, 499] on icon "enhanced table" at bounding box center [1099, 507] width 16 height 16
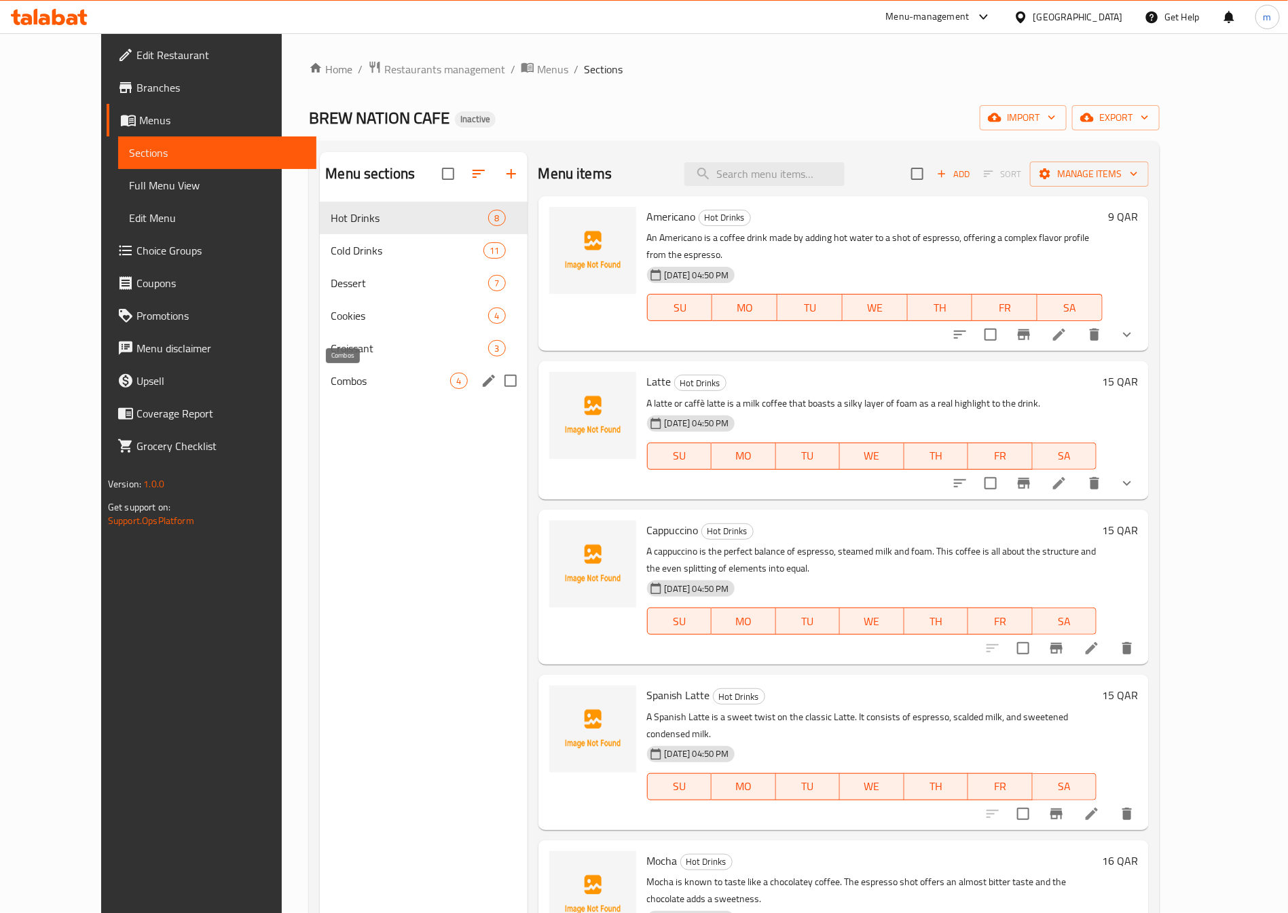
click at [358, 375] on span "Combos" at bounding box center [390, 381] width 119 height 16
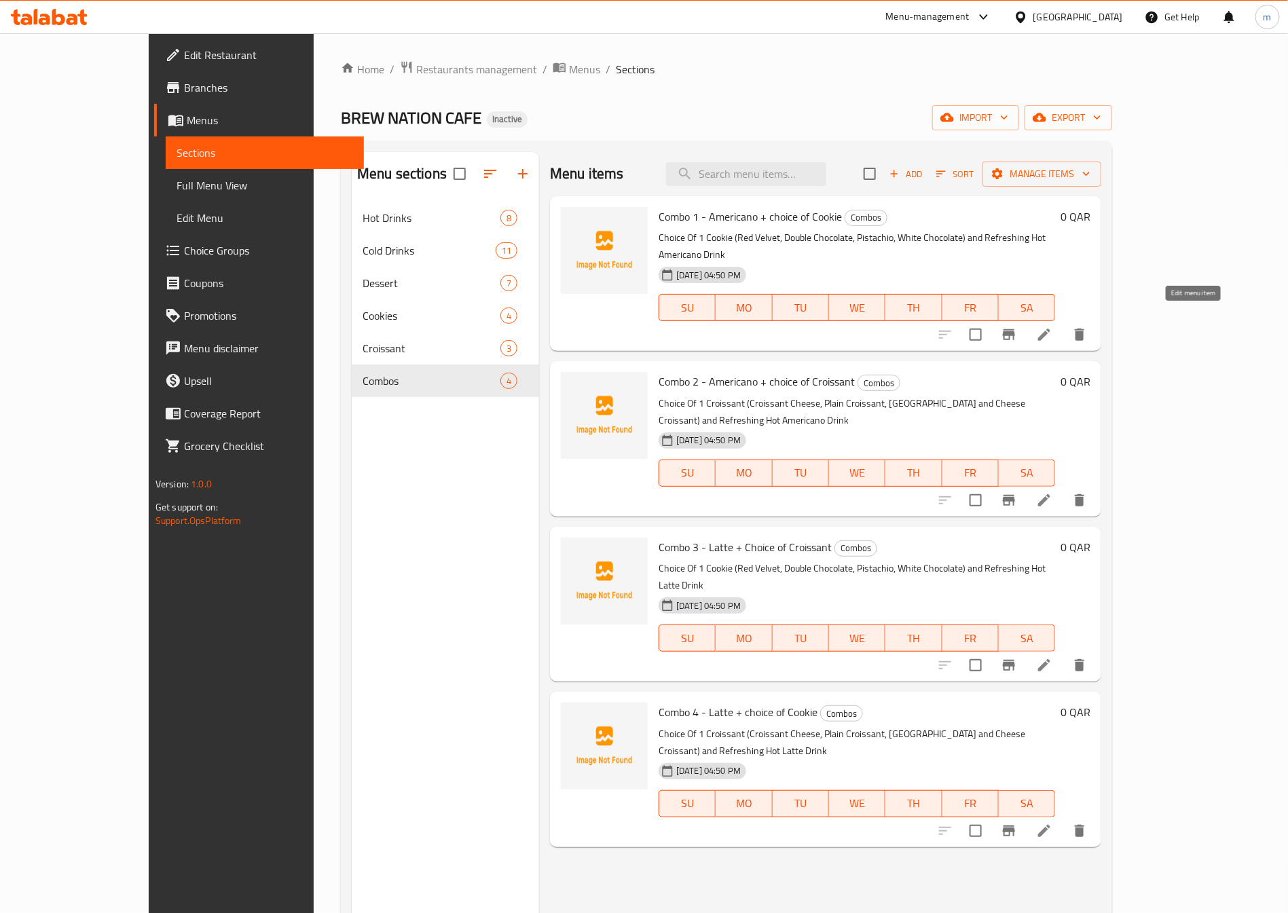
click at [1050, 329] on icon at bounding box center [1044, 335] width 12 height 12
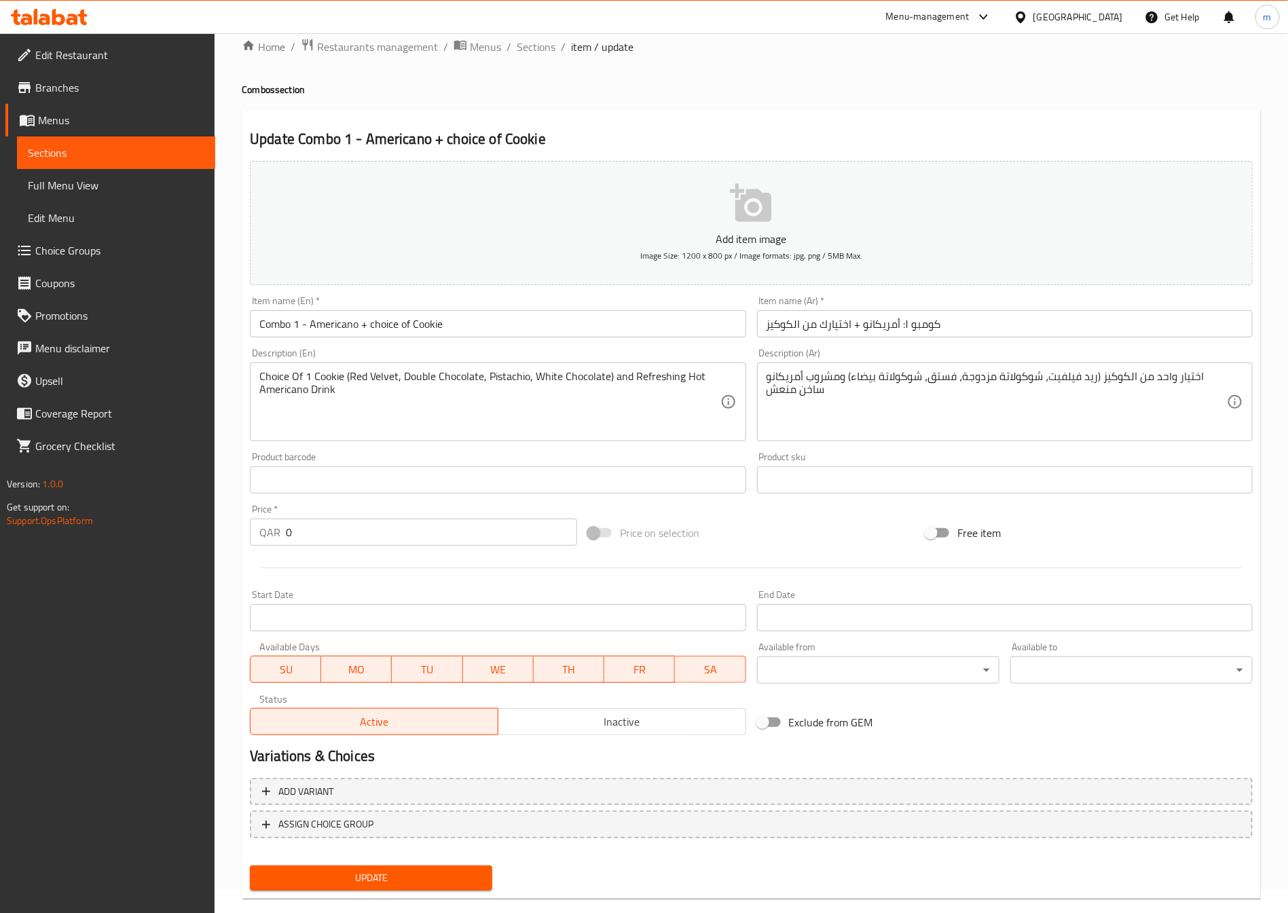
scroll to position [45, 0]
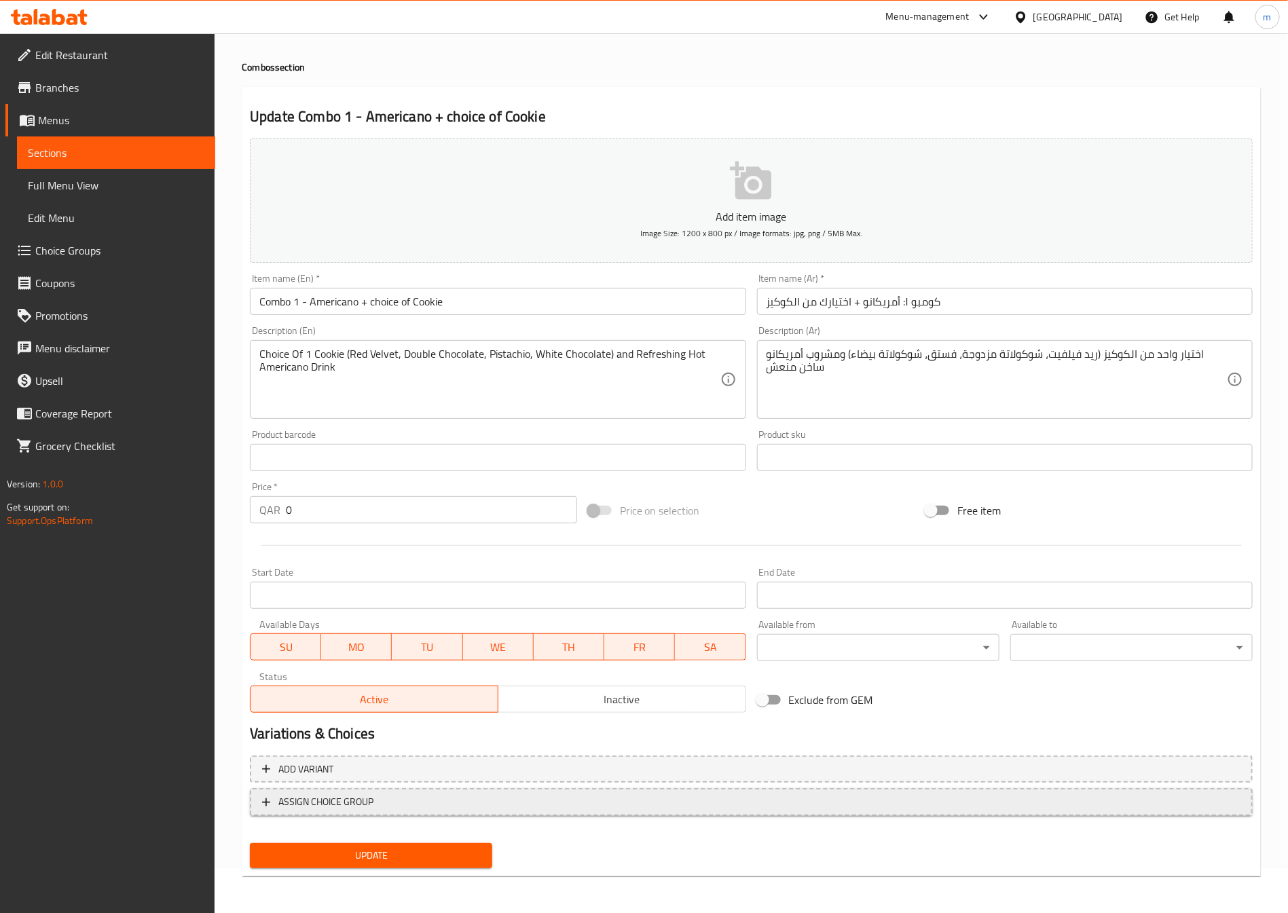
click at [444, 804] on span "ASSIGN CHOICE GROUP" at bounding box center [751, 802] width 978 height 17
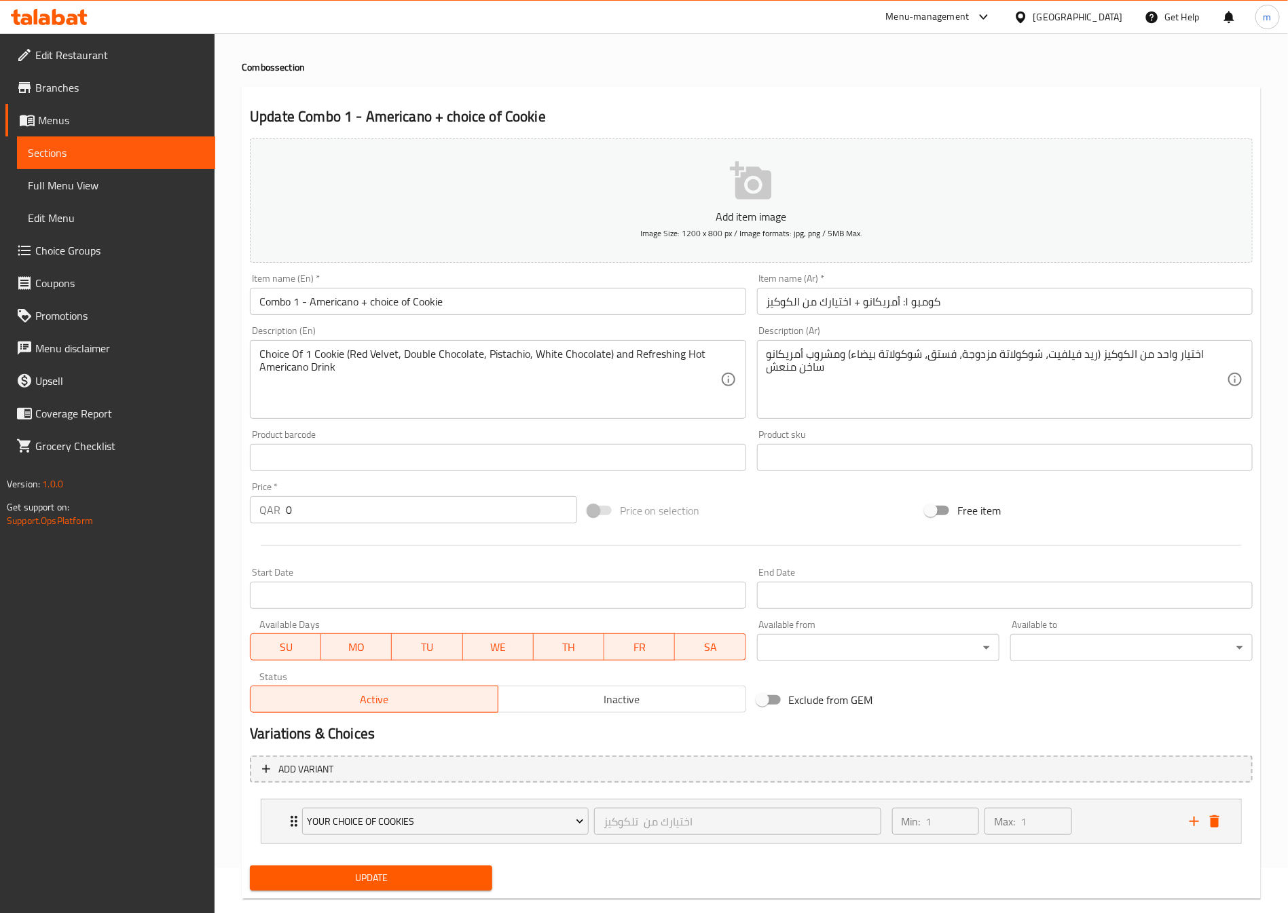
scroll to position [69, 0]
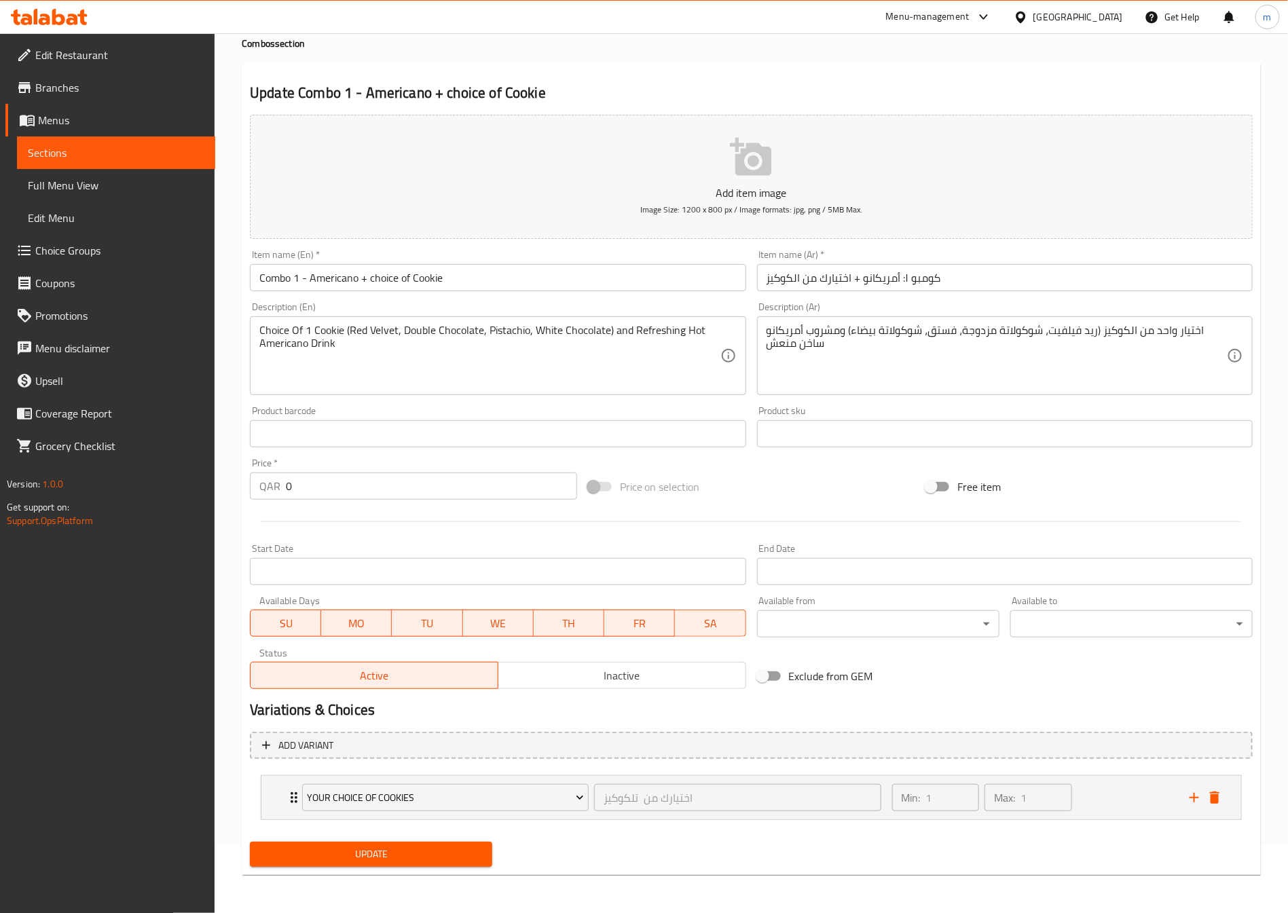
click at [70, 149] on span "Sections" at bounding box center [116, 153] width 176 height 16
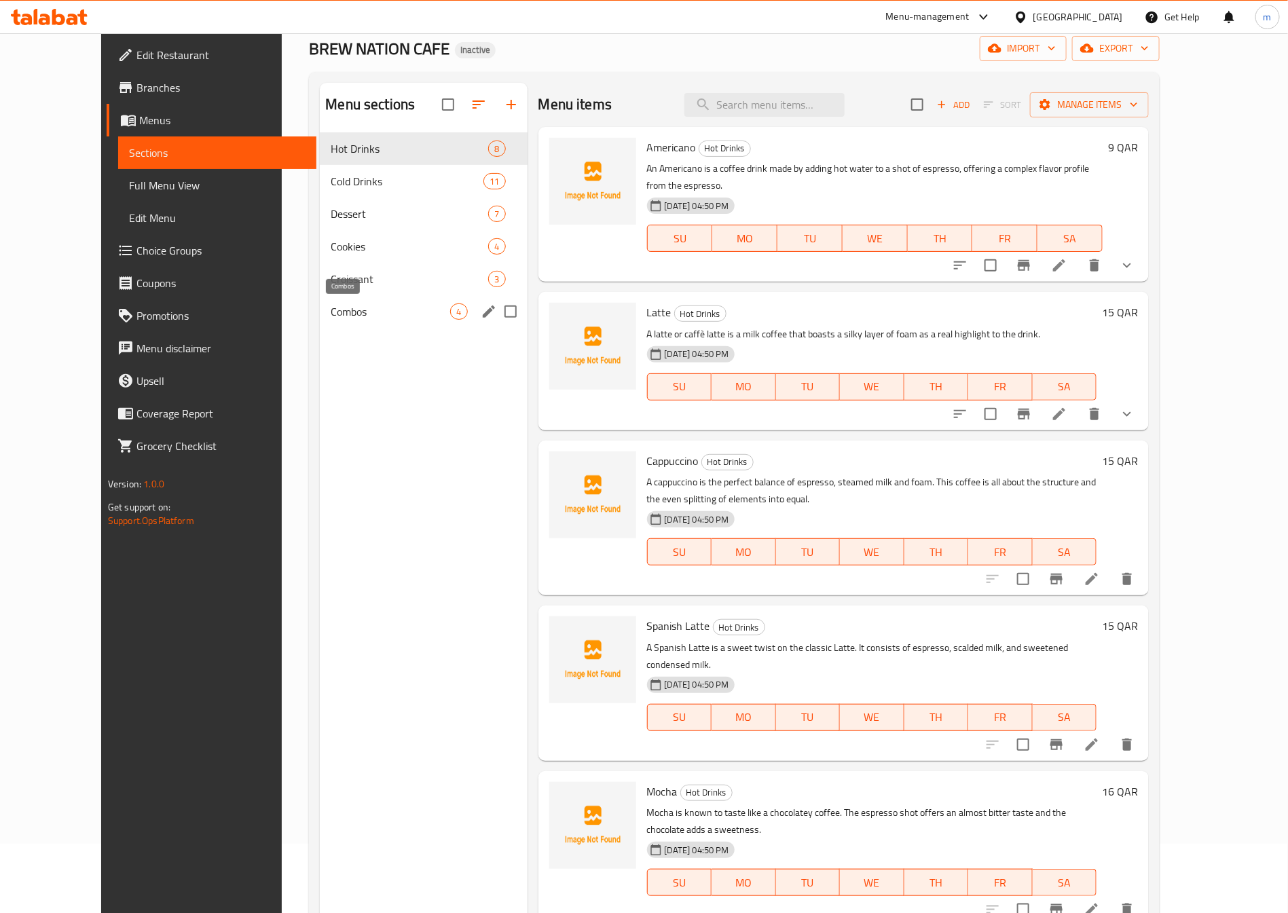
click at [335, 308] on span "Combos" at bounding box center [390, 311] width 119 height 16
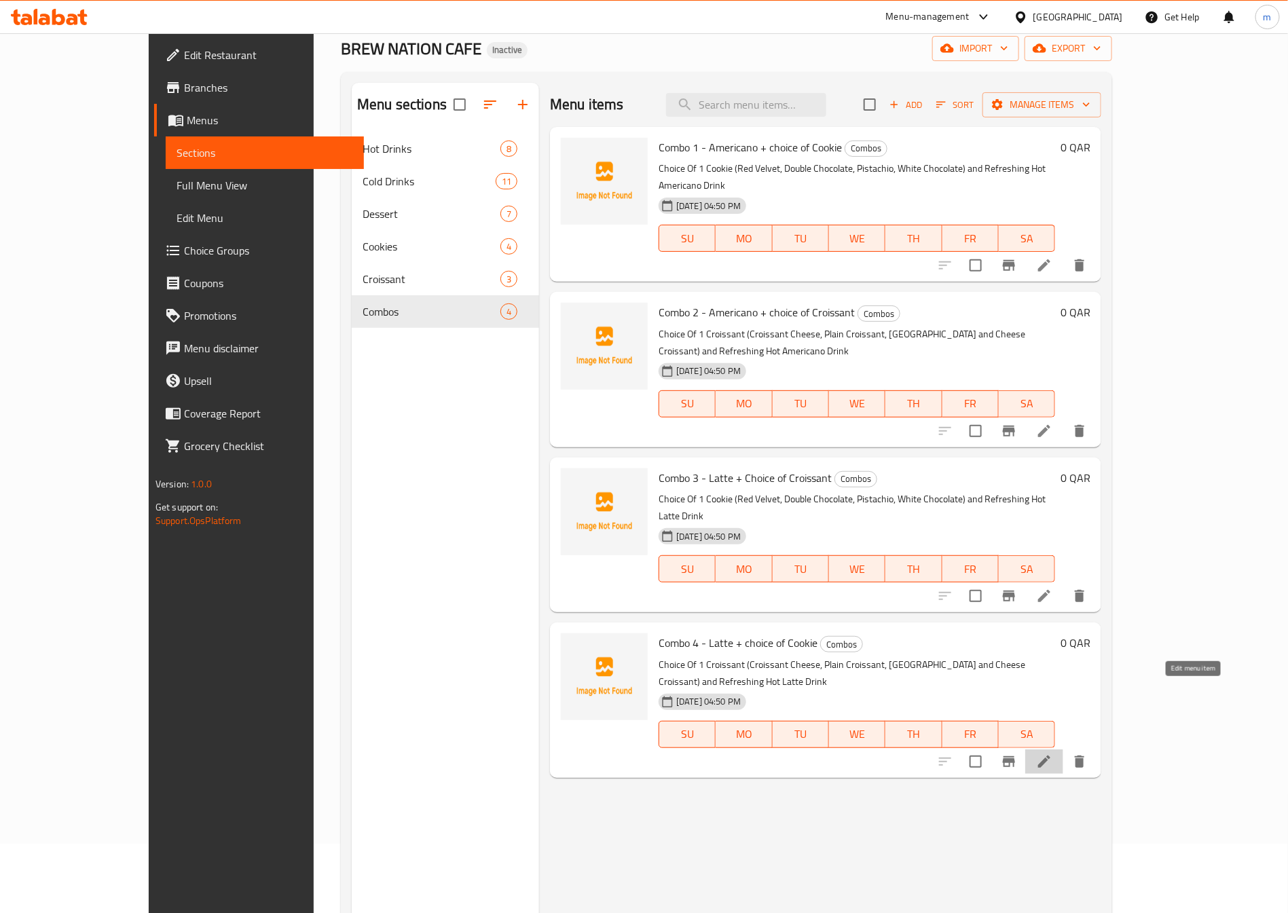
click at [1052, 753] on icon at bounding box center [1044, 761] width 16 height 16
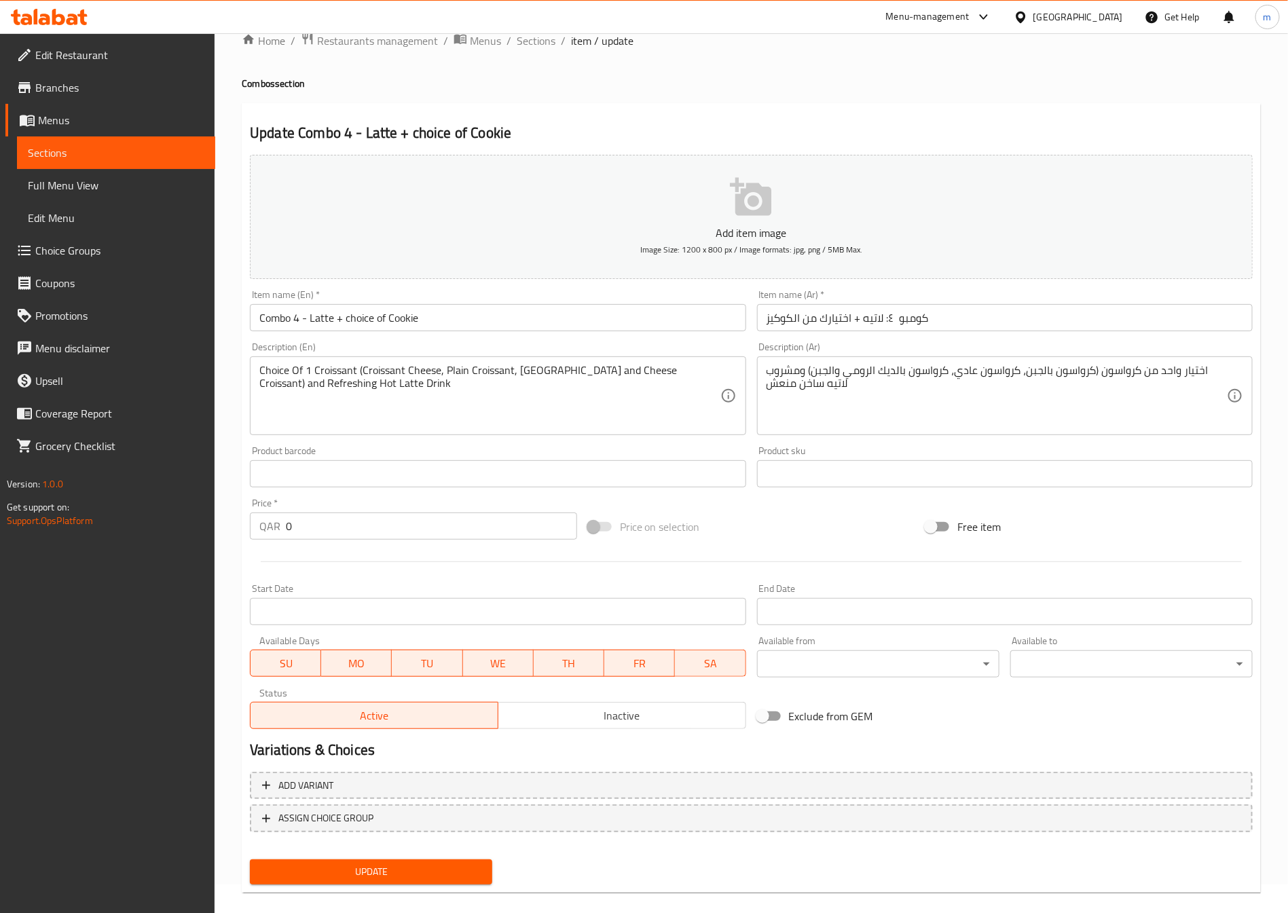
scroll to position [45, 0]
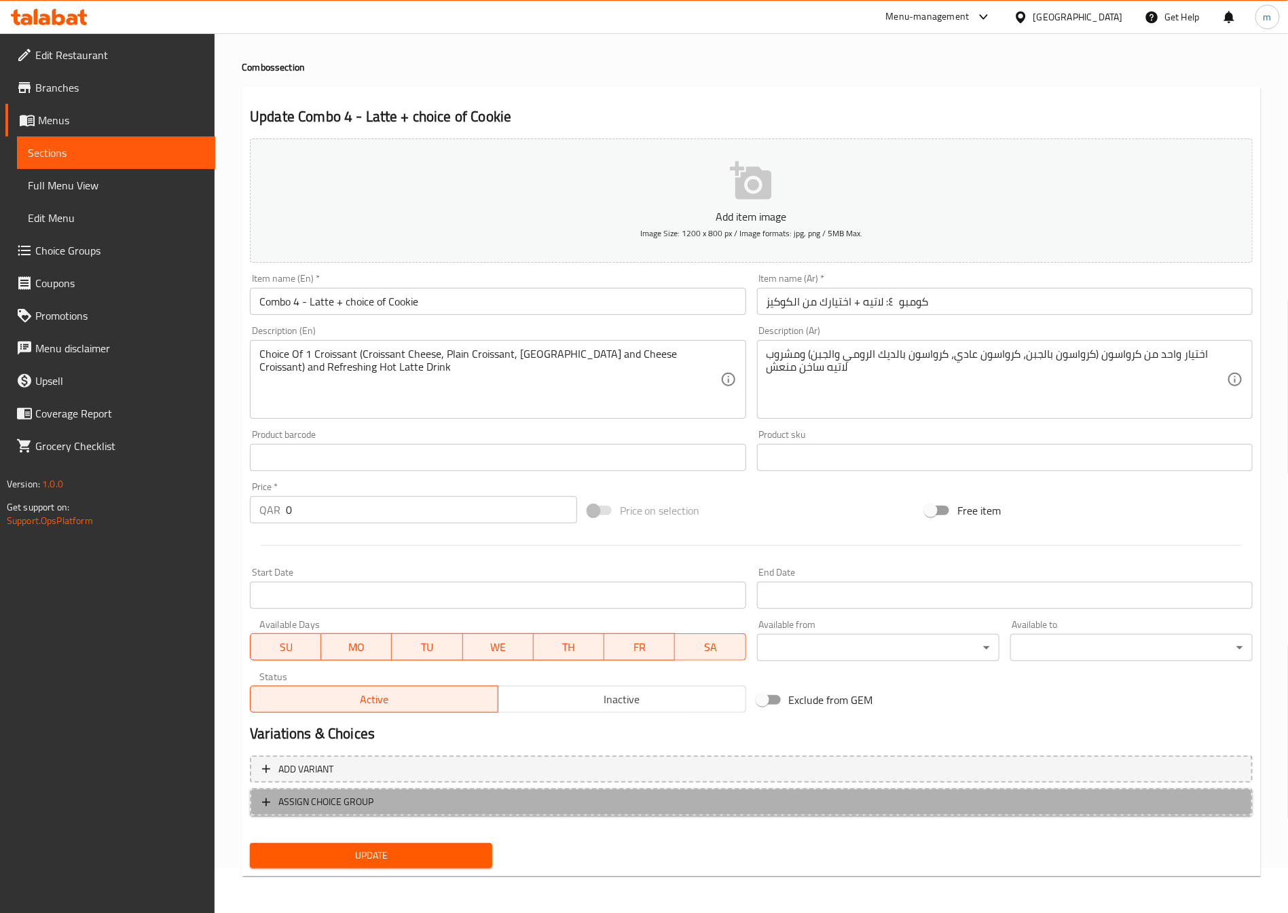
click at [281, 803] on span "ASSIGN CHOICE GROUP" at bounding box center [325, 802] width 95 height 17
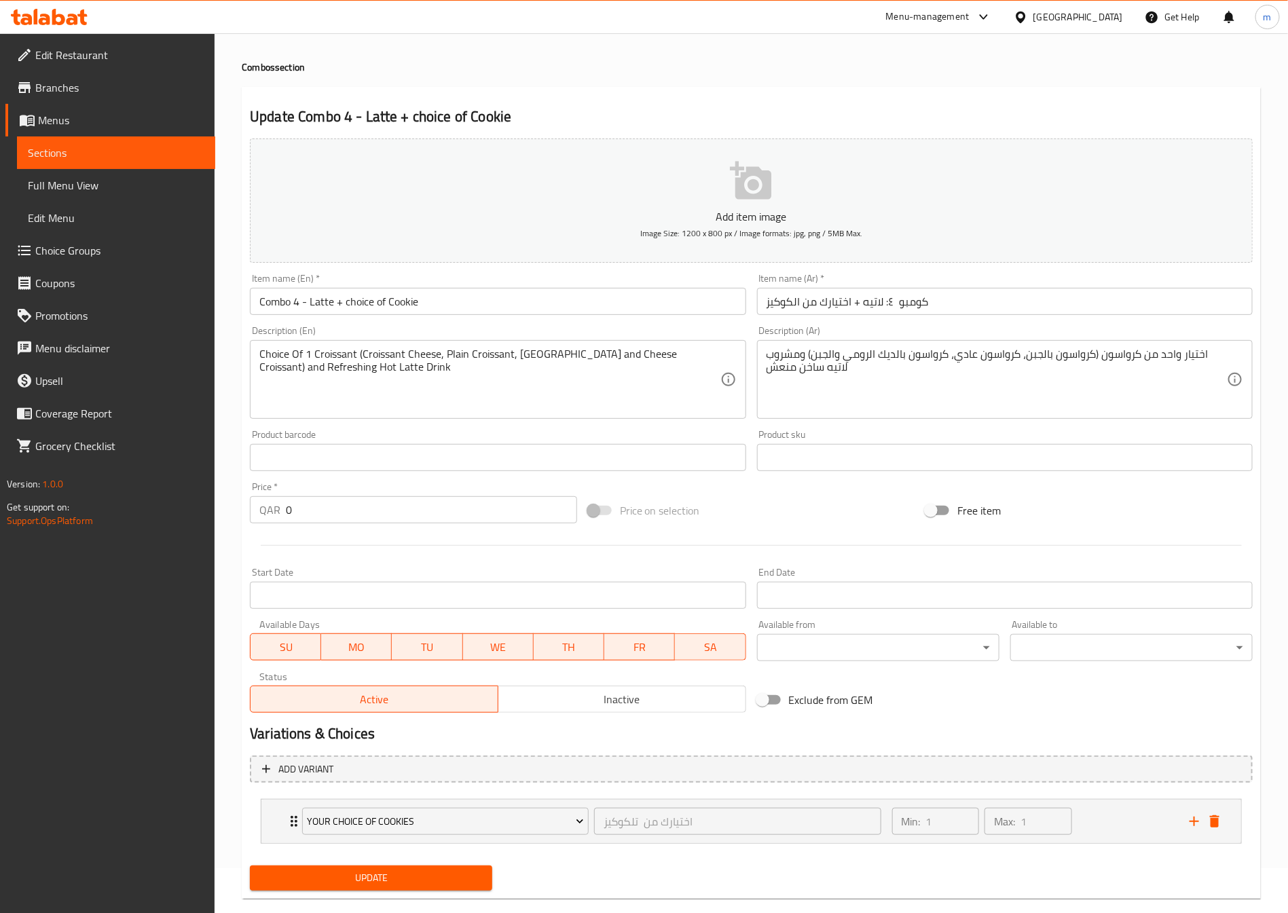
click at [54, 153] on span "Sections" at bounding box center [116, 153] width 176 height 16
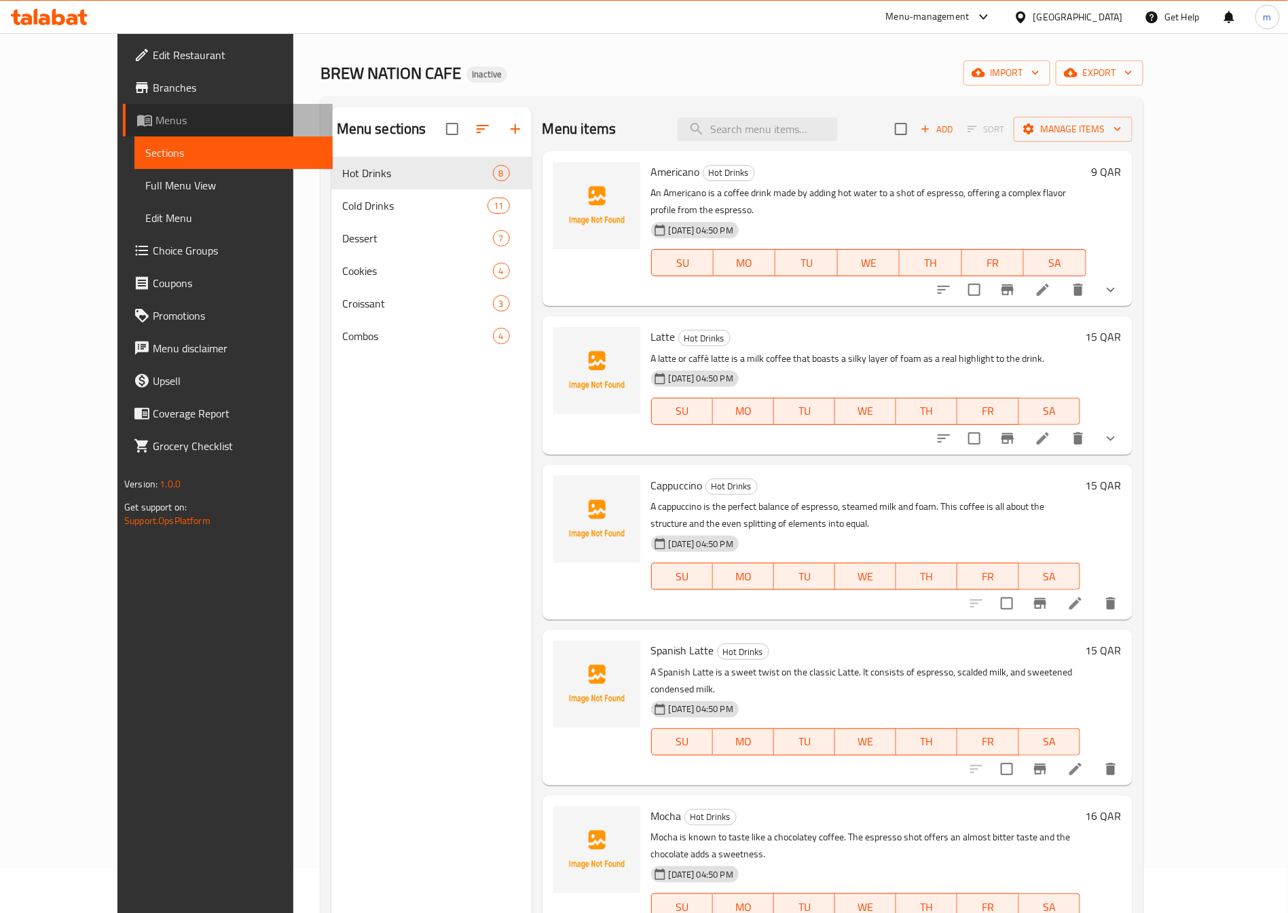
click at [155, 112] on span "Menus" at bounding box center [238, 120] width 166 height 16
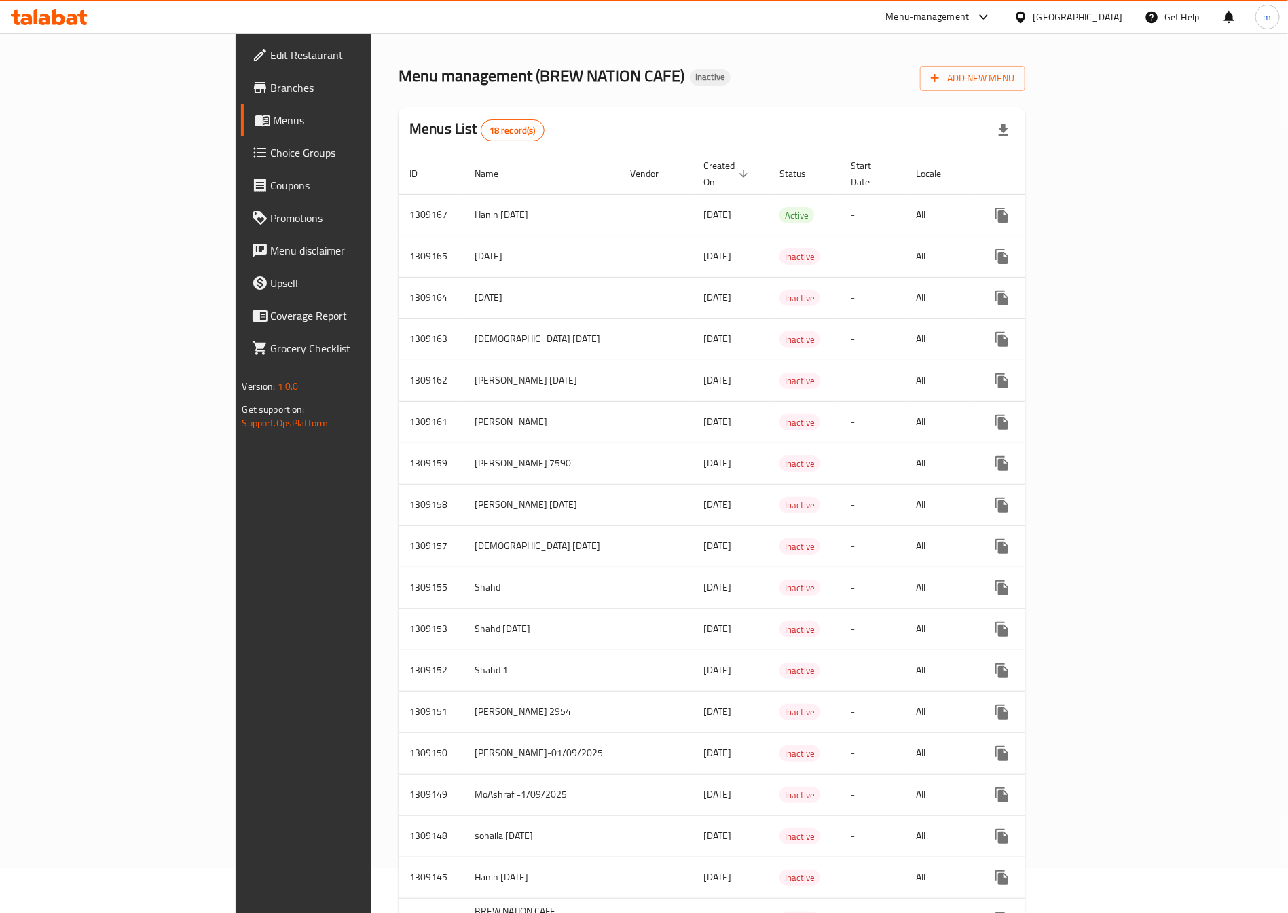
click at [274, 124] on span "Menus" at bounding box center [357, 120] width 166 height 16
click at [464, 459] on td "[PERSON_NAME] 7590" at bounding box center [541, 463] width 155 height 41
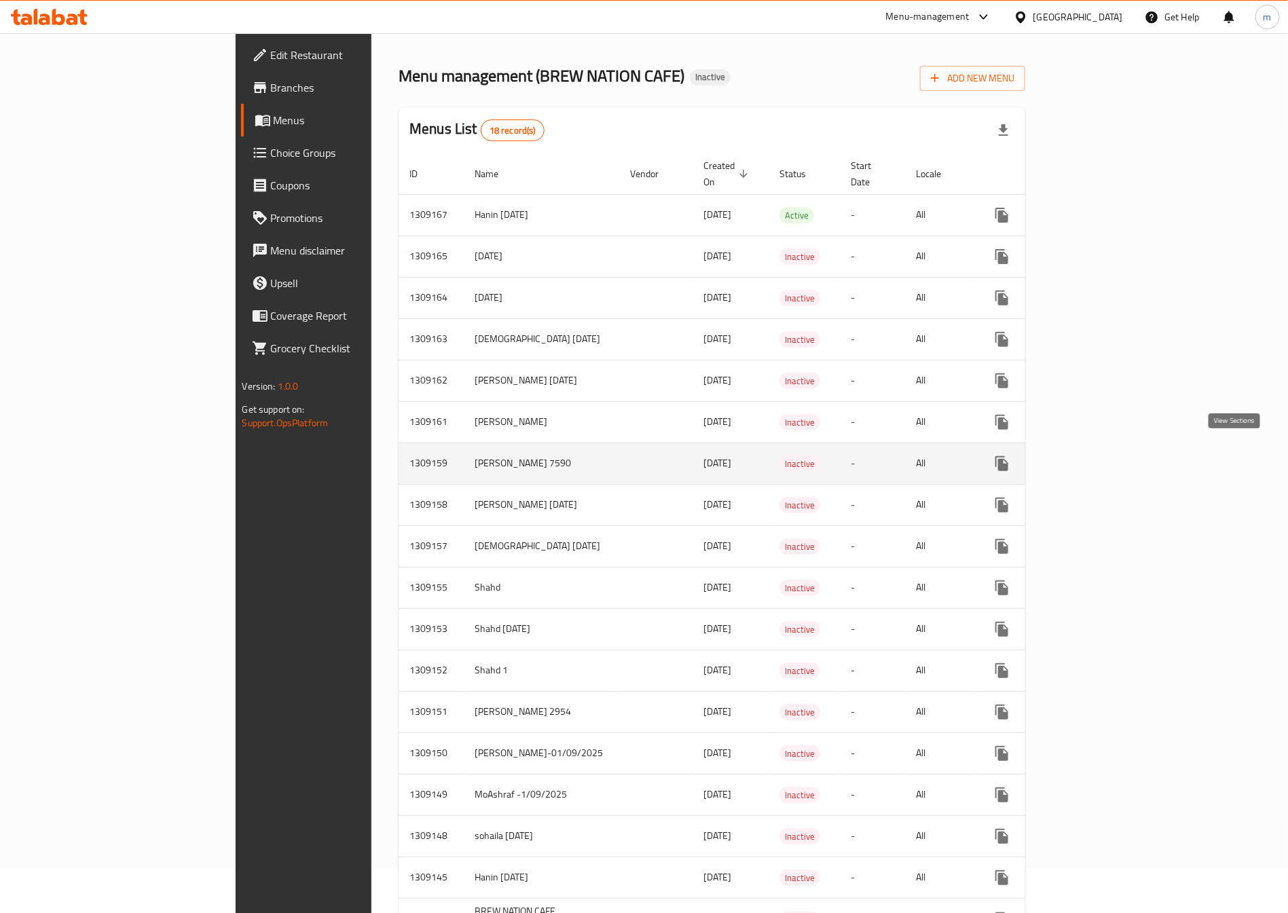
click at [1106, 458] on icon "enhanced table" at bounding box center [1100, 464] width 12 height 12
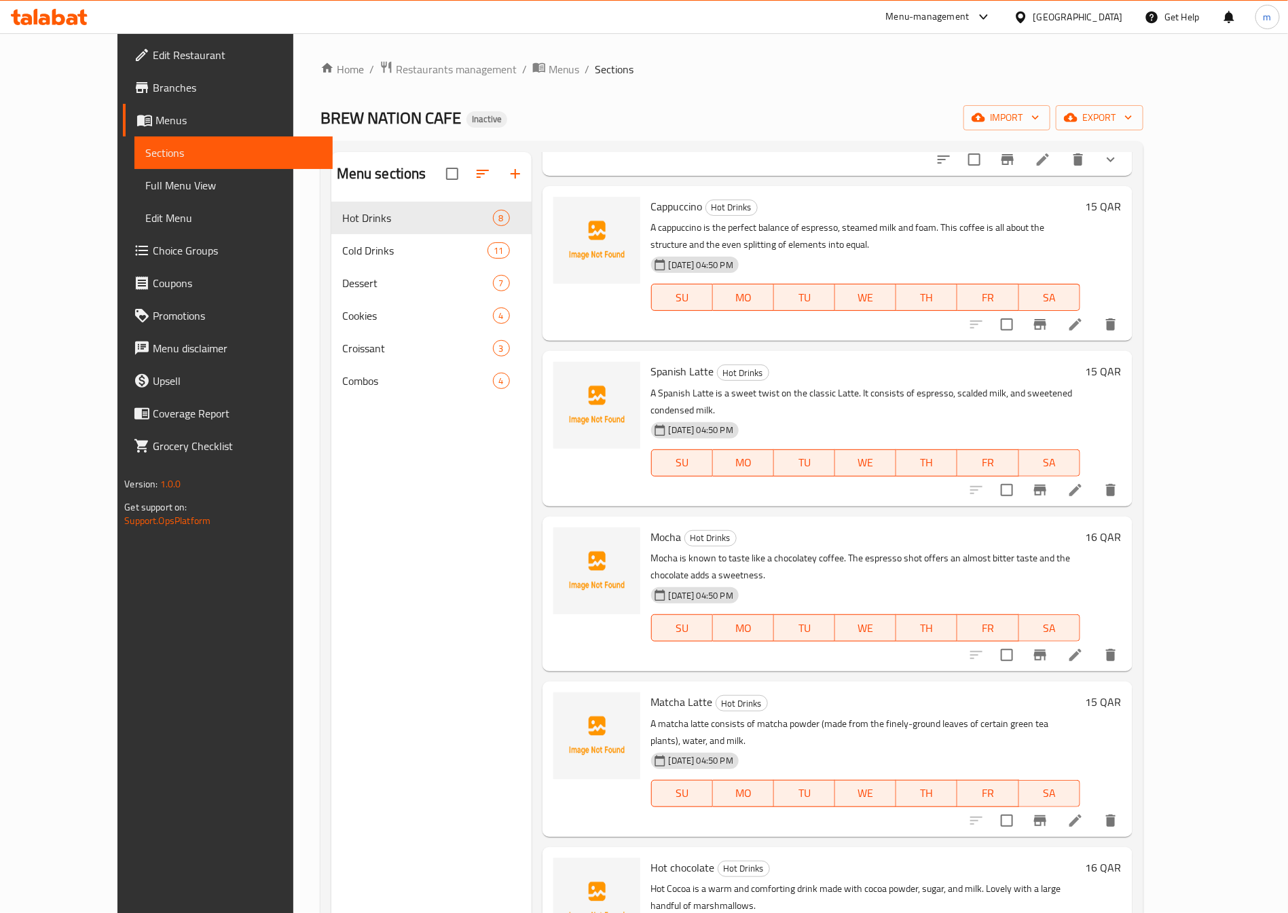
scroll to position [340, 0]
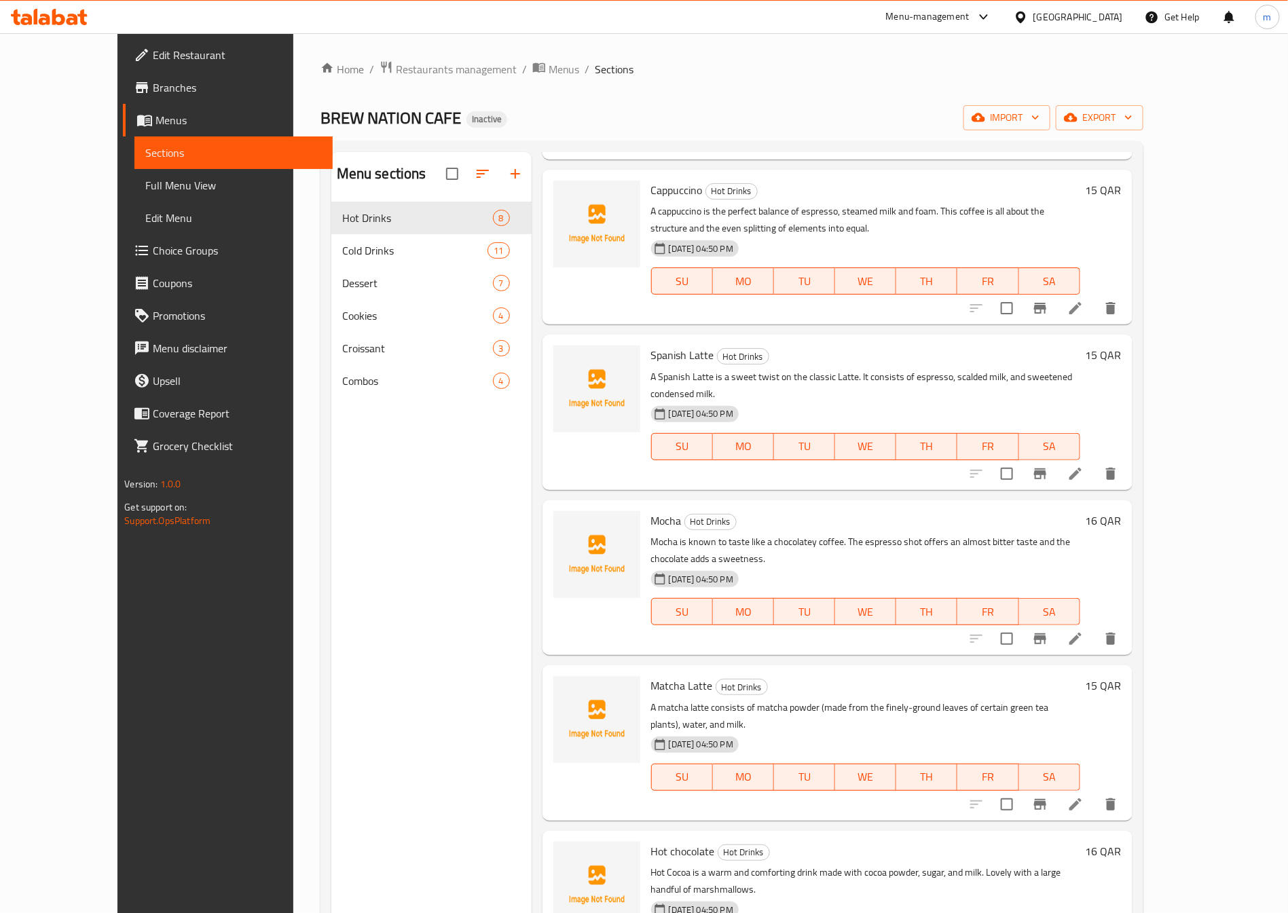
click at [145, 180] on span "Full Menu View" at bounding box center [233, 185] width 176 height 16
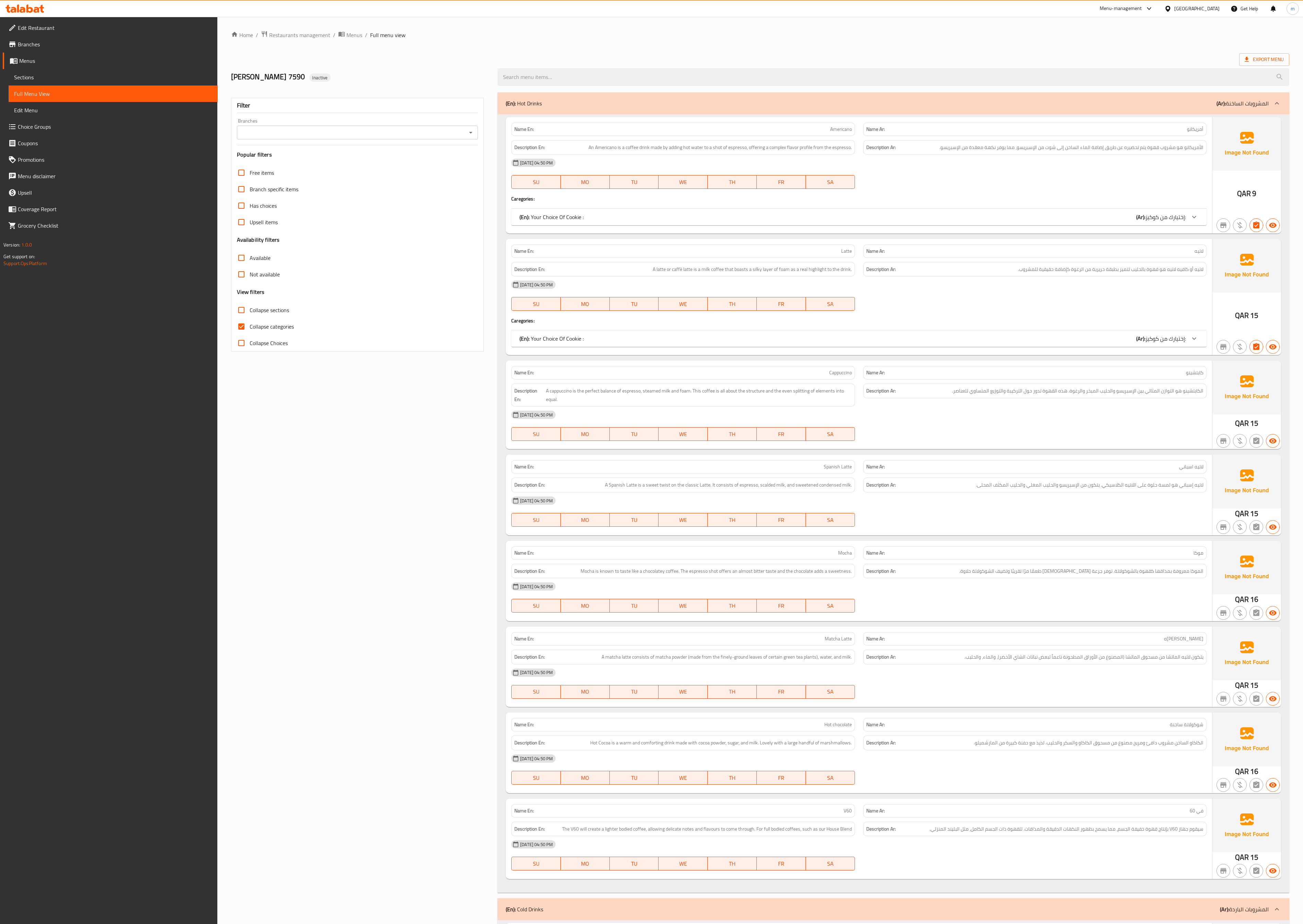
click at [72, 77] on span "Sections" at bounding box center [113, 77] width 198 height 8
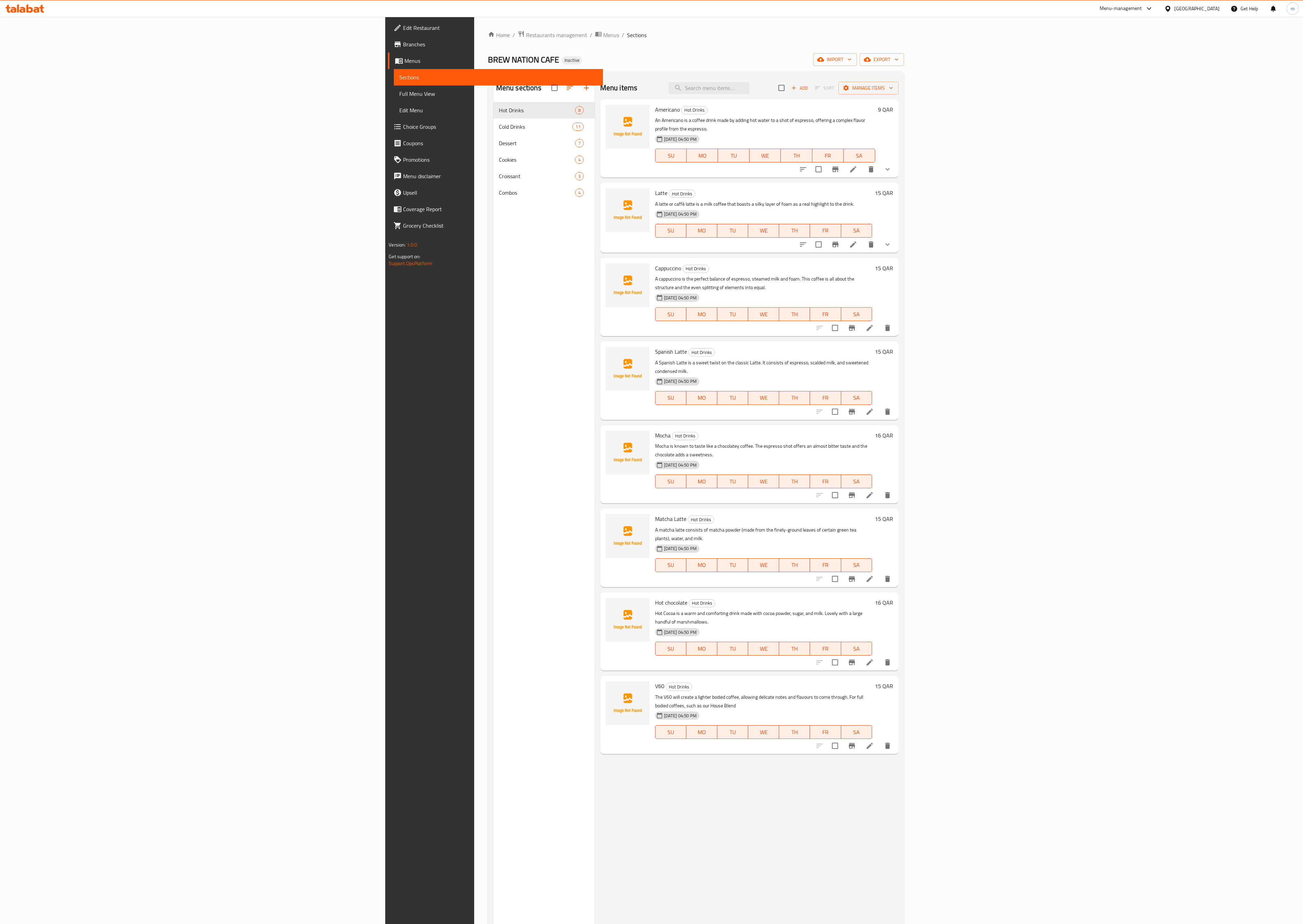
click at [493, 309] on div "Menu sections Hot Drinks 8 Cold Drinks 11 Dessert 7 Cookies 4 Croissant 3 Combo…" at bounding box center [544, 539] width 101 height 924
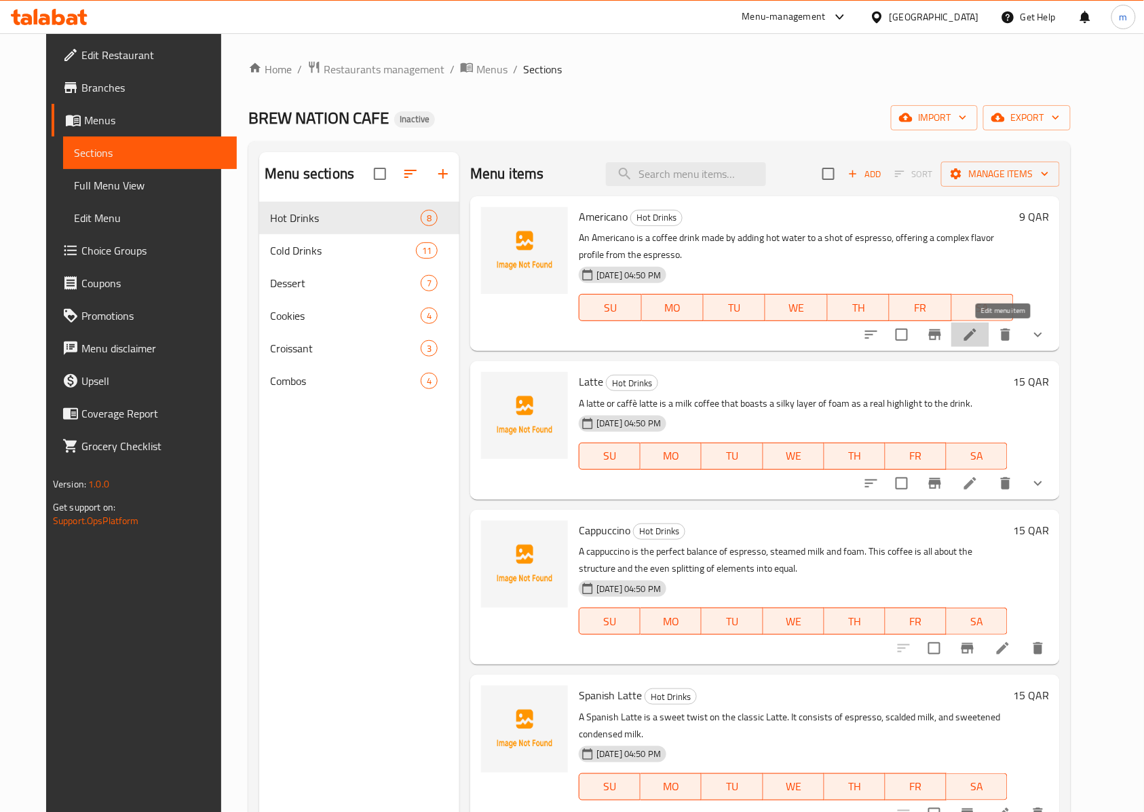
click at [979, 332] on icon at bounding box center [971, 334] width 16 height 16
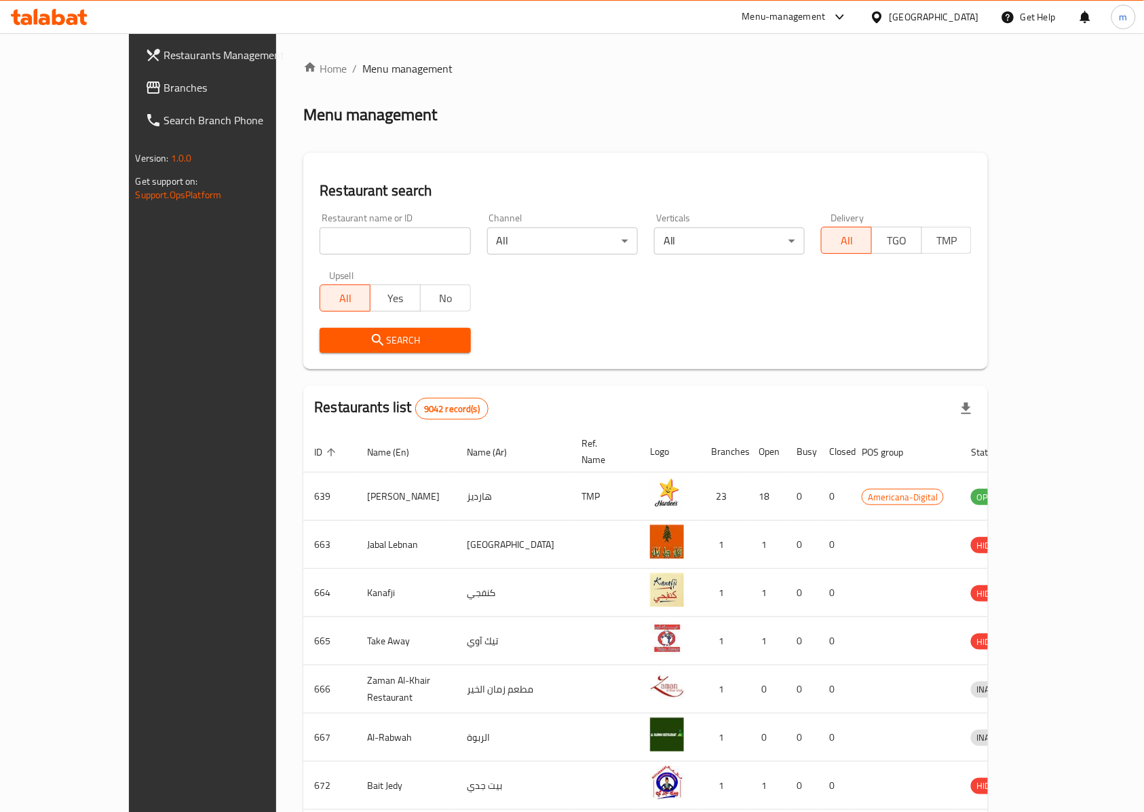
drag, startPoint x: 282, startPoint y: 269, endPoint x: 278, endPoint y: 261, distance: 9.1
click at [312, 269] on div "Upsell All Yes No" at bounding box center [395, 291] width 167 height 57
click at [312, 258] on div "Restaurant name or ID Restaurant name or ID" at bounding box center [395, 234] width 167 height 58
click at [164, 53] on span "Restaurants Management" at bounding box center [236, 55] width 145 height 16
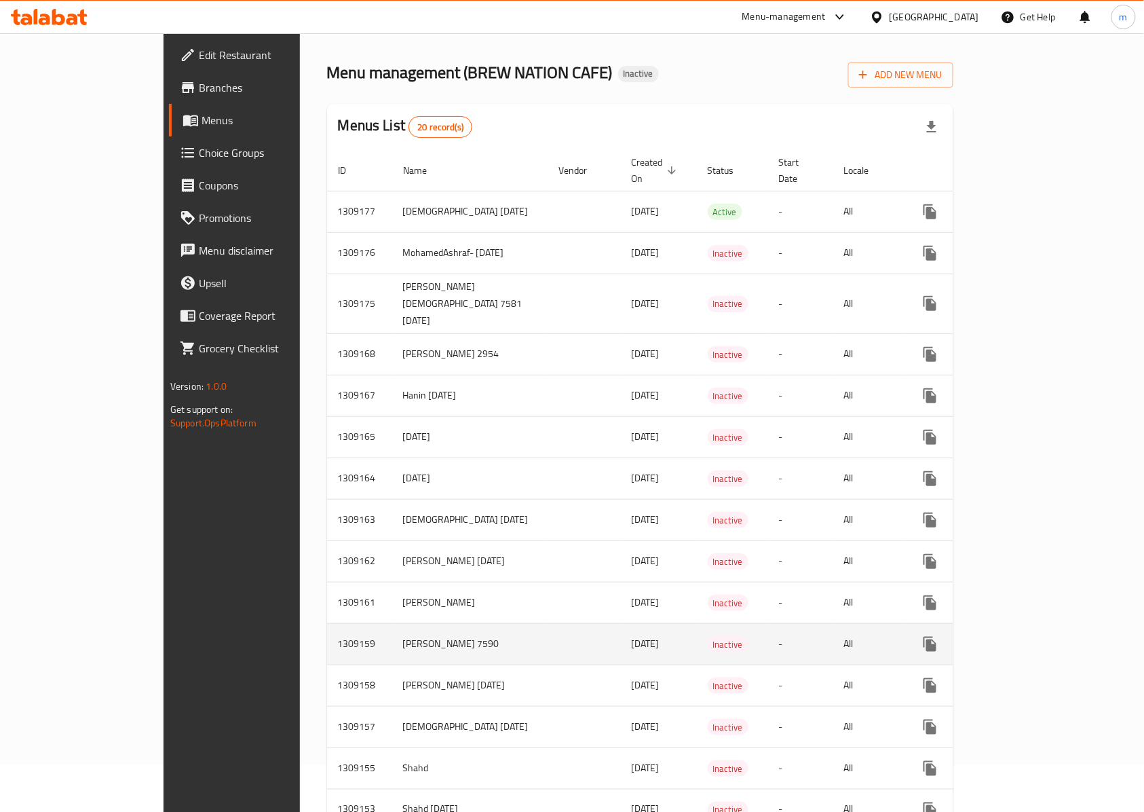
scroll to position [90, 0]
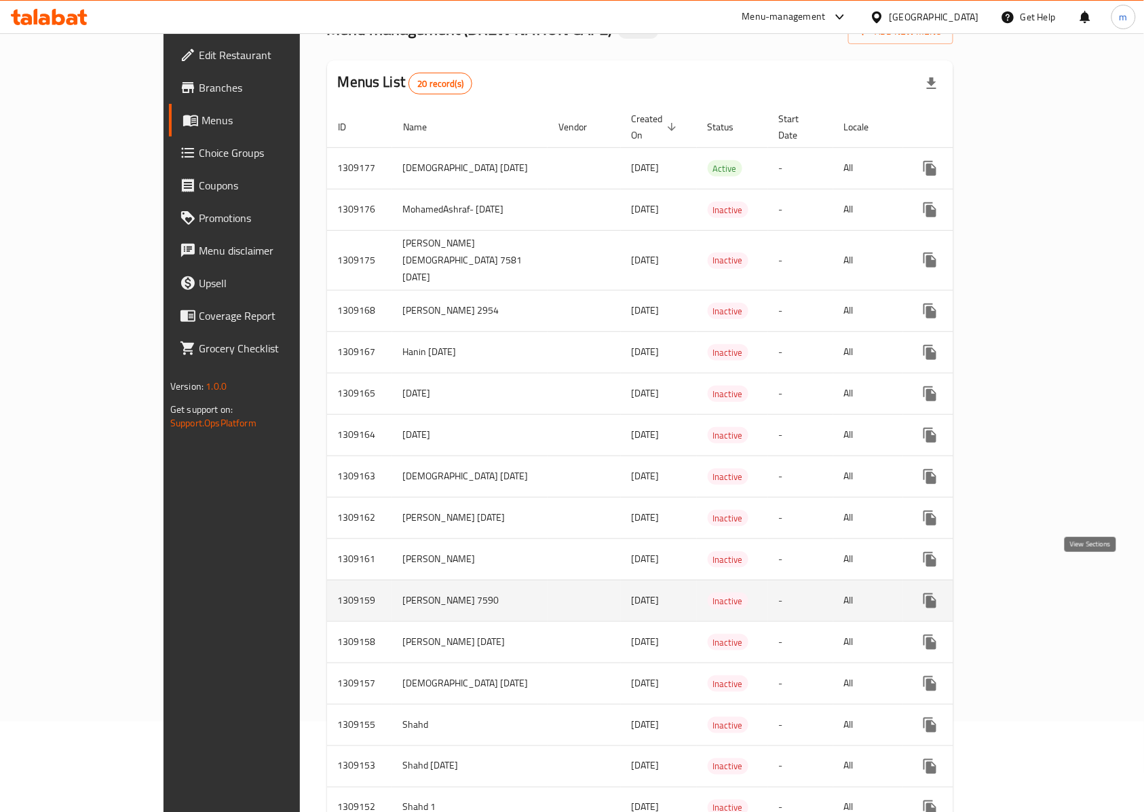
click at [1045, 584] on link "enhanced table" at bounding box center [1028, 600] width 33 height 33
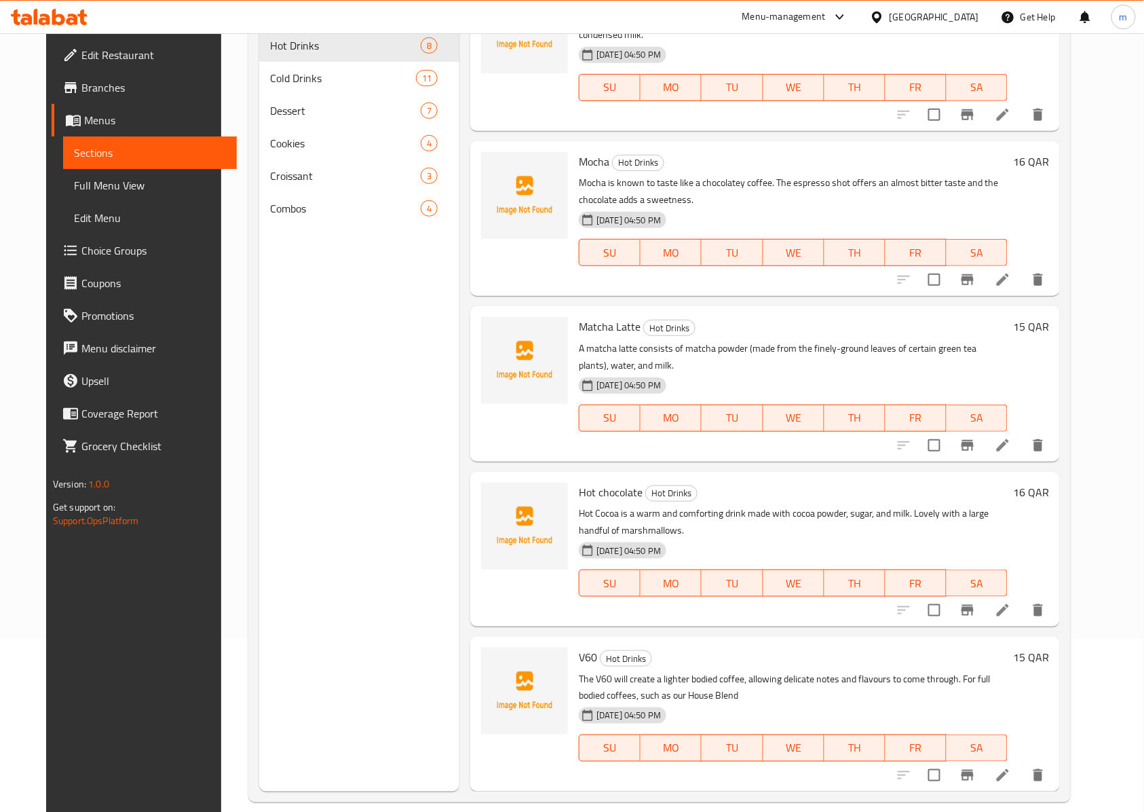
scroll to position [191, 0]
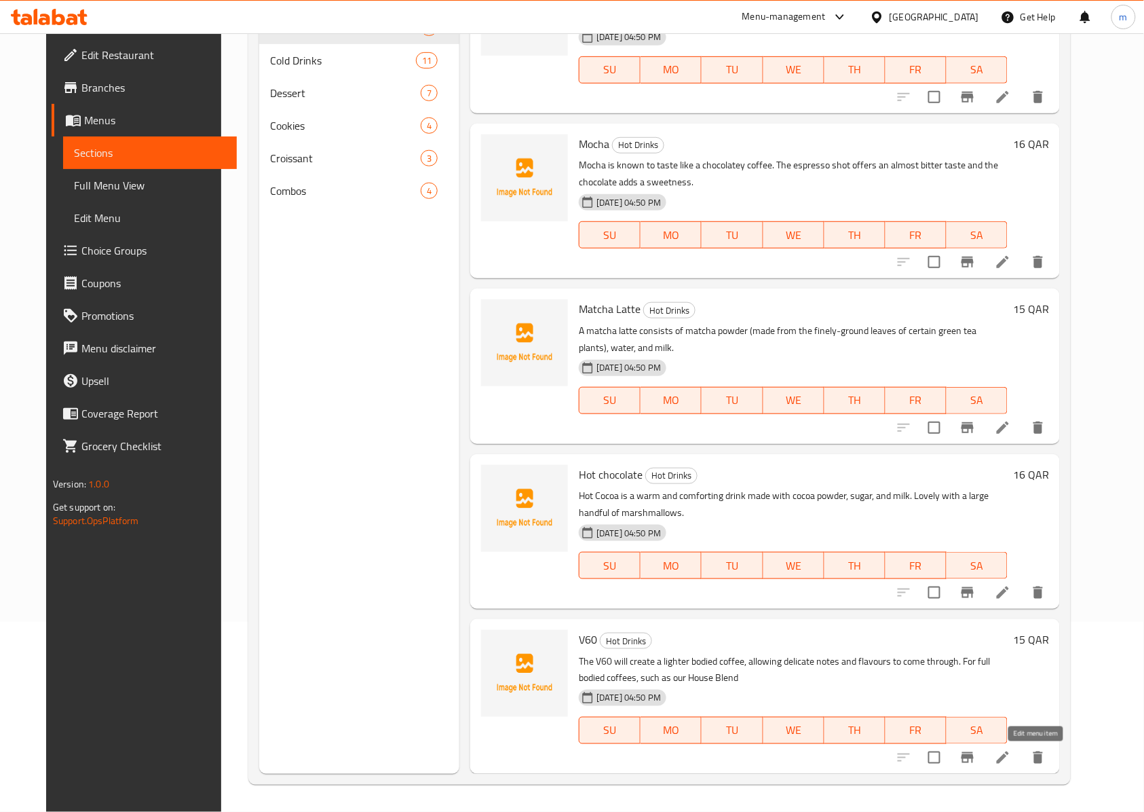
click at [1011, 762] on icon at bounding box center [1003, 757] width 16 height 16
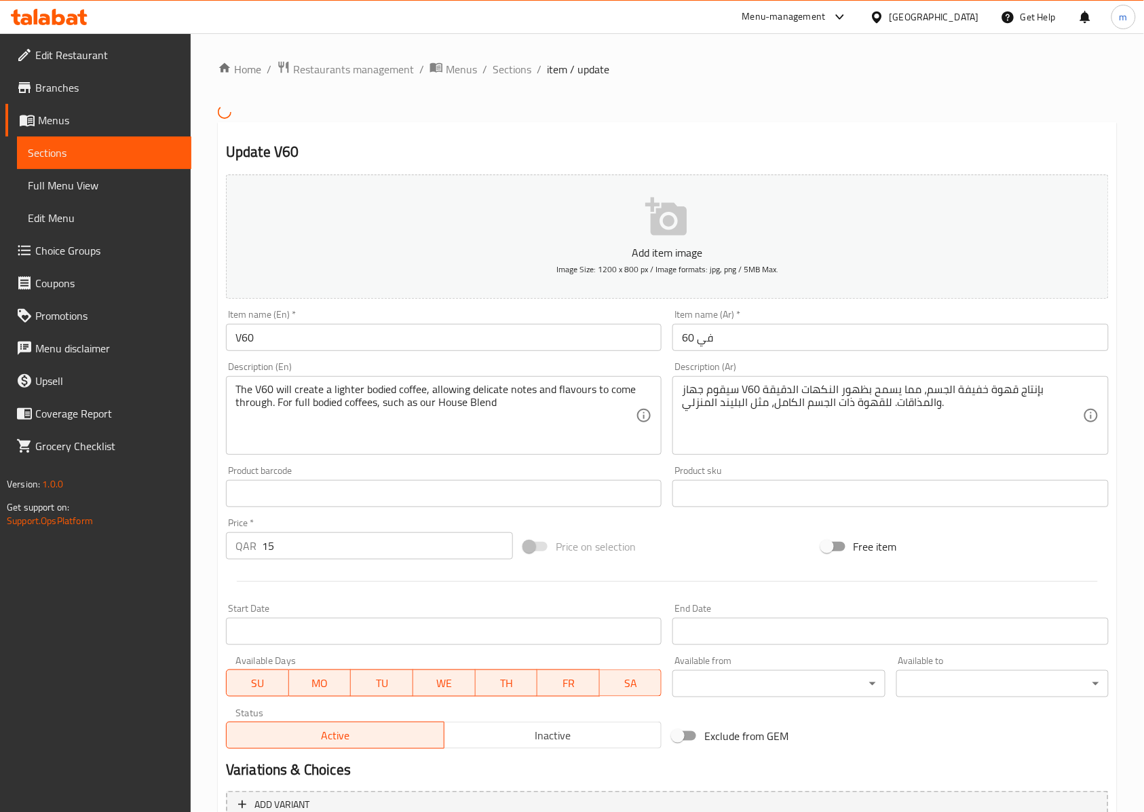
click at [836, 411] on div at bounding box center [572, 406] width 1144 height 812
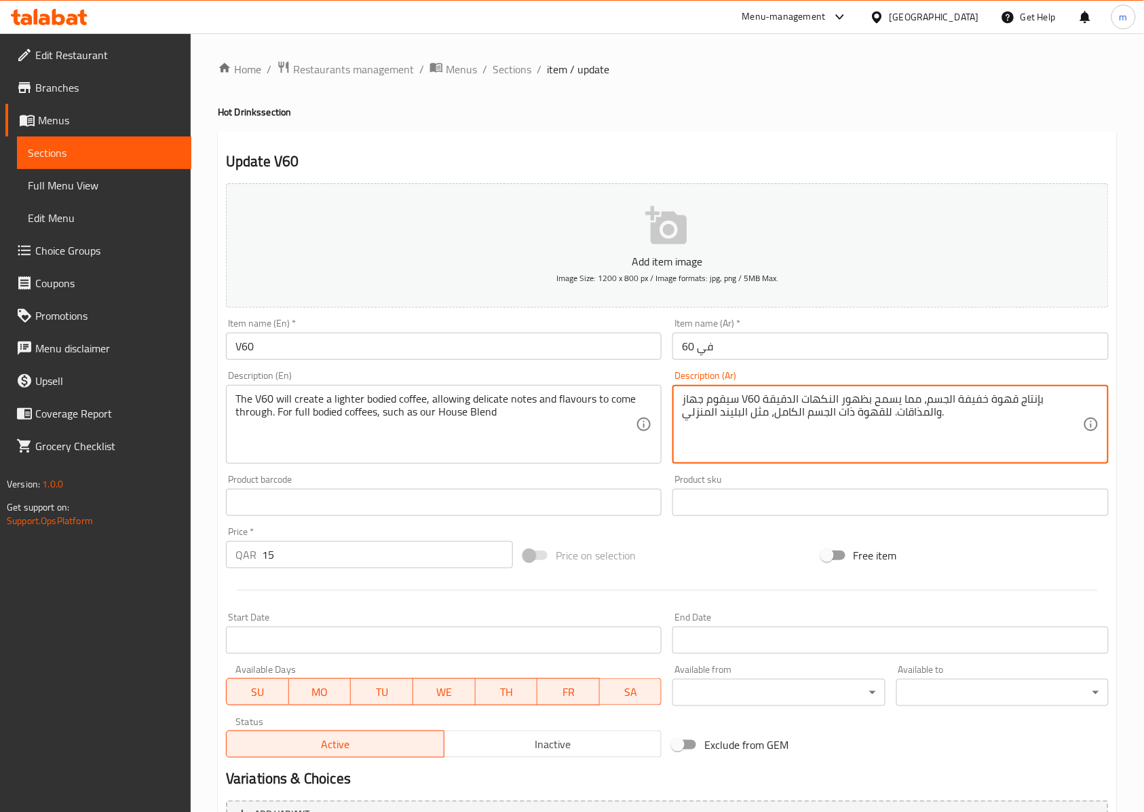
drag, startPoint x: 758, startPoint y: 400, endPoint x: 739, endPoint y: 402, distance: 19.7
paste textarea "في 60"
click at [996, 405] on textarea "سيقوم جهازفي 60 بإنتاج قهوة خفيفة الجسم، مما يسمح بظهور النكهات الدقيقة والمذاق…" at bounding box center [882, 424] width 400 height 64
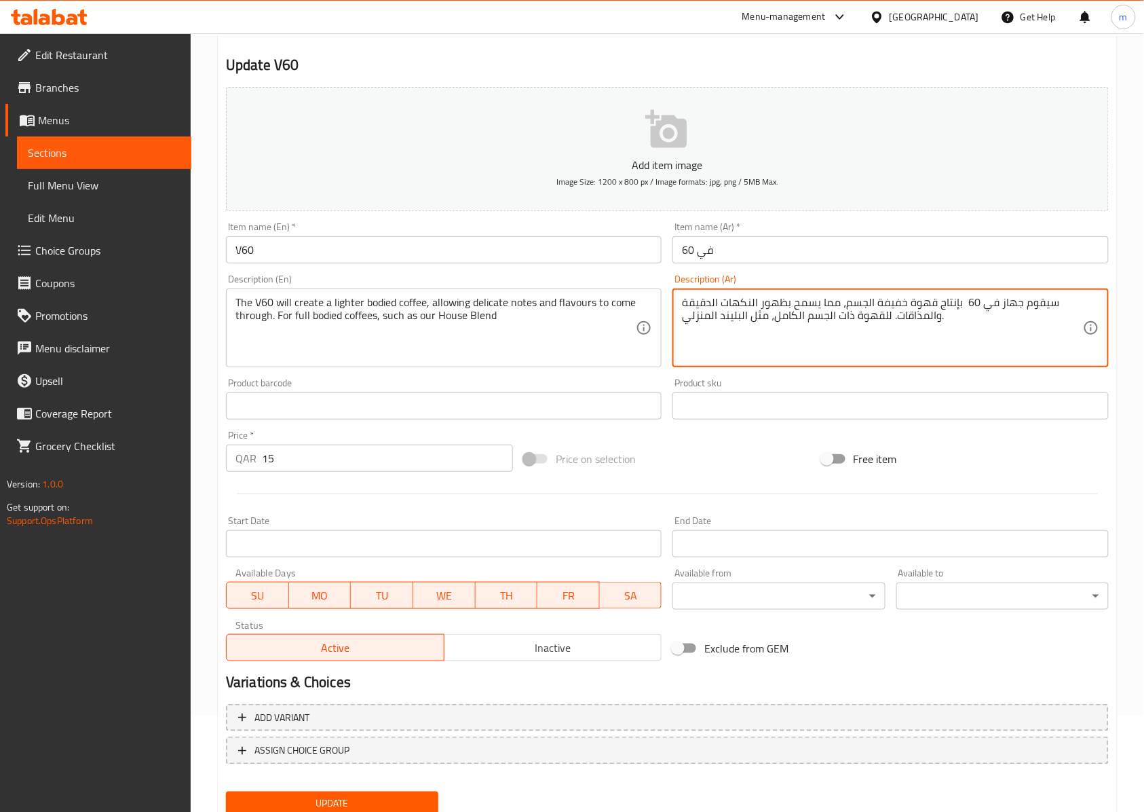
scroll to position [147, 0]
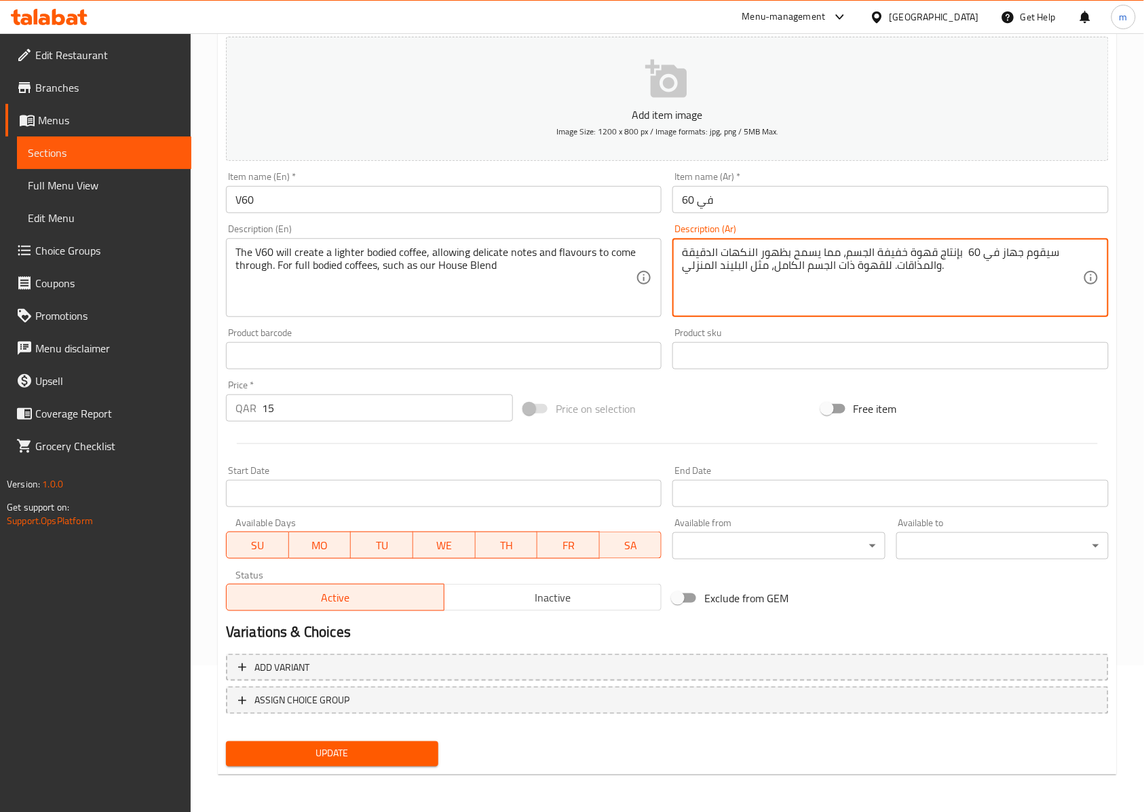
type textarea "سيقوم جهاز في 60 بإنتاج قهوة خفيفة الجسم، مما يسمح بظهور النكهات الدقيقة والمذا…"
click at [421, 756] on span "Update" at bounding box center [332, 753] width 191 height 17
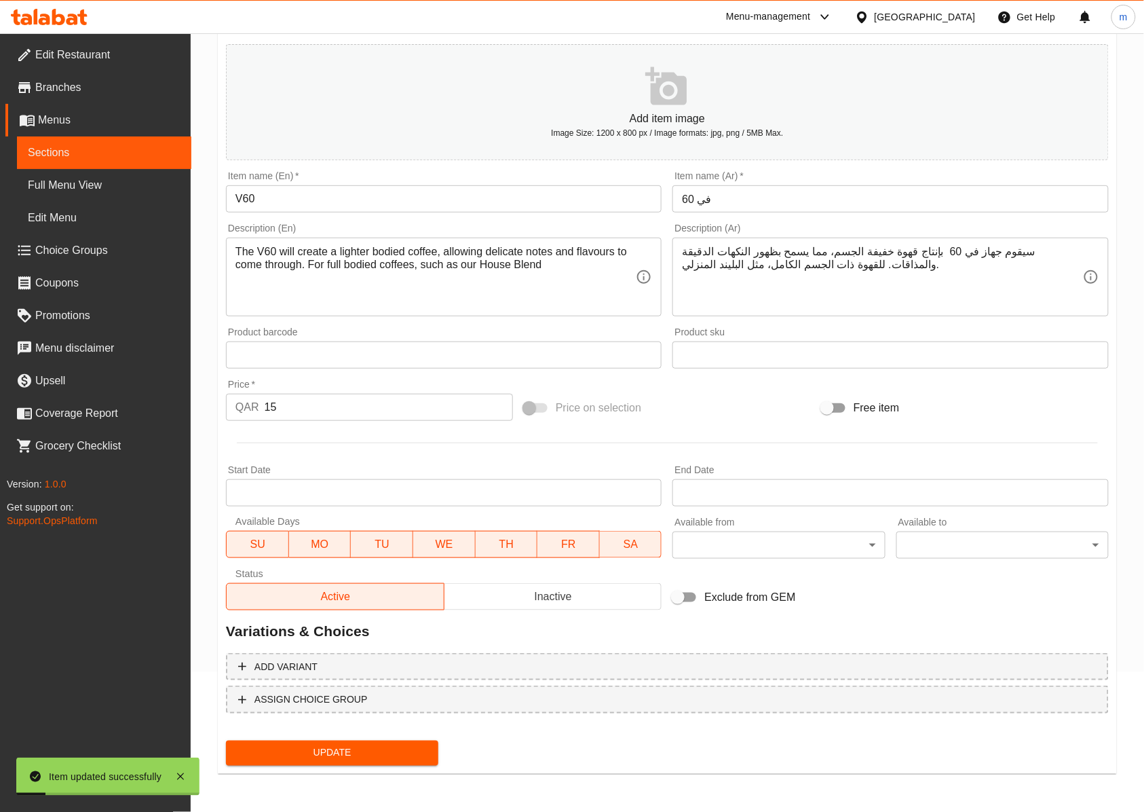
scroll to position [138, 0]
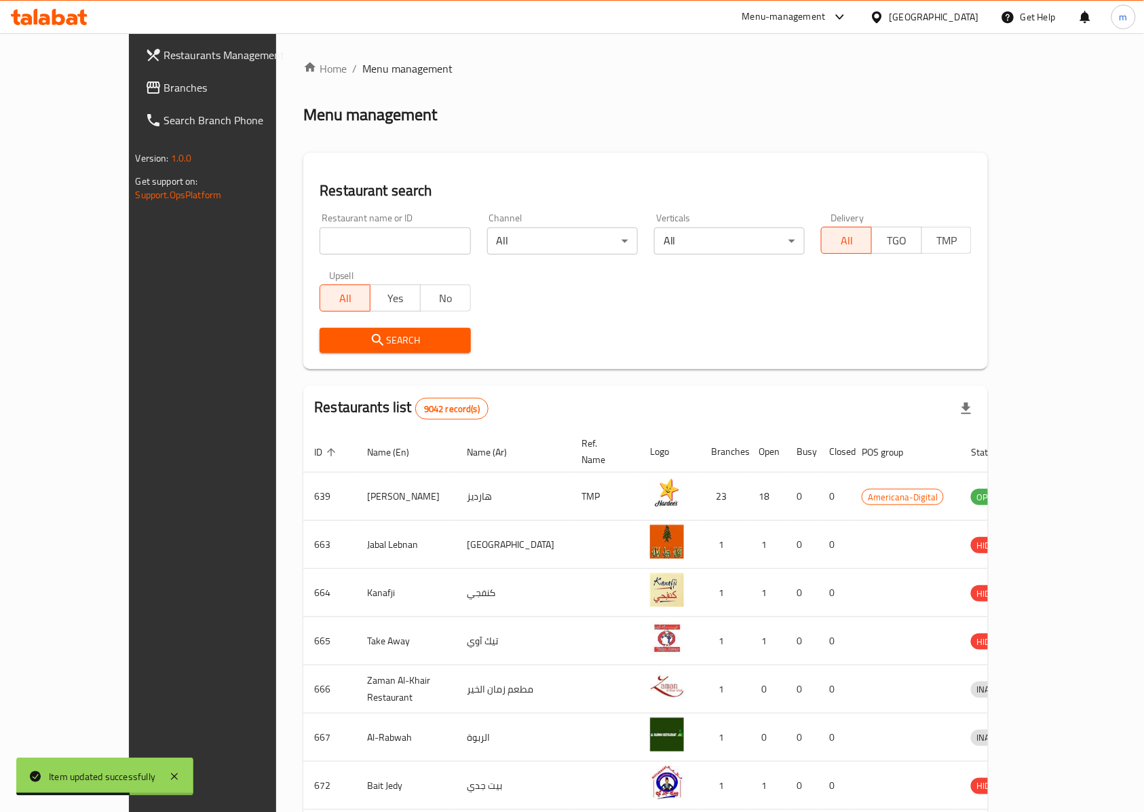
click at [164, 88] on span "Branches" at bounding box center [236, 87] width 145 height 16
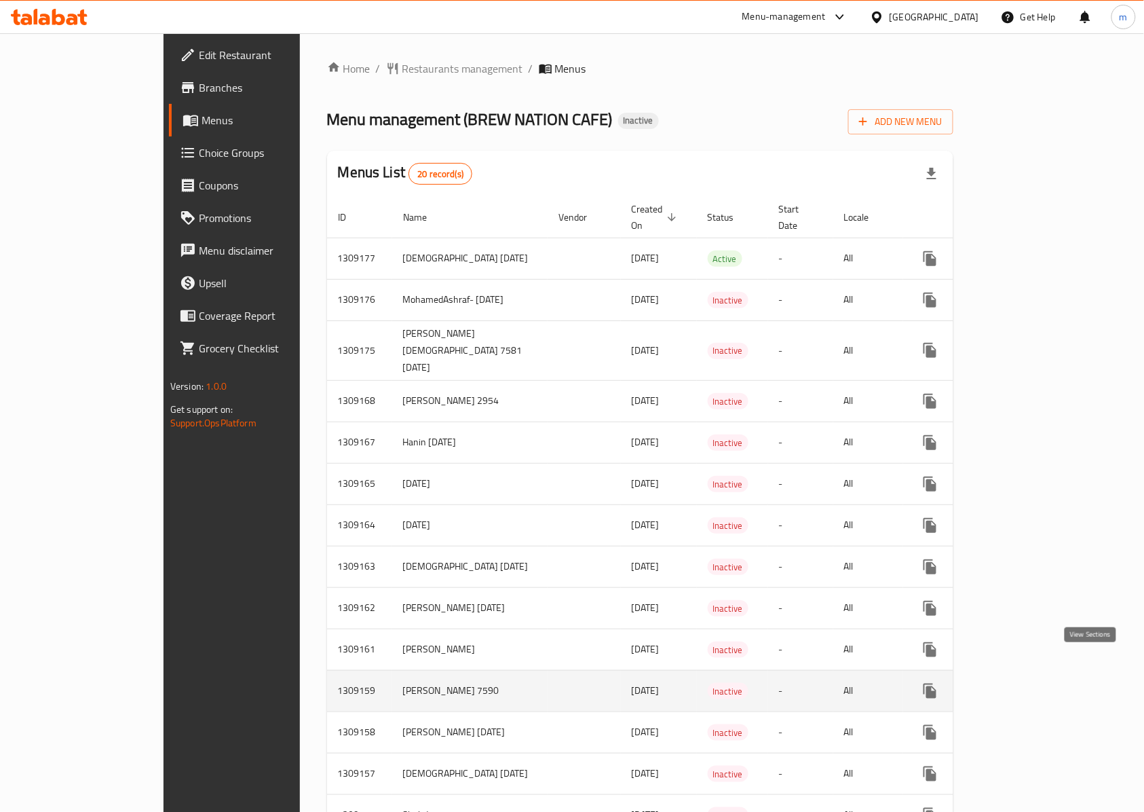
click at [1037, 683] on icon "enhanced table" at bounding box center [1028, 691] width 16 height 16
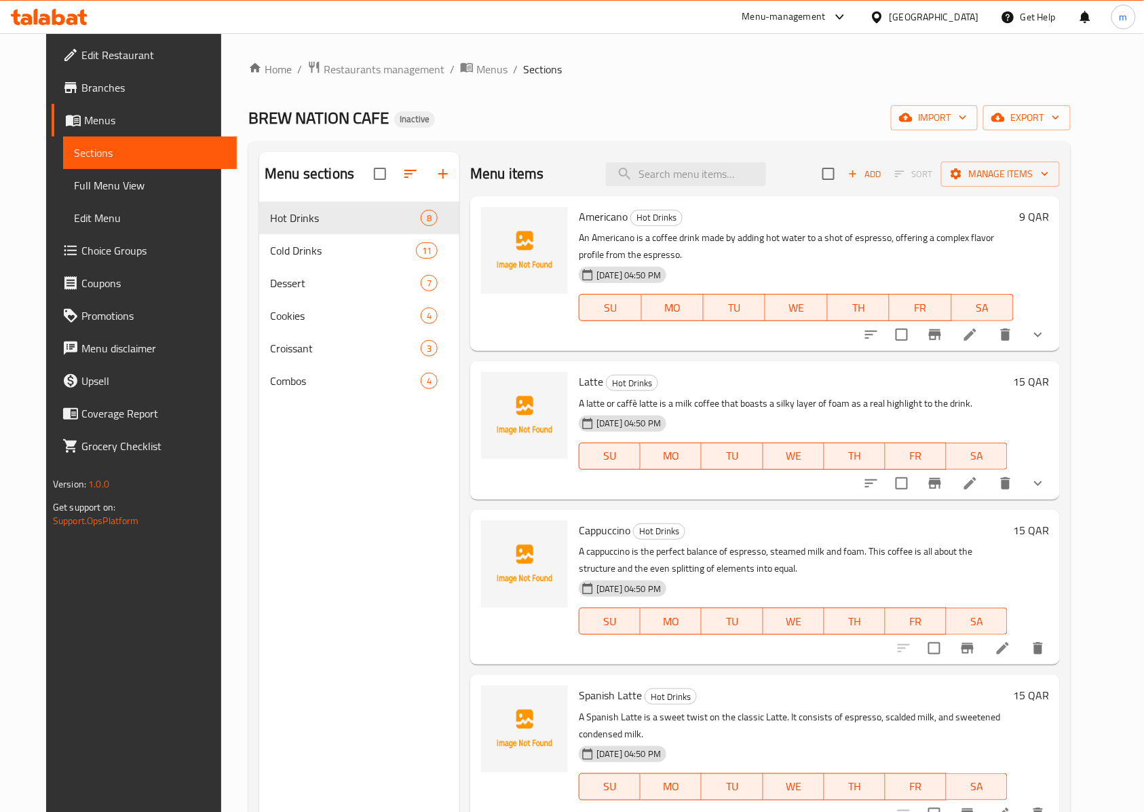
scroll to position [527, 0]
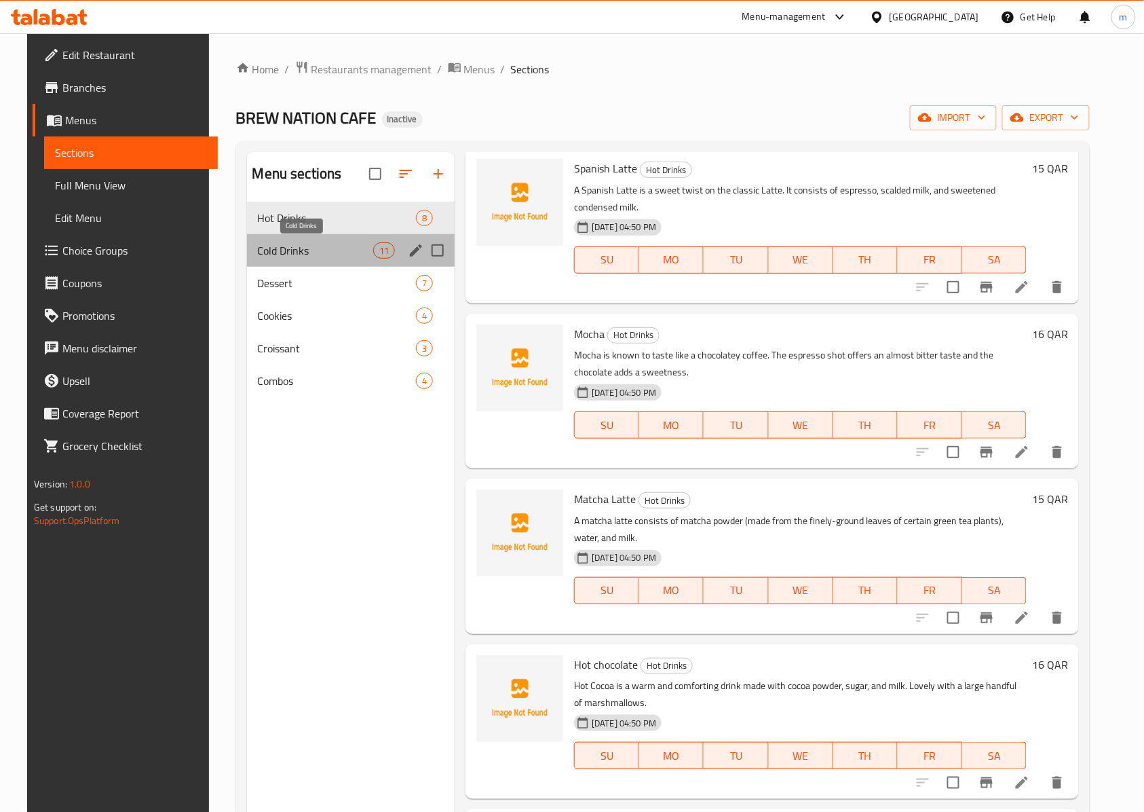
click at [296, 253] on span "Cold Drinks" at bounding box center [315, 250] width 115 height 16
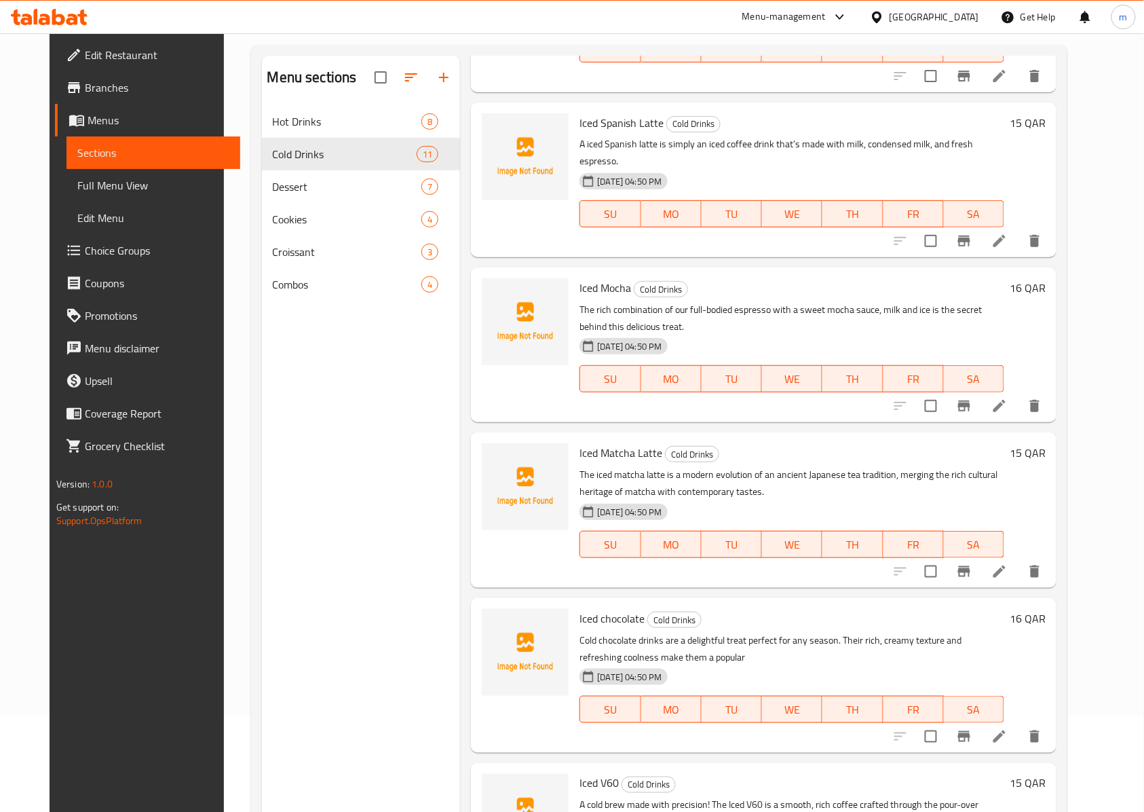
scroll to position [191, 0]
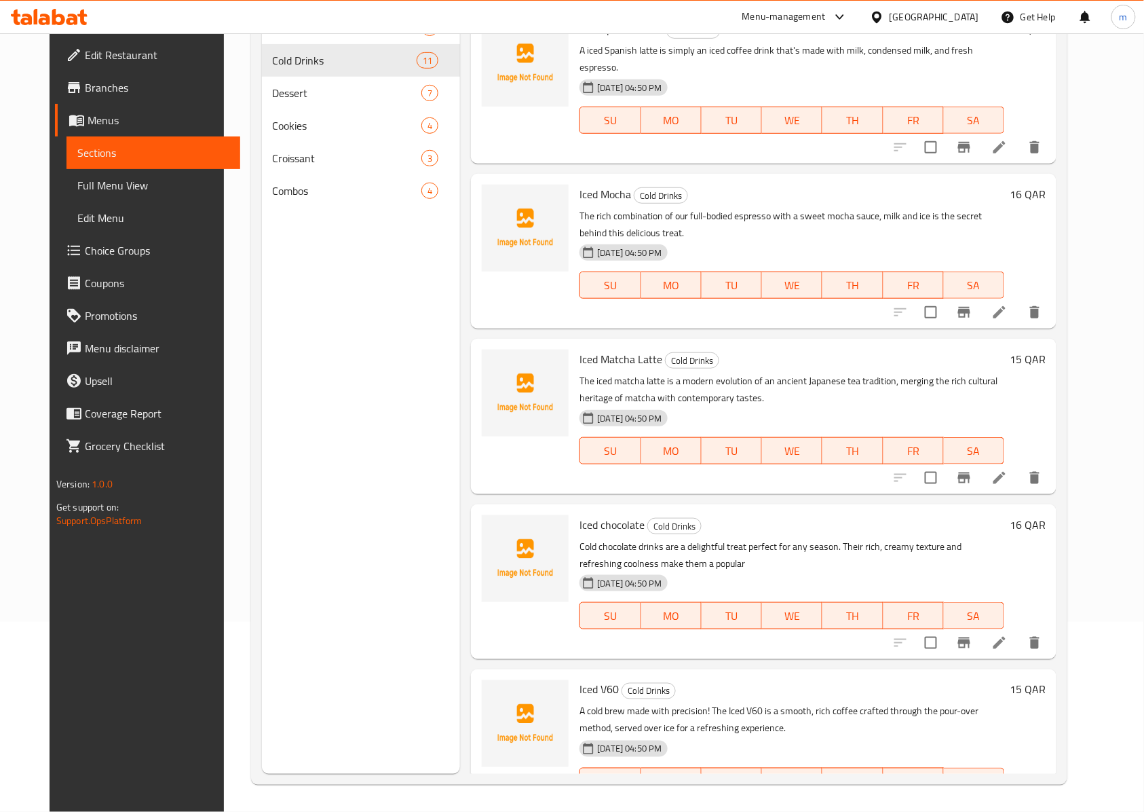
click at [1019, 796] on li at bounding box center [1000, 808] width 38 height 24
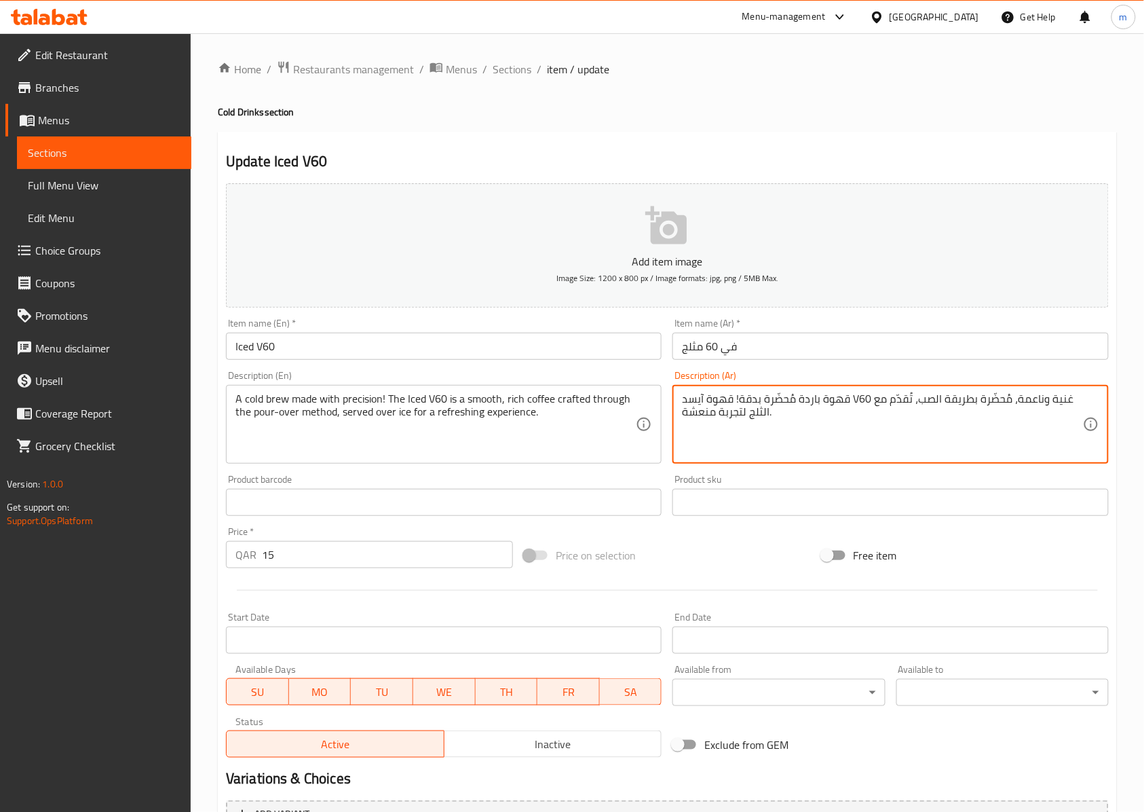
drag, startPoint x: 869, startPoint y: 394, endPoint x: 850, endPoint y: 396, distance: 19.1
paste textarea "في 60"
click at [916, 399] on textarea "قهوة باردة مُحضّرة بدقة! قهوة آيسدفي 60 غنية وناعمة، مُحضّرة بطريقة الصب، تُقدّ…" at bounding box center [882, 424] width 400 height 64
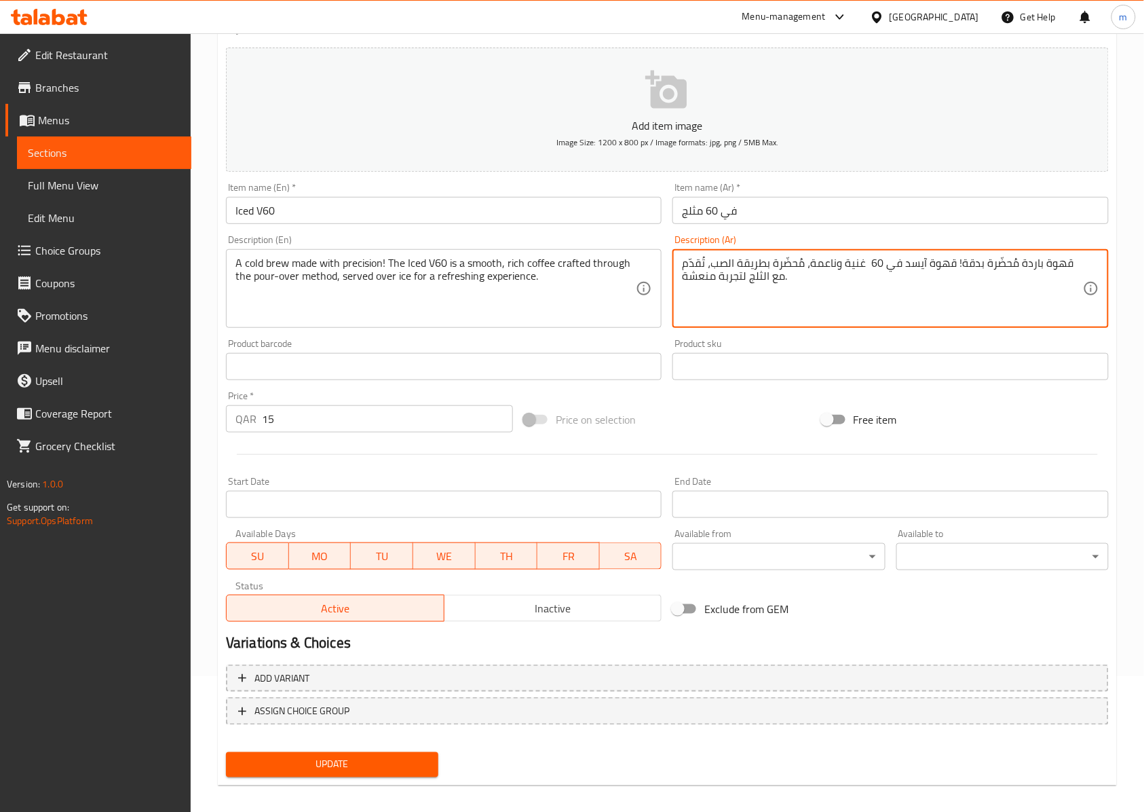
scroll to position [147, 0]
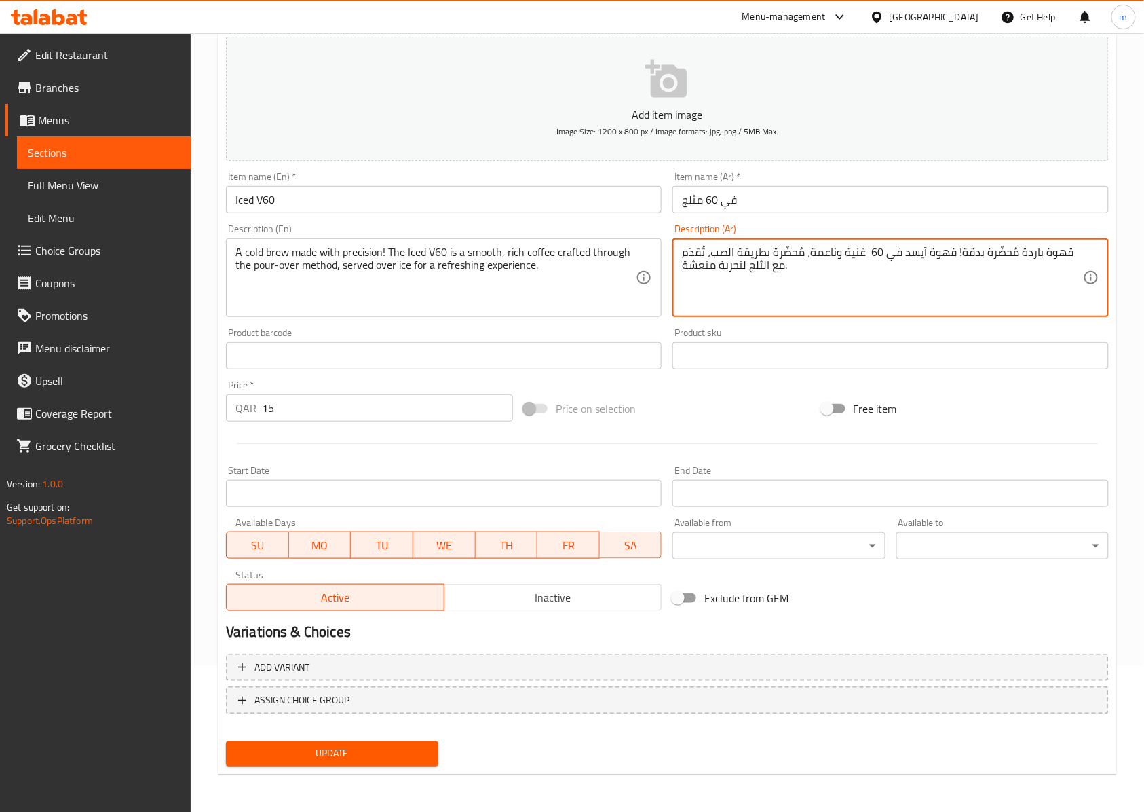
type textarea "قهوة باردة مُحضّرة بدقة! قهوة آيسد في 60 غنية وناعمة، مُحضّرة بطريقة الصب، تُقد…"
click at [348, 745] on span "Update" at bounding box center [332, 753] width 191 height 17
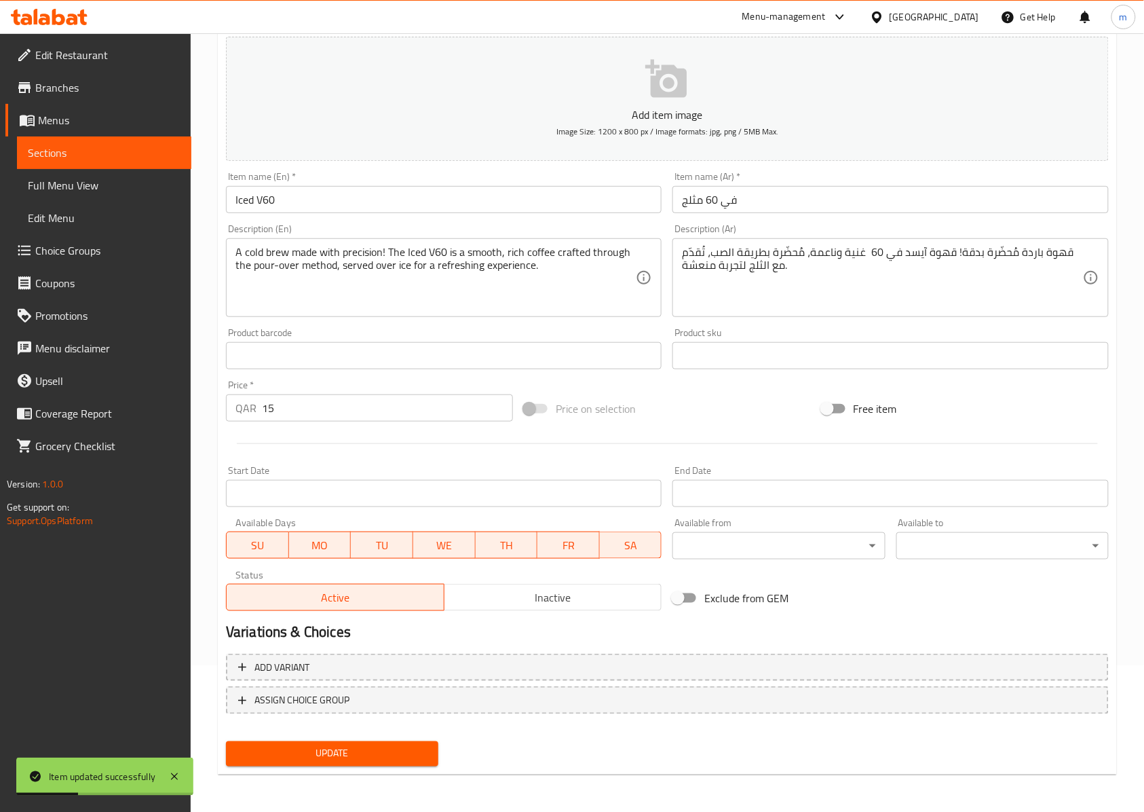
click at [61, 91] on span "Branches" at bounding box center [107, 87] width 145 height 16
